Goal: Task Accomplishment & Management: Complete application form

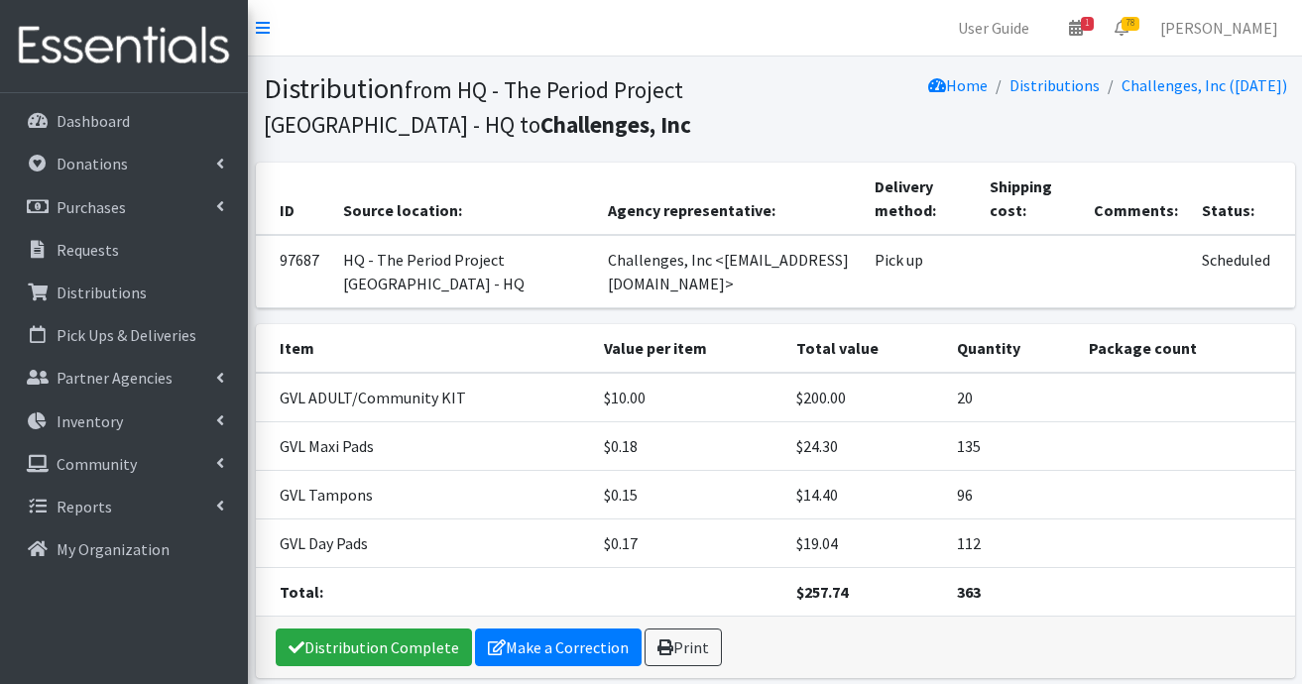
scroll to position [81, 0]
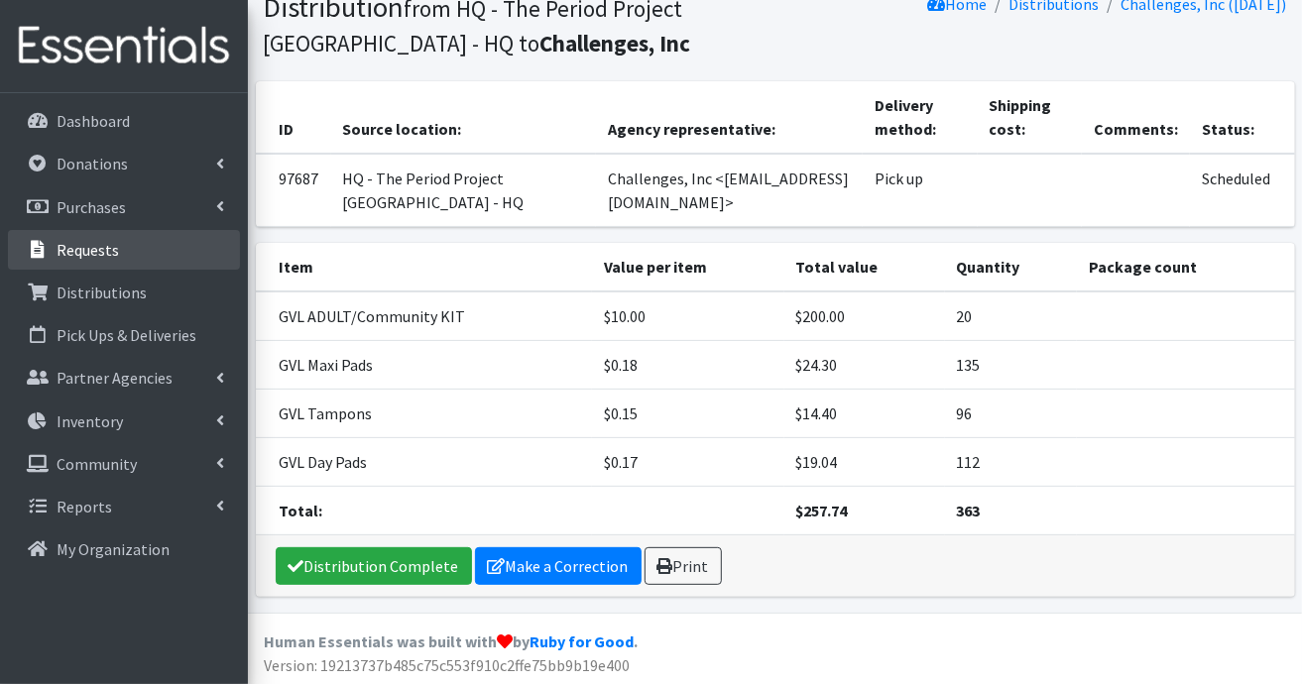
click at [83, 253] on p "Requests" at bounding box center [88, 250] width 62 height 20
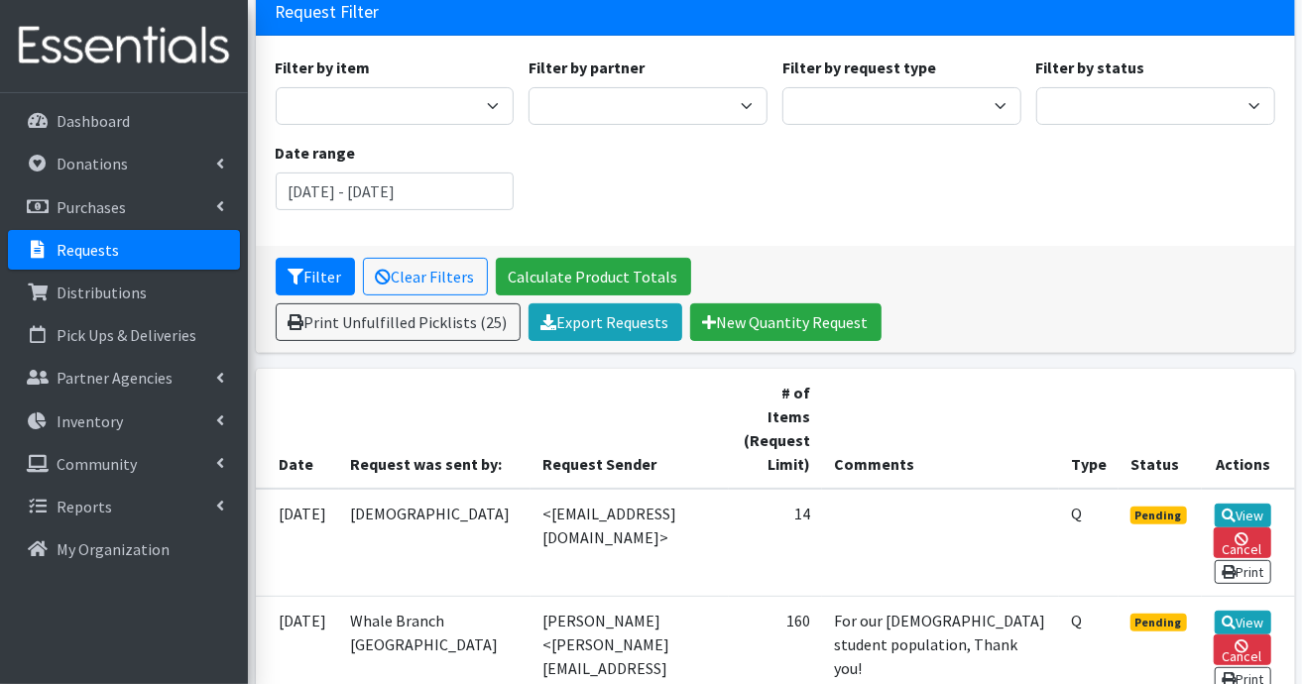
scroll to position [298, 0]
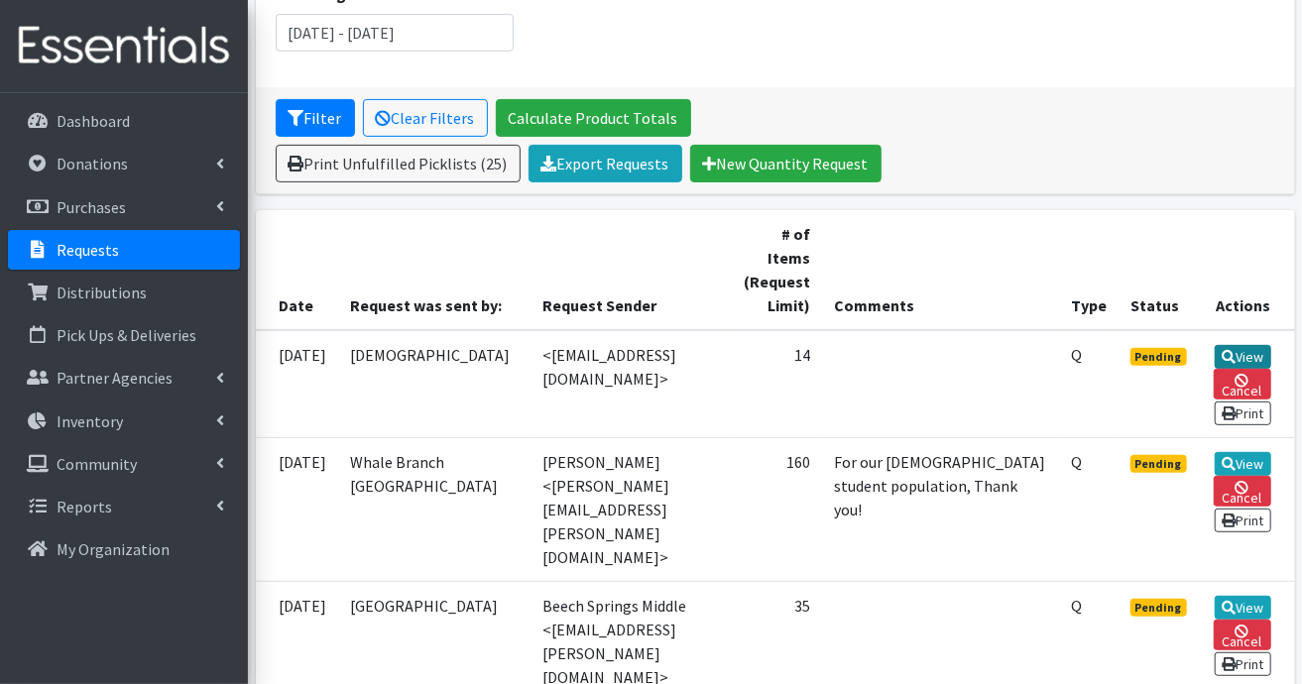
click at [1236, 350] on icon at bounding box center [1229, 357] width 14 height 14
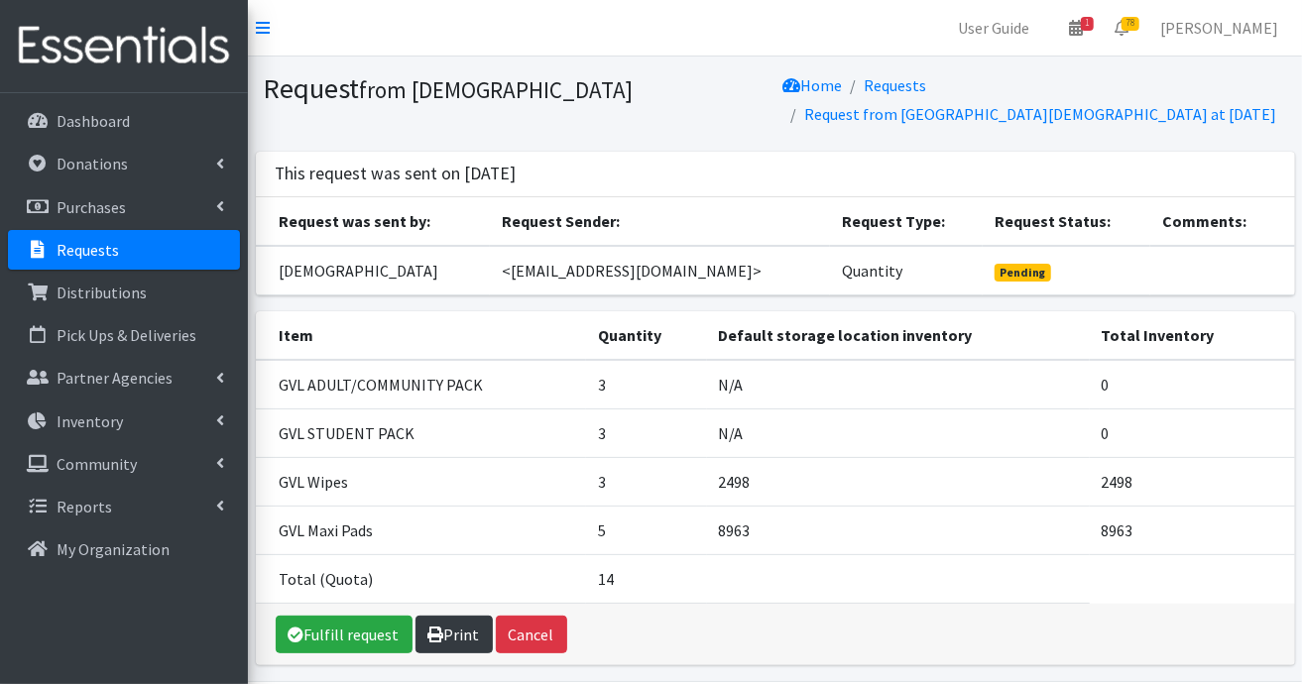
click at [459, 628] on link "Print" at bounding box center [454, 635] width 77 height 38
click at [369, 627] on link "Fulfill request" at bounding box center [344, 635] width 137 height 38
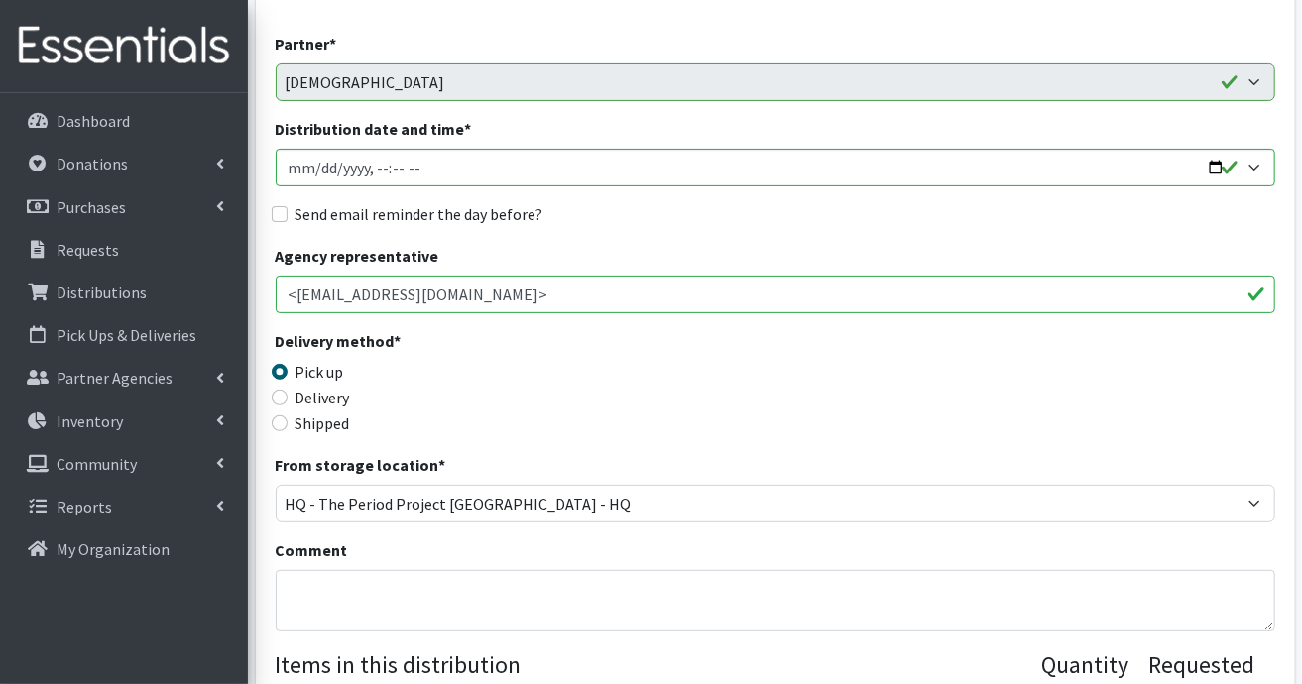
scroll to position [397, 0]
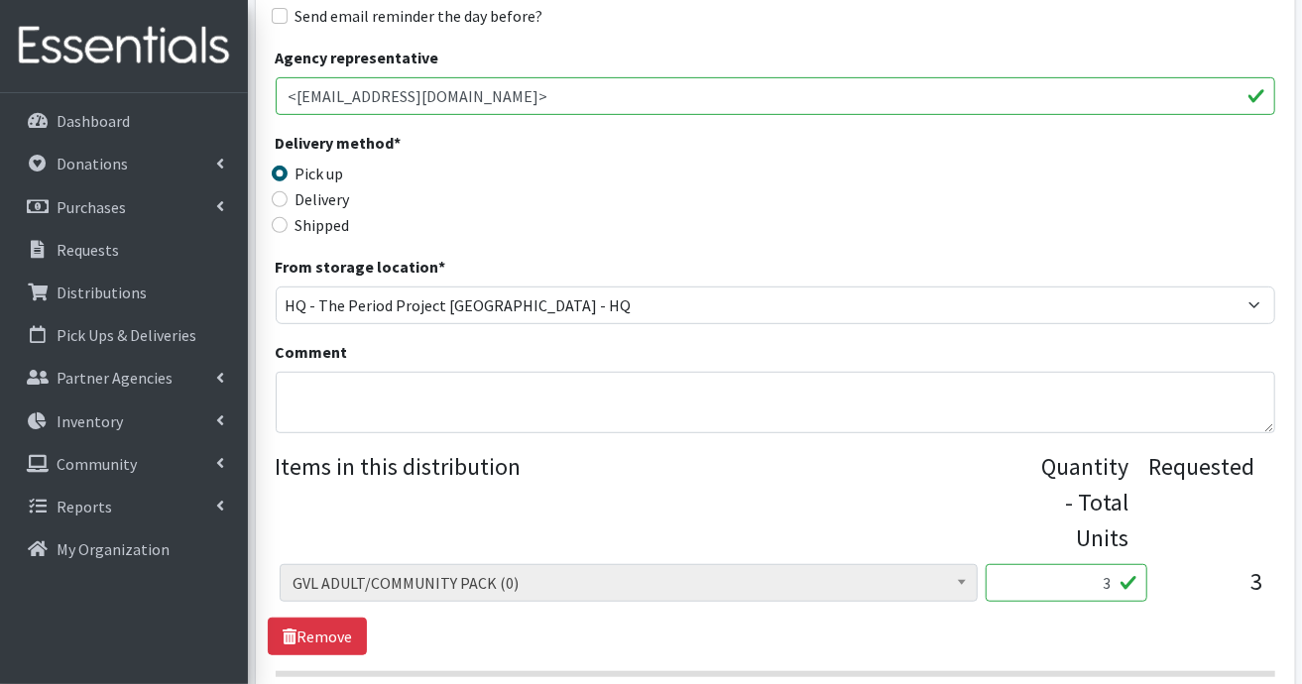
click at [1116, 577] on input "3" at bounding box center [1067, 583] width 162 height 38
click at [952, 616] on div "(DO NOT USE)Tampax or Playtex Regular Absorbency (192) (GREENWOOD) Adult Pack (…" at bounding box center [775, 609] width 1015 height 91
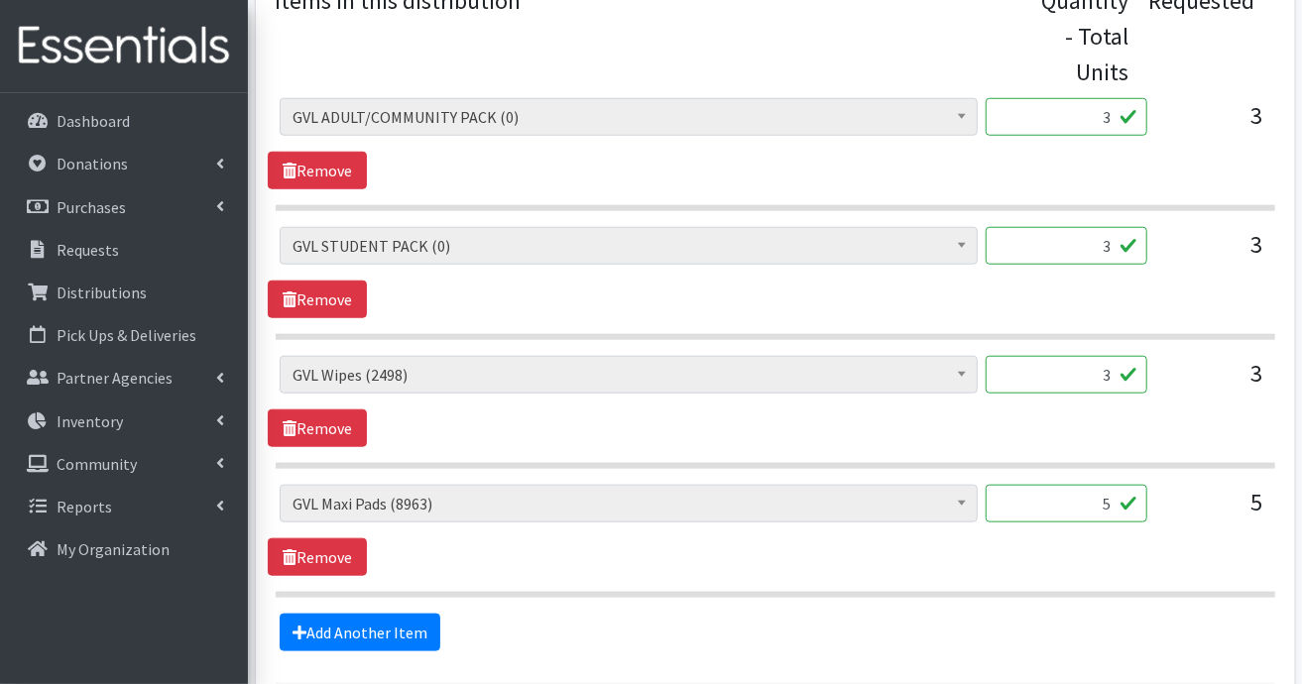
scroll to position [992, 0]
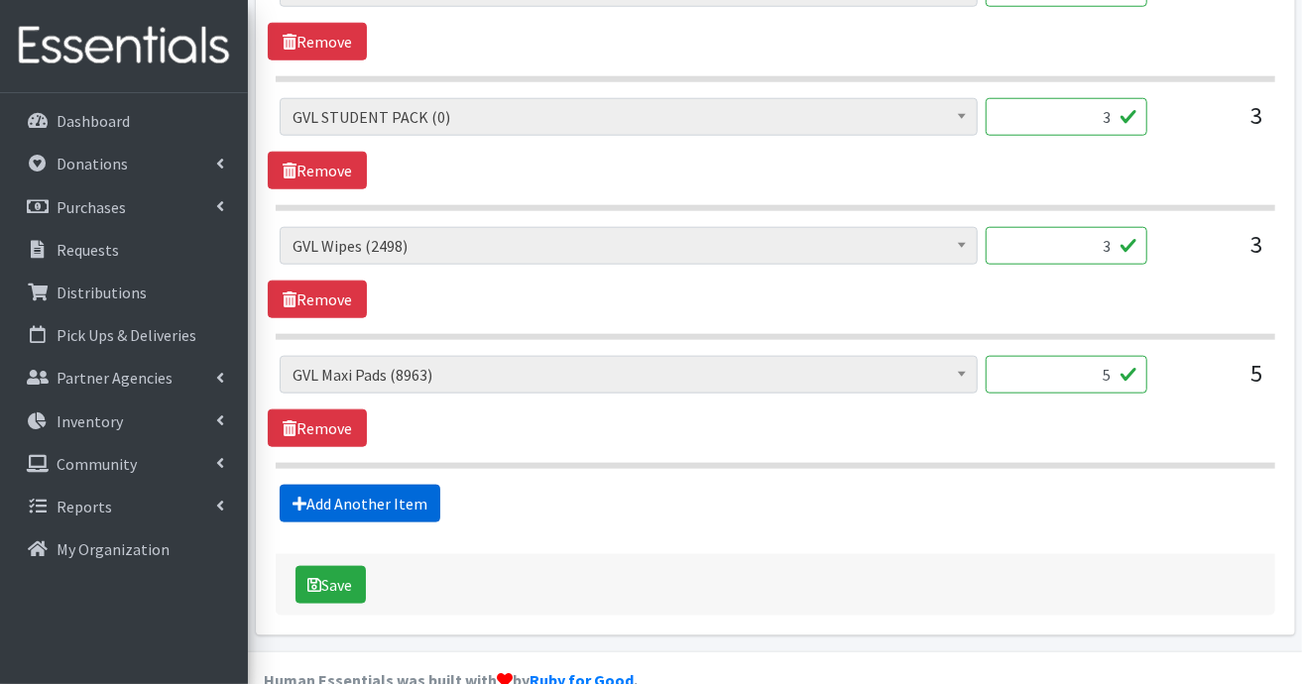
click at [418, 492] on link "Add Another Item" at bounding box center [360, 504] width 161 height 38
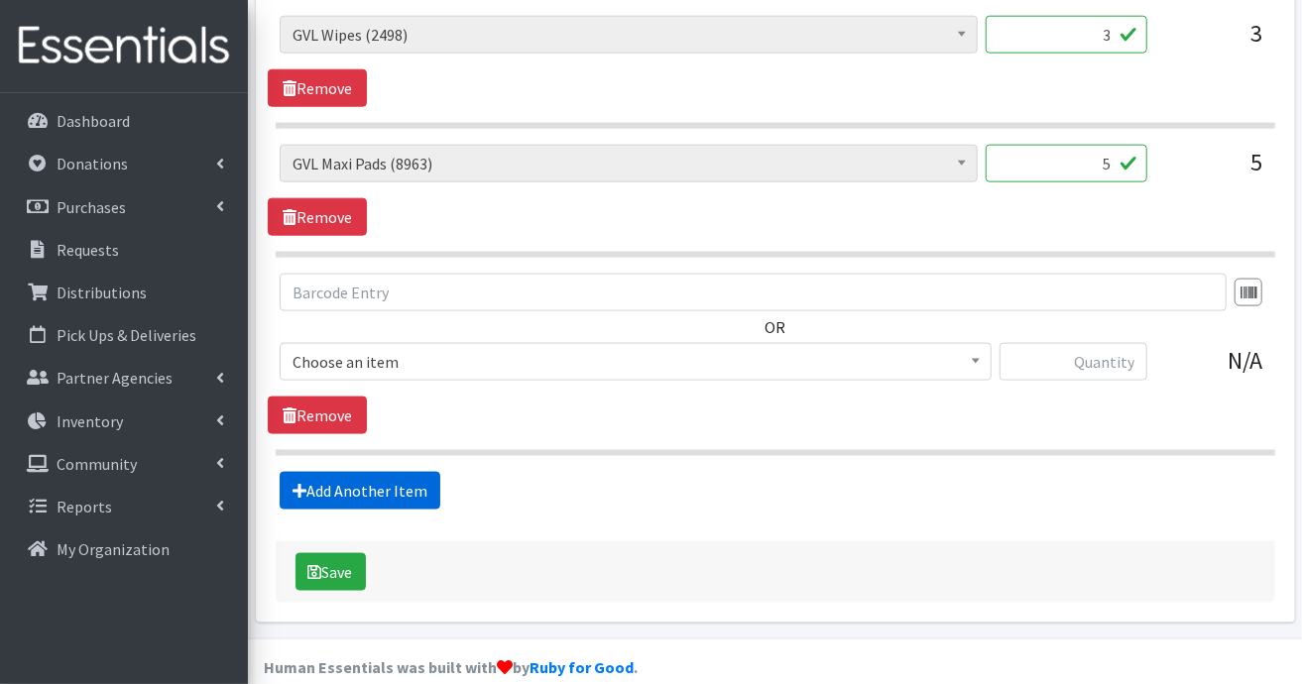
scroll to position [1225, 0]
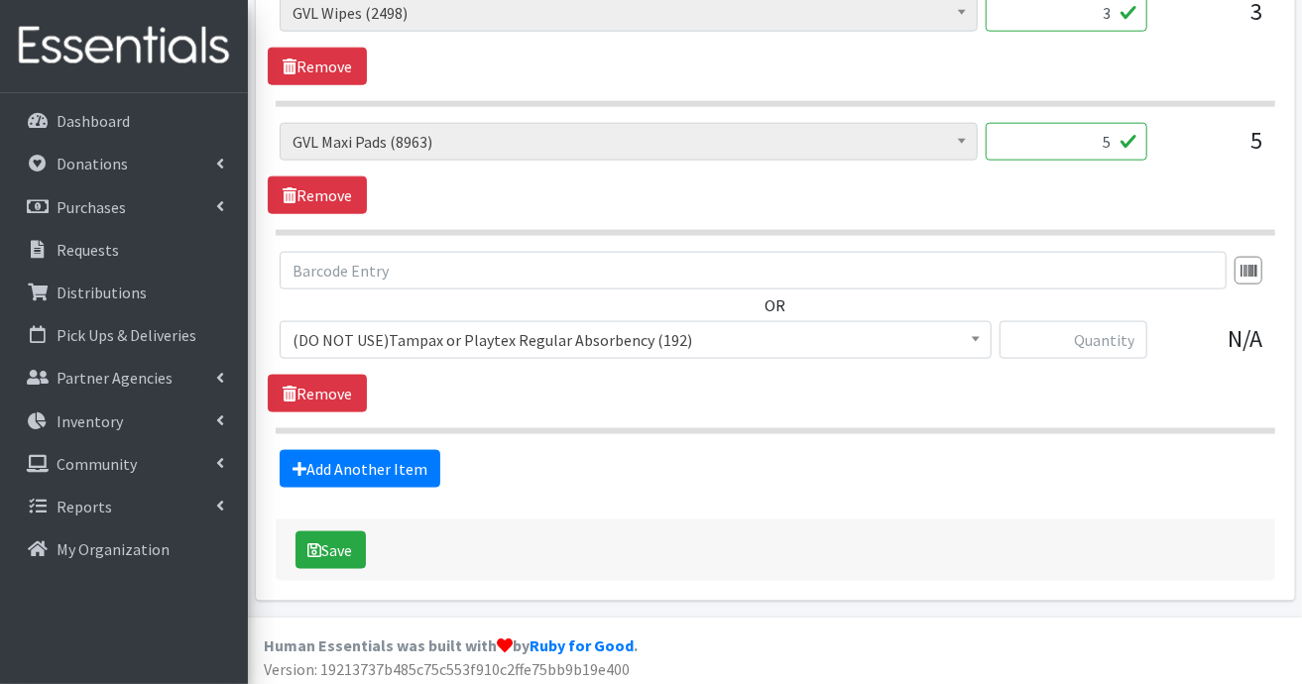
click at [976, 337] on b at bounding box center [976, 339] width 8 height 5
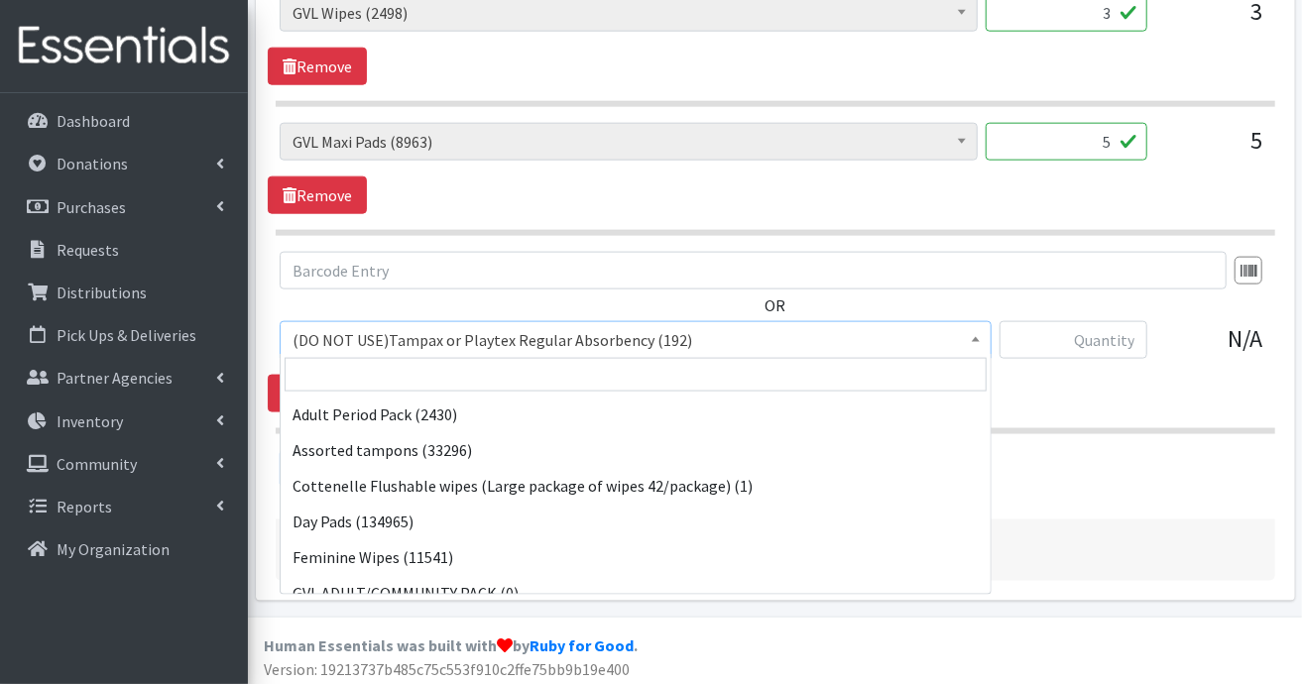
scroll to position [602, 0]
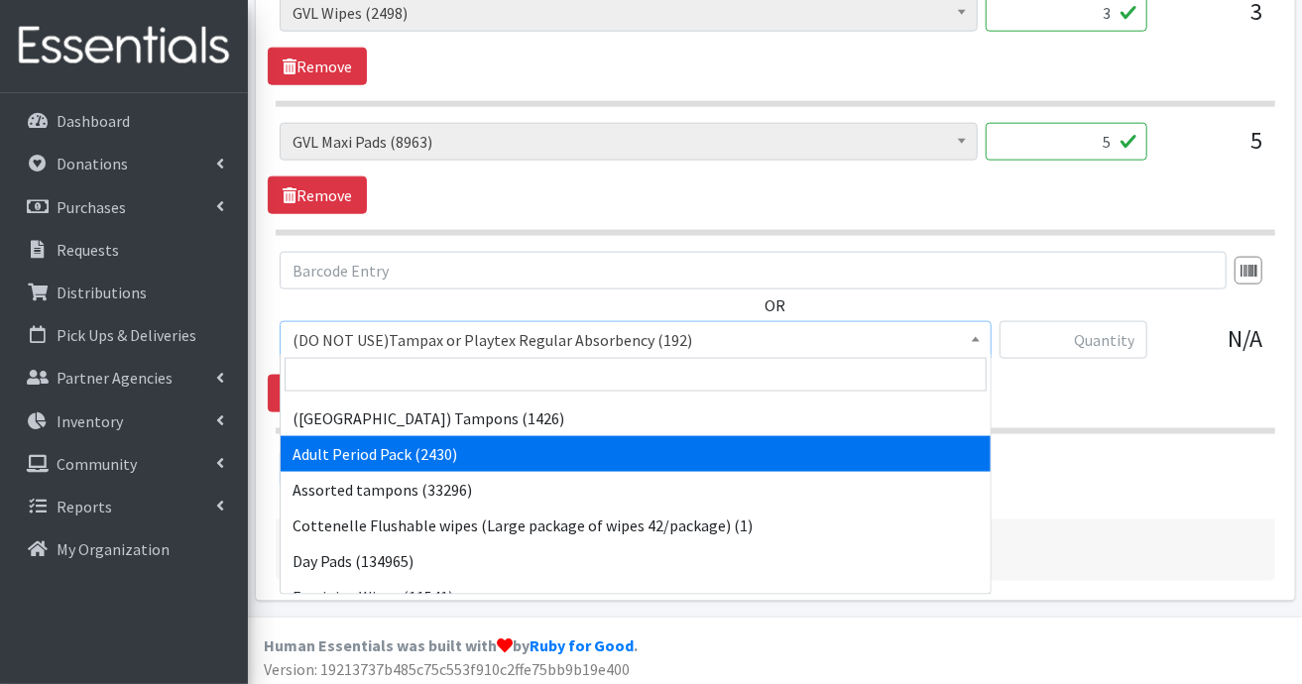
select select "7756"
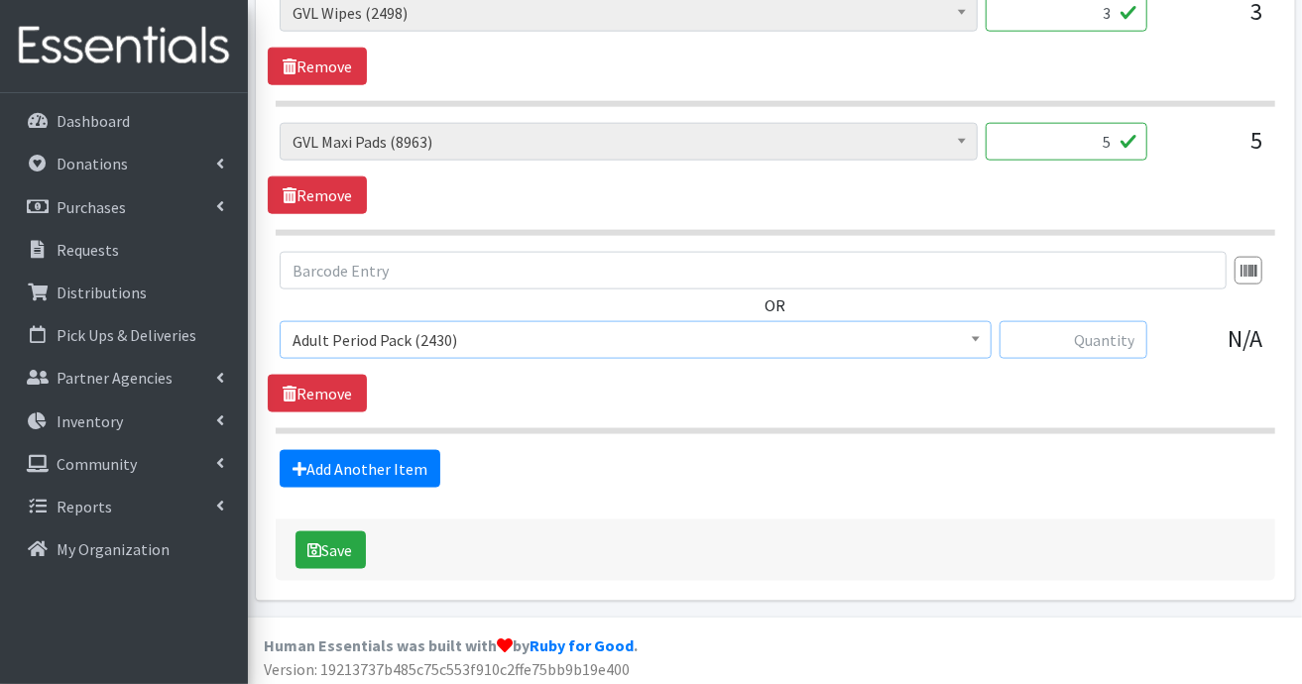
click at [1085, 342] on input "text" at bounding box center [1074, 340] width 148 height 38
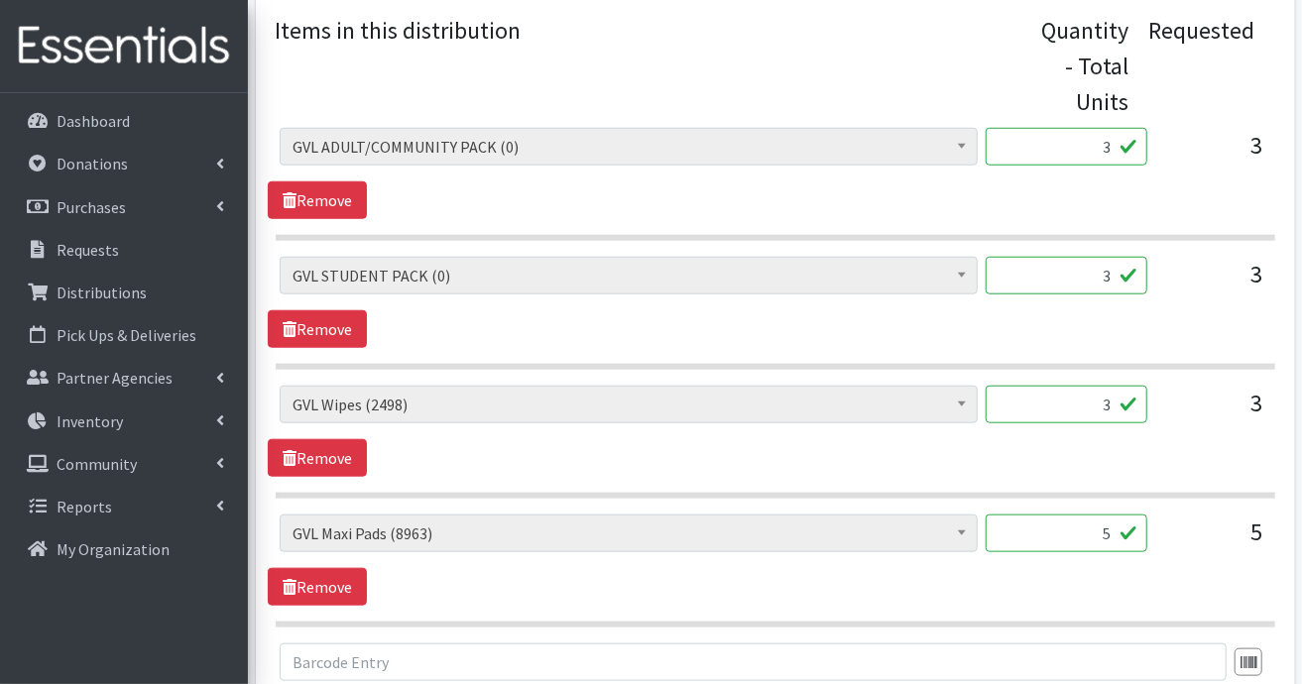
scroll to position [927, 0]
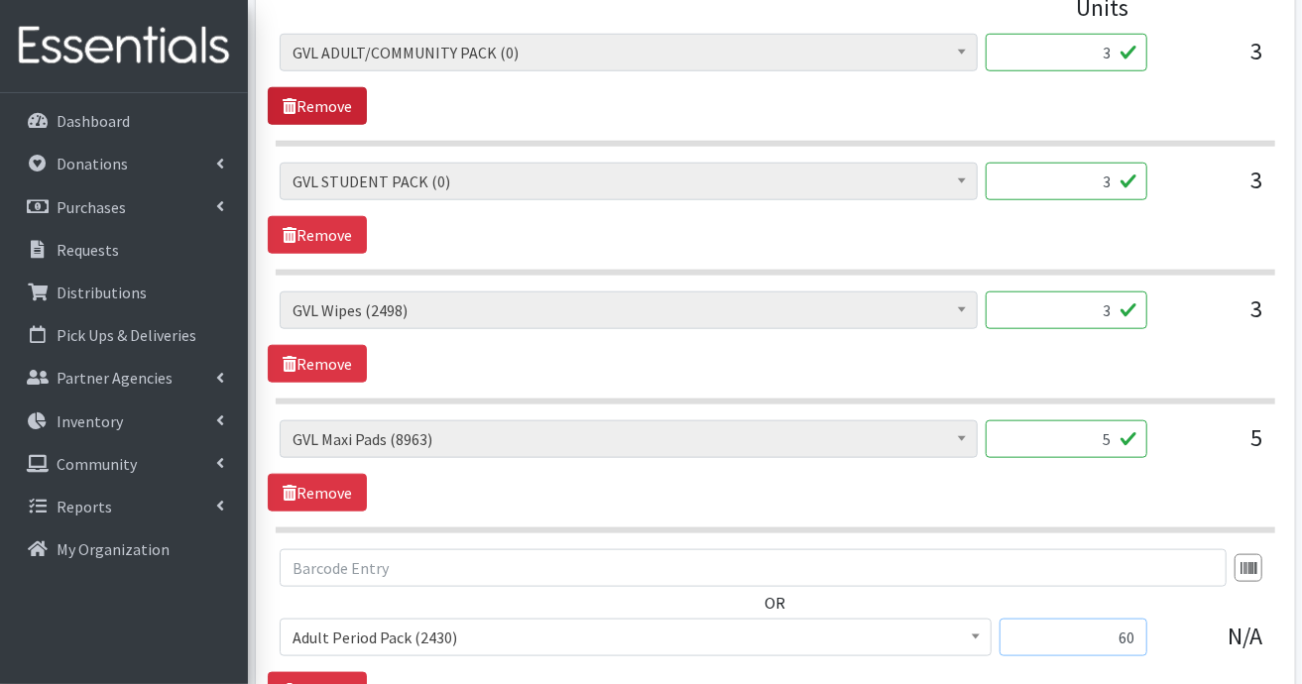
type input "60"
click at [343, 111] on link "Remove" at bounding box center [317, 106] width 99 height 38
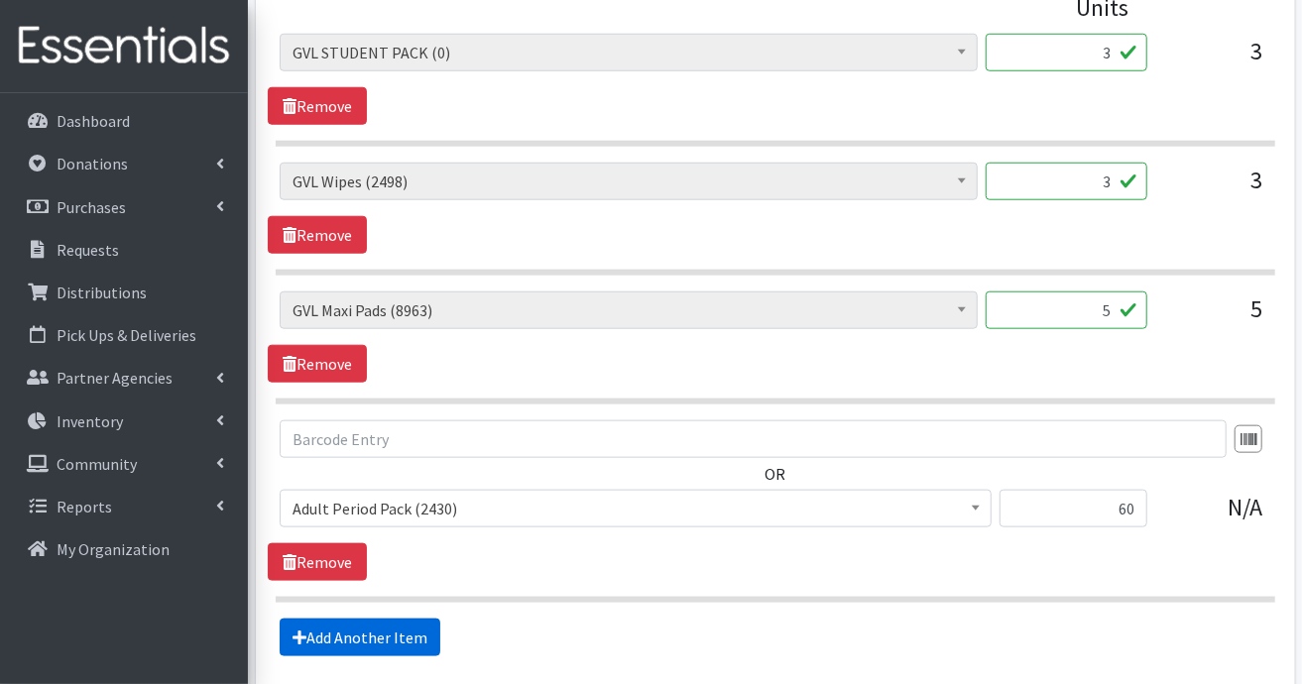
click at [379, 630] on link "Add Another Item" at bounding box center [360, 638] width 161 height 38
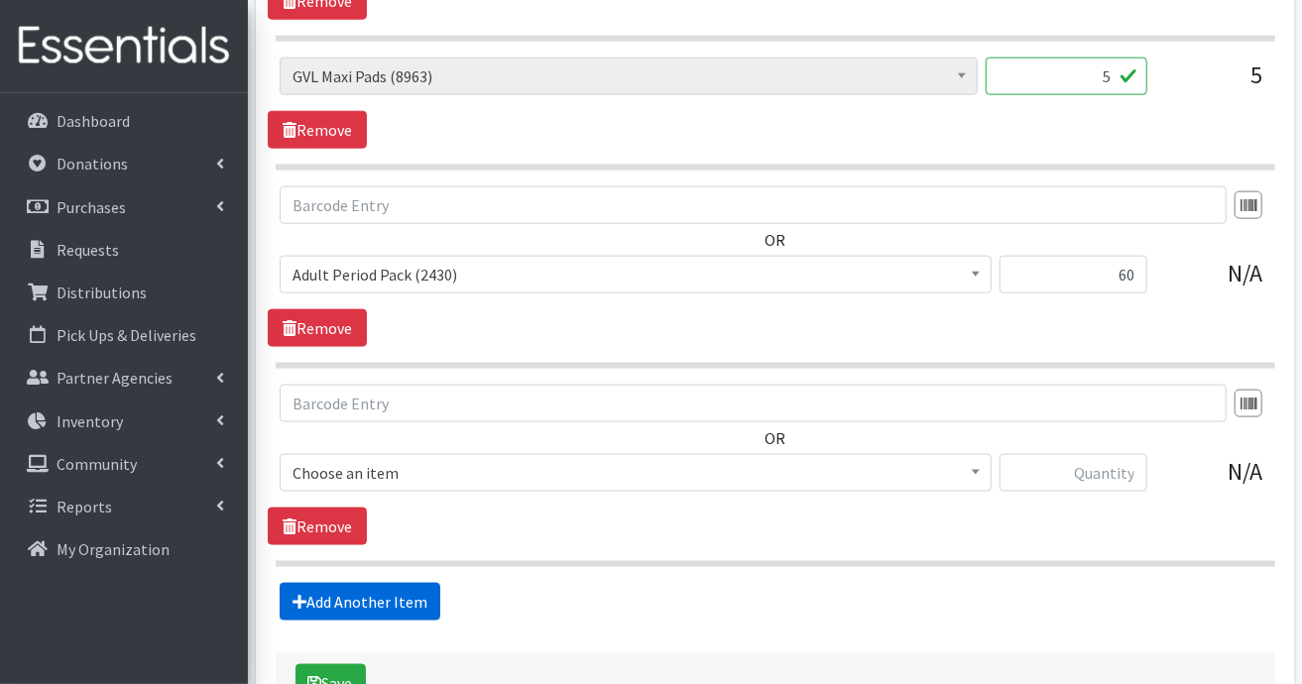
scroll to position [1294, 0]
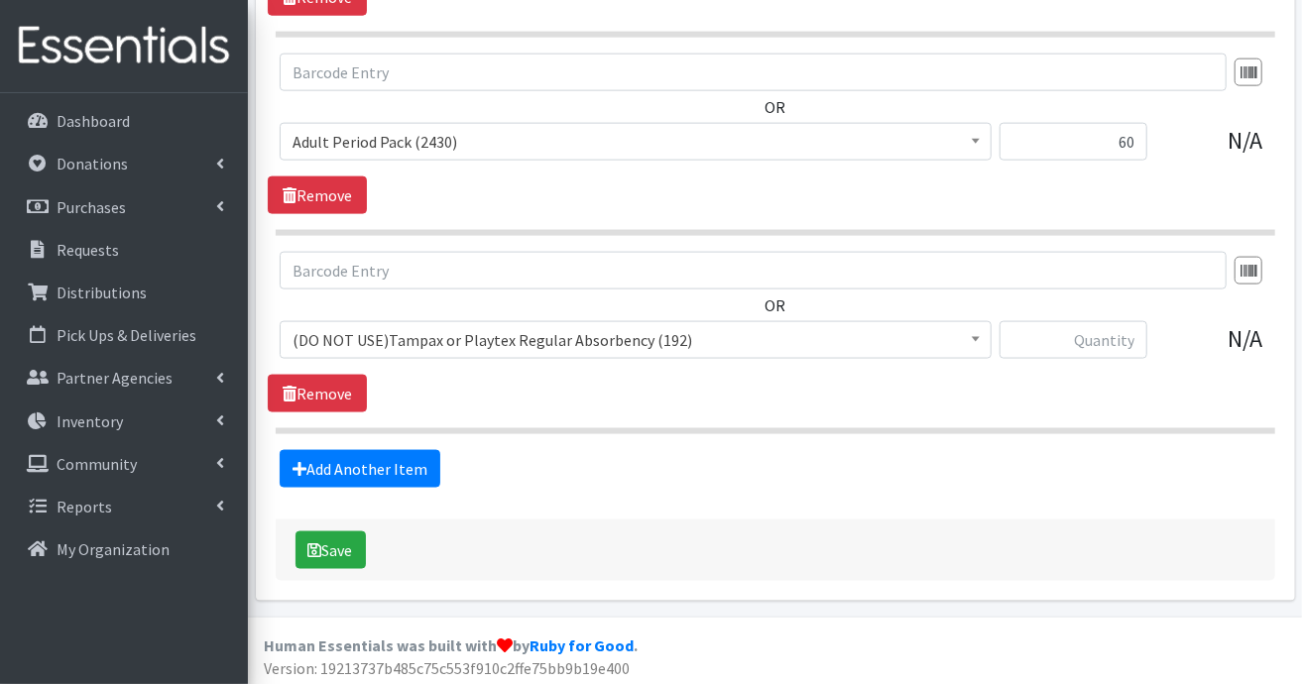
click at [975, 337] on b at bounding box center [976, 339] width 8 height 5
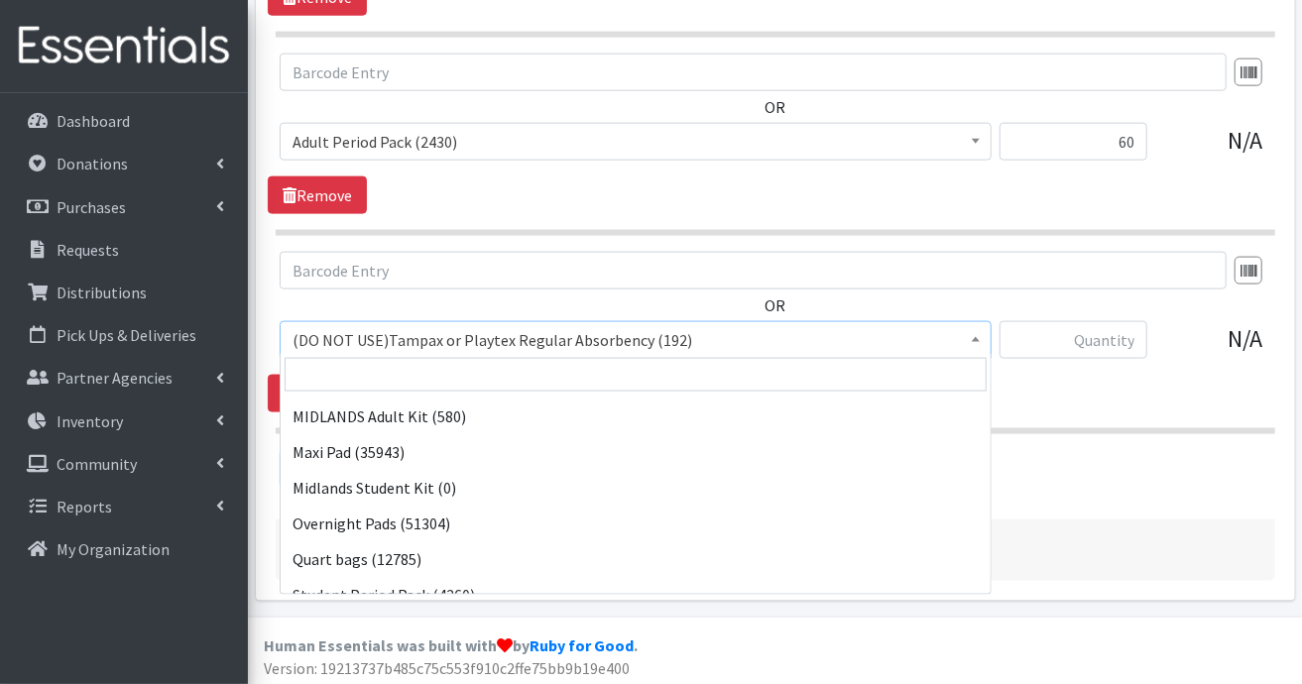
scroll to position [1734, 0]
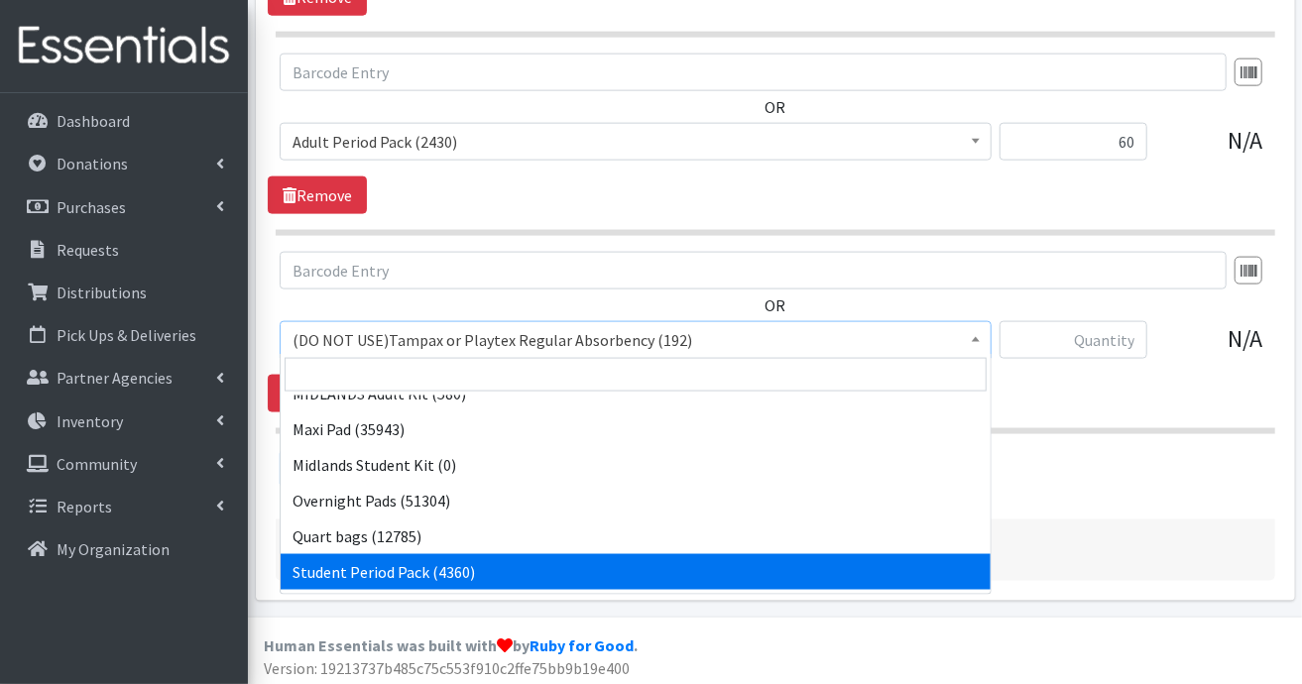
select select "7757"
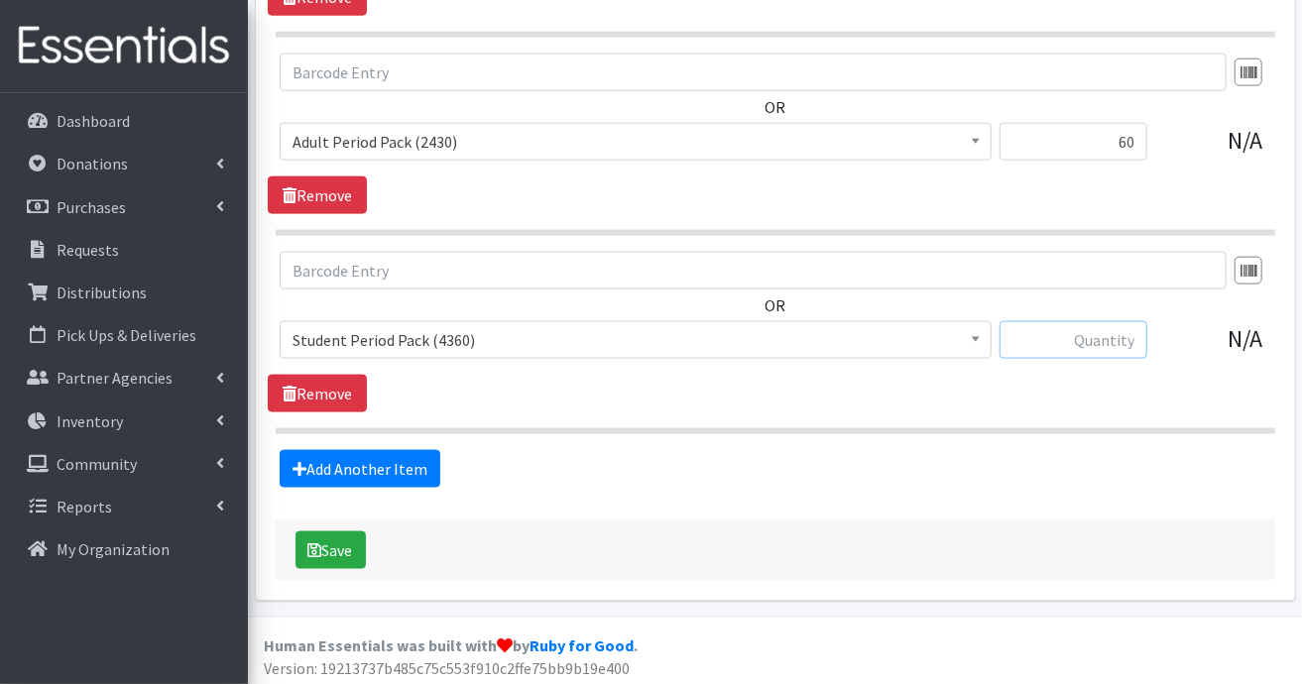
click at [1105, 344] on input "text" at bounding box center [1074, 340] width 148 height 38
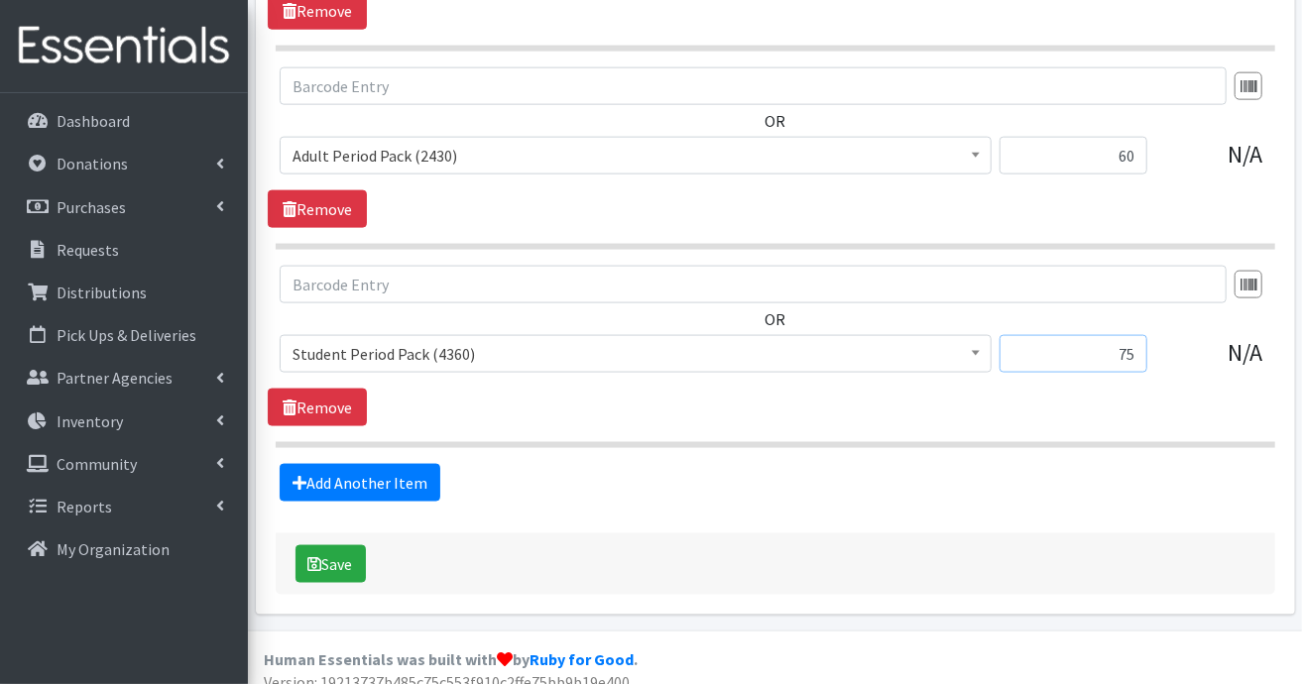
scroll to position [1294, 0]
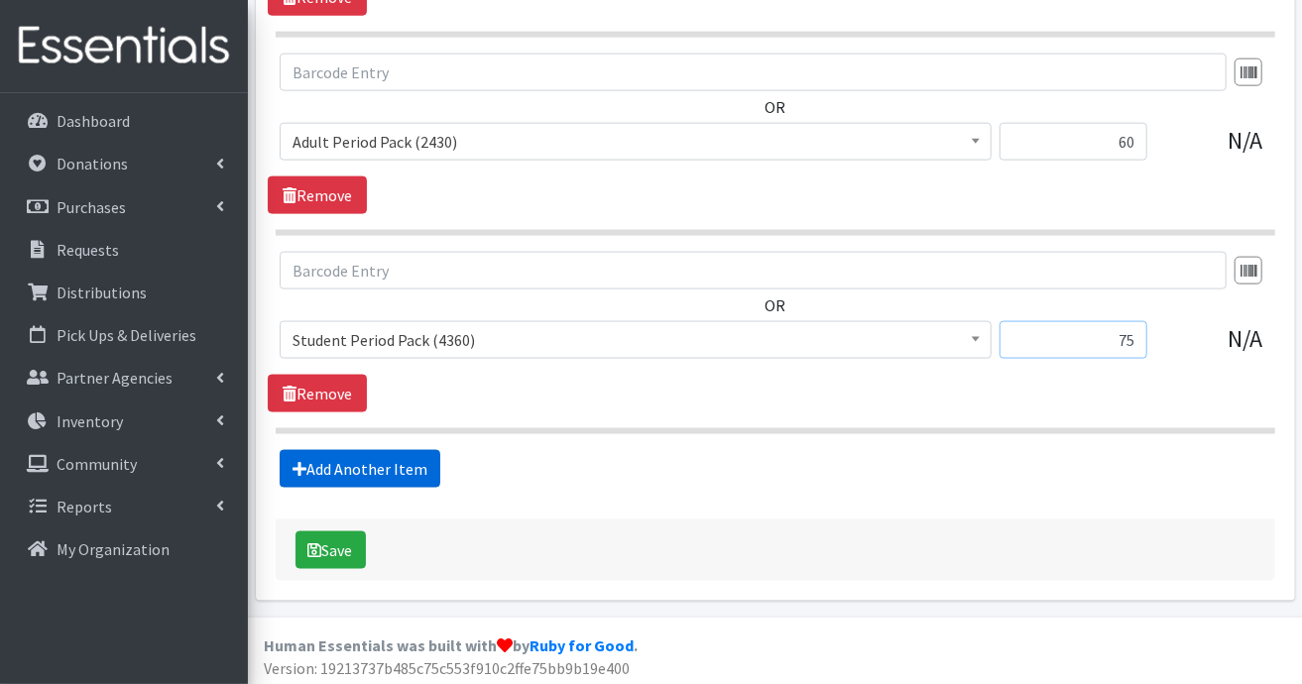
type input "75"
click at [414, 465] on link "Add Another Item" at bounding box center [360, 469] width 161 height 38
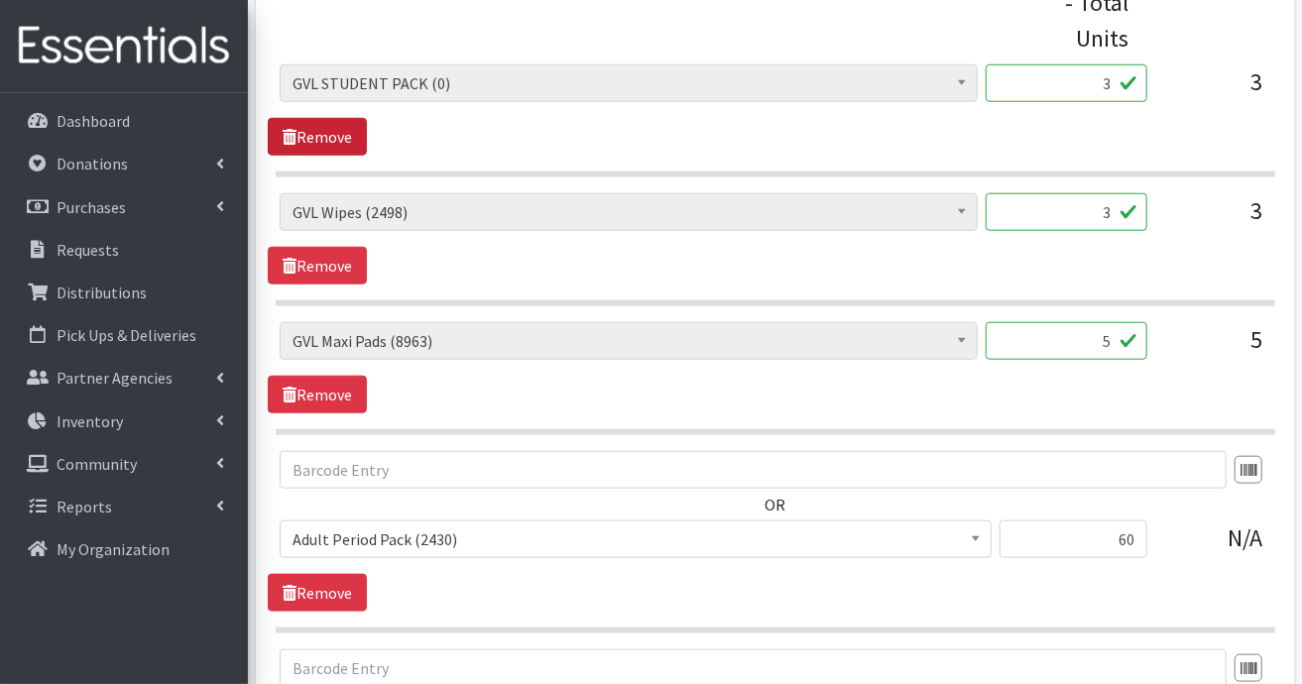
scroll to position [599, 0]
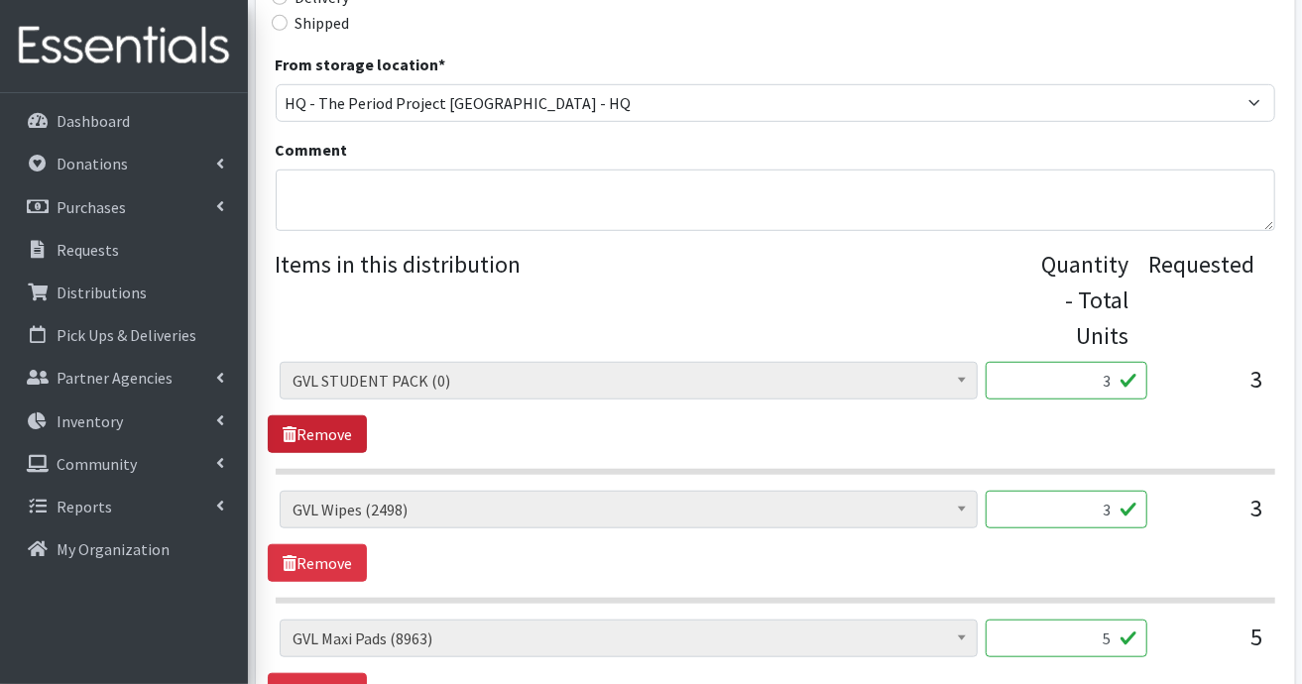
click at [348, 429] on link "Remove" at bounding box center [317, 435] width 99 height 38
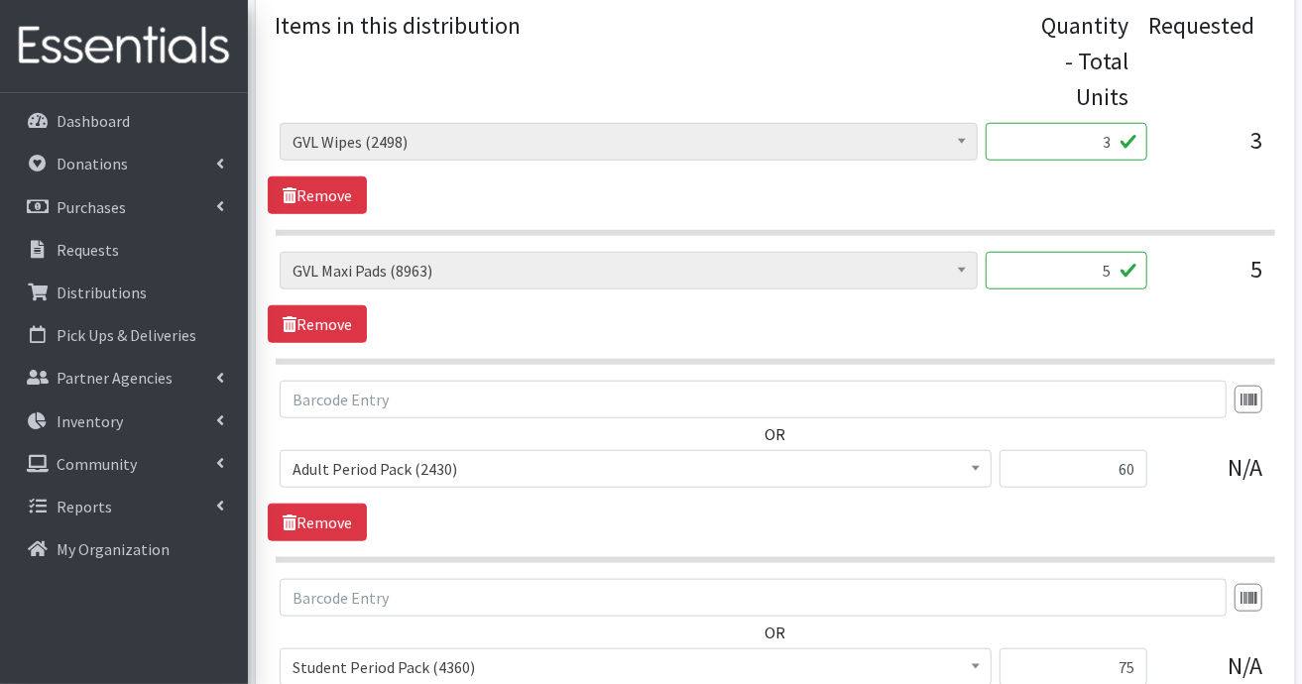
scroll to position [797, 0]
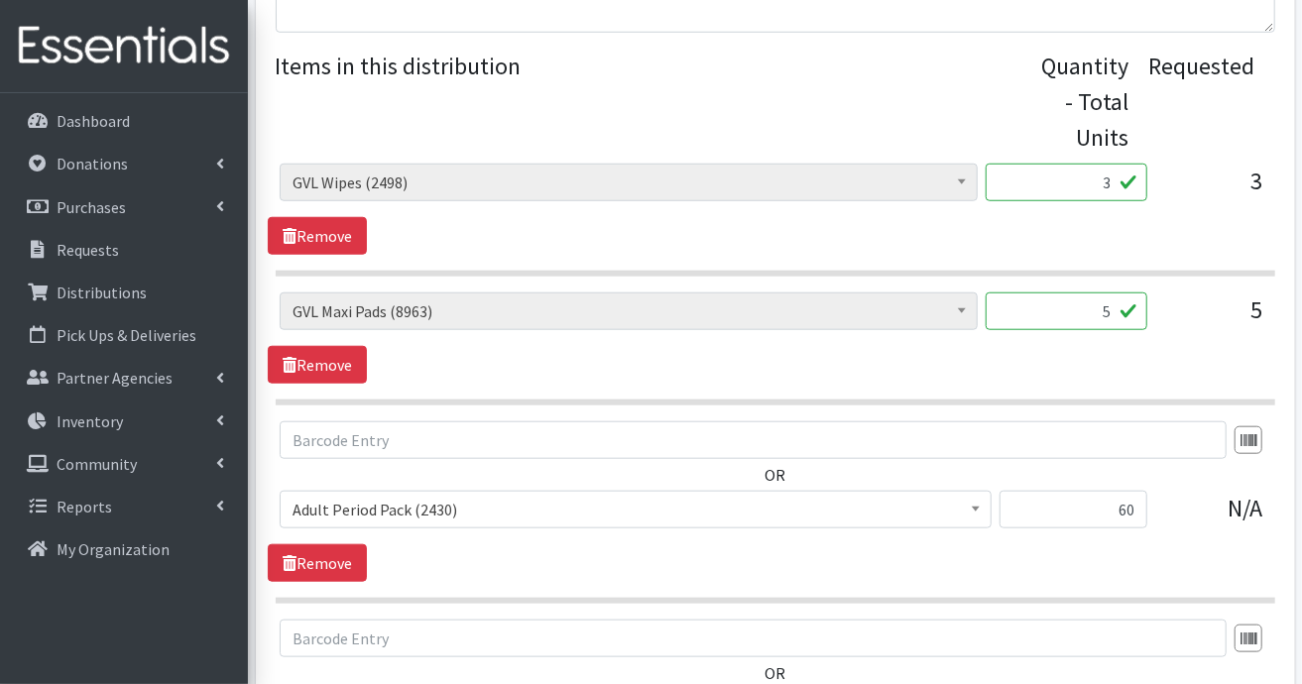
click at [1121, 308] on input "5" at bounding box center [1067, 312] width 162 height 38
click at [1123, 304] on input "5" at bounding box center [1067, 312] width 162 height 38
type input "270"
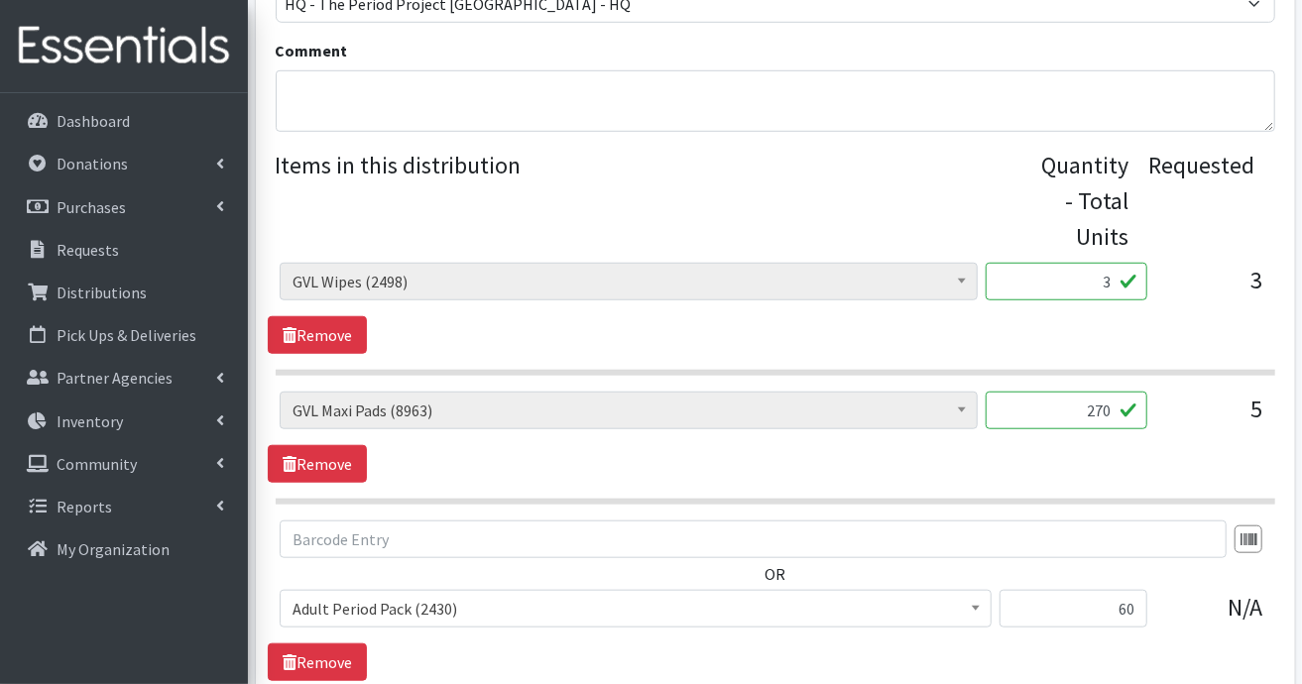
click at [1125, 285] on input "3" at bounding box center [1067, 282] width 162 height 38
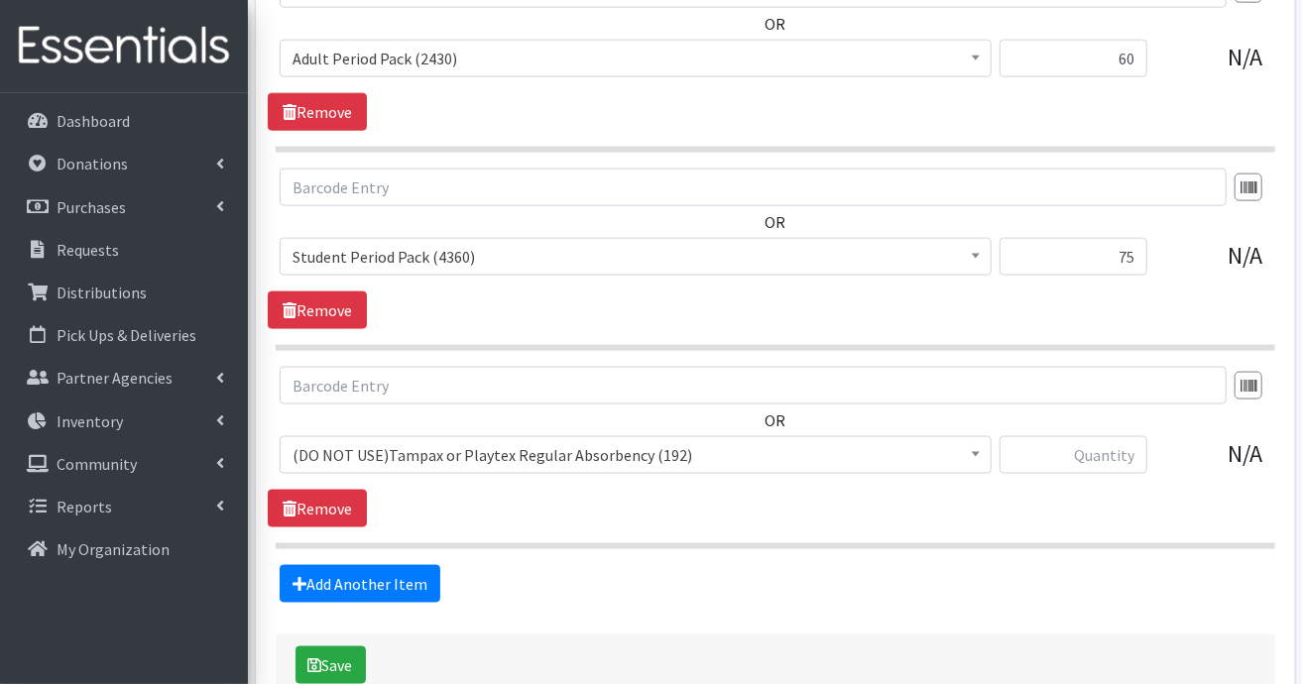
scroll to position [1364, 0]
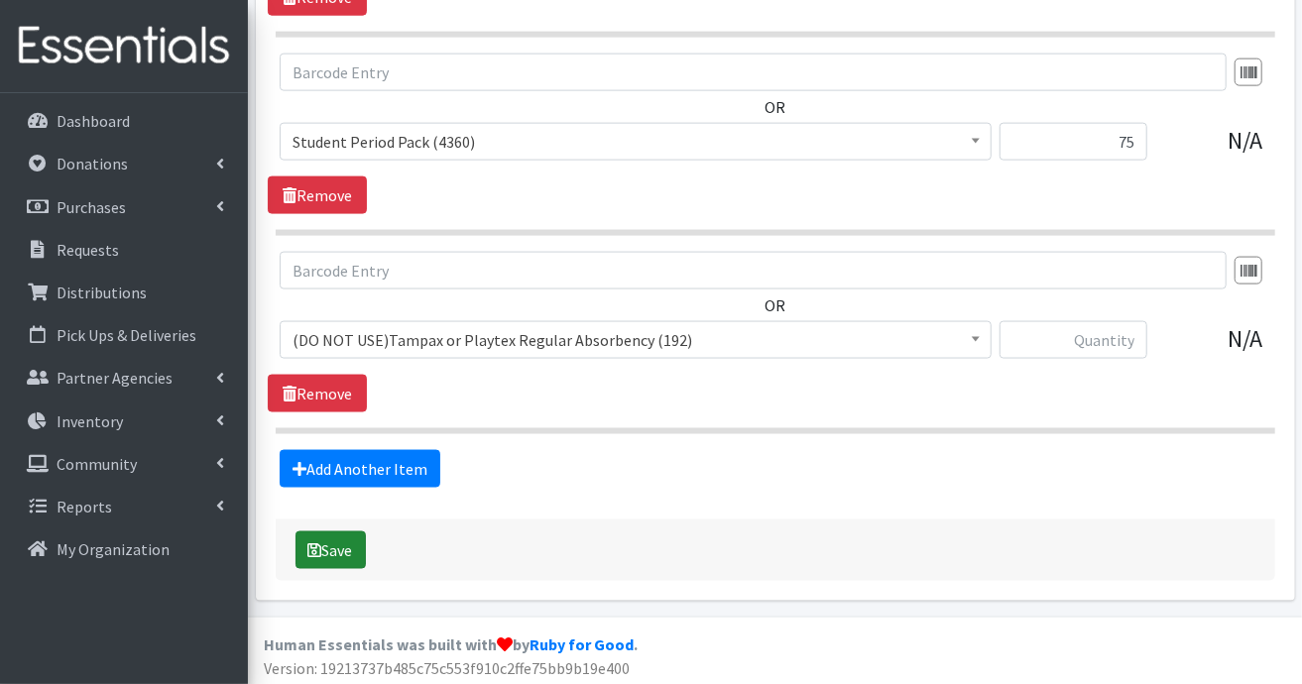
type input "100"
click at [338, 538] on button "Save" at bounding box center [331, 551] width 70 height 38
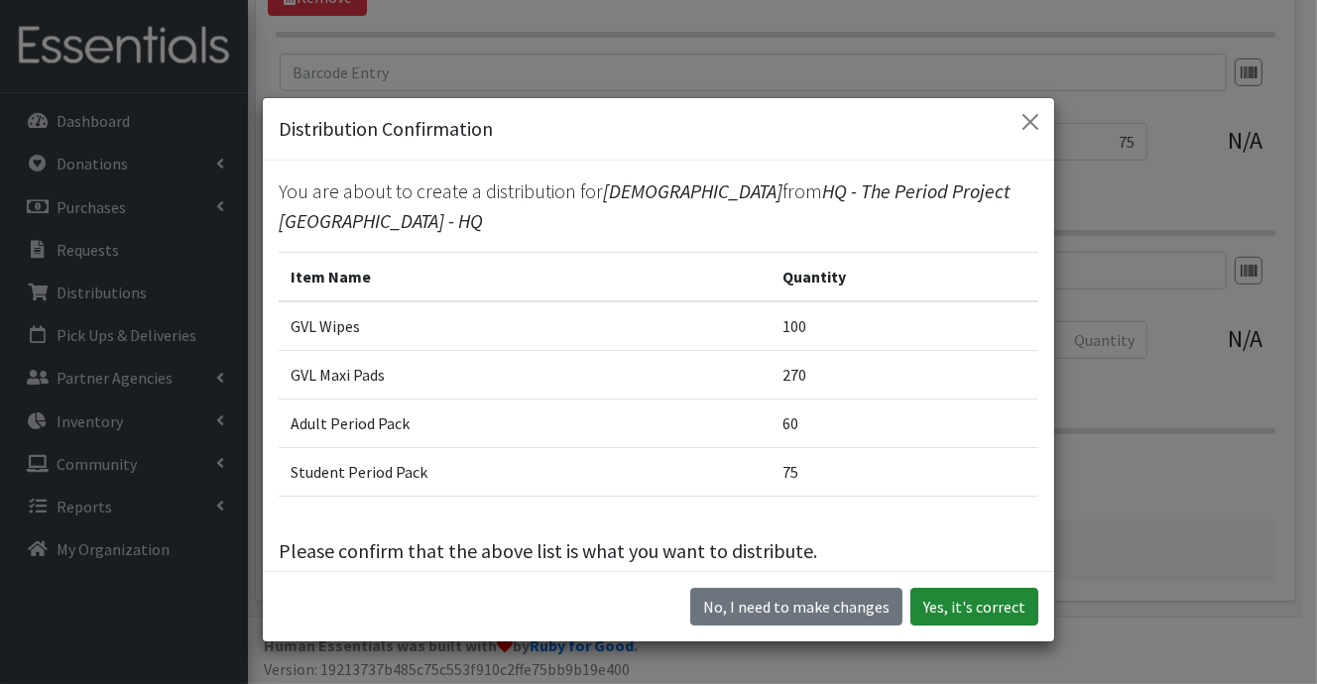
click at [989, 613] on button "Yes, it's correct" at bounding box center [974, 607] width 128 height 38
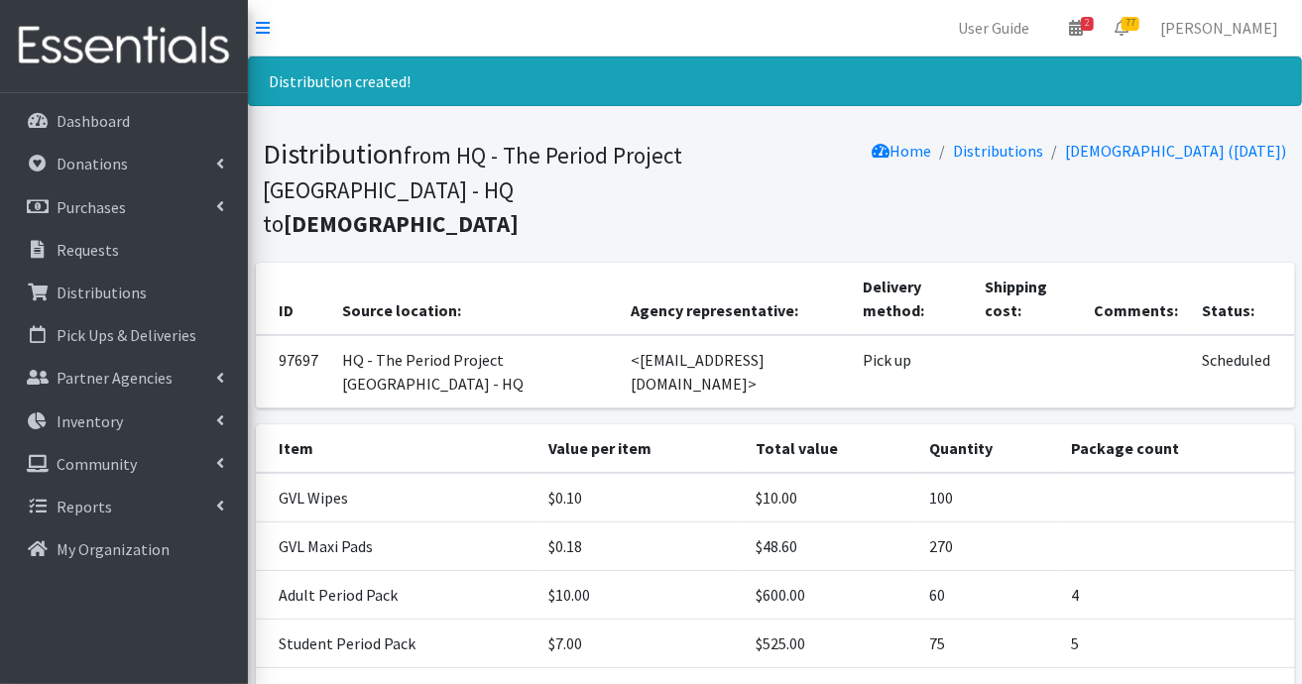
click at [119, 247] on link "Requests" at bounding box center [124, 250] width 232 height 40
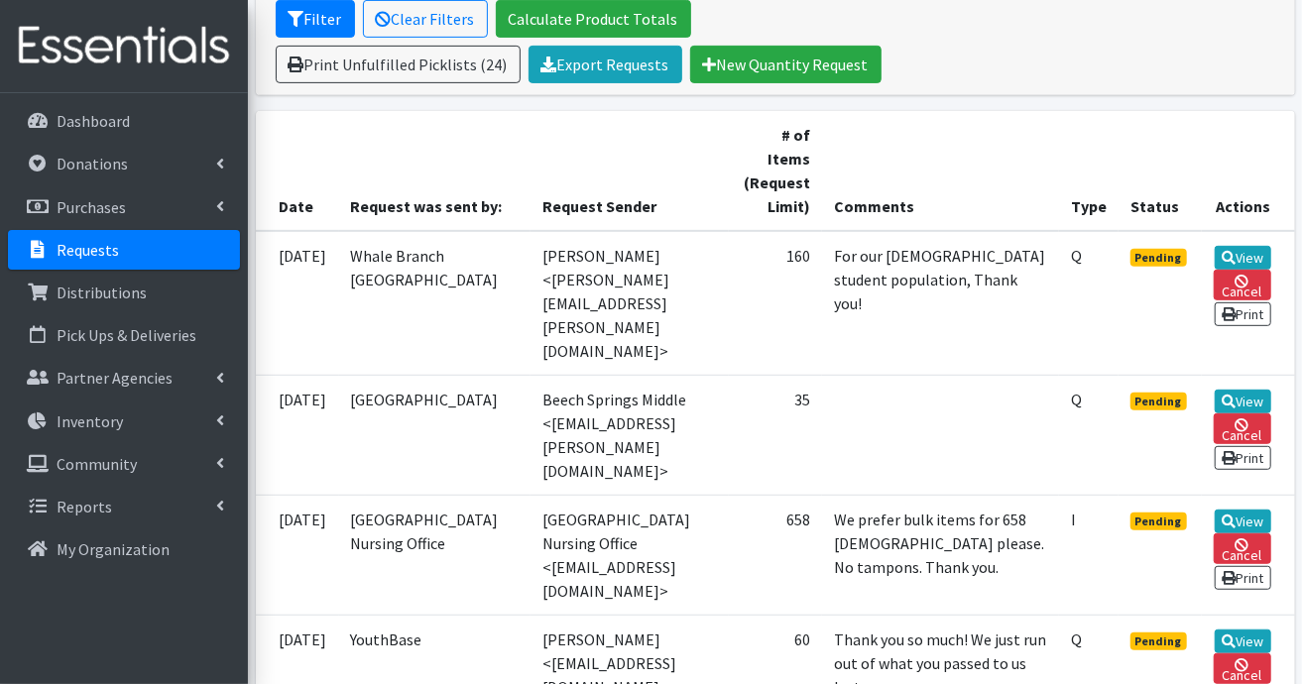
scroll to position [496, 0]
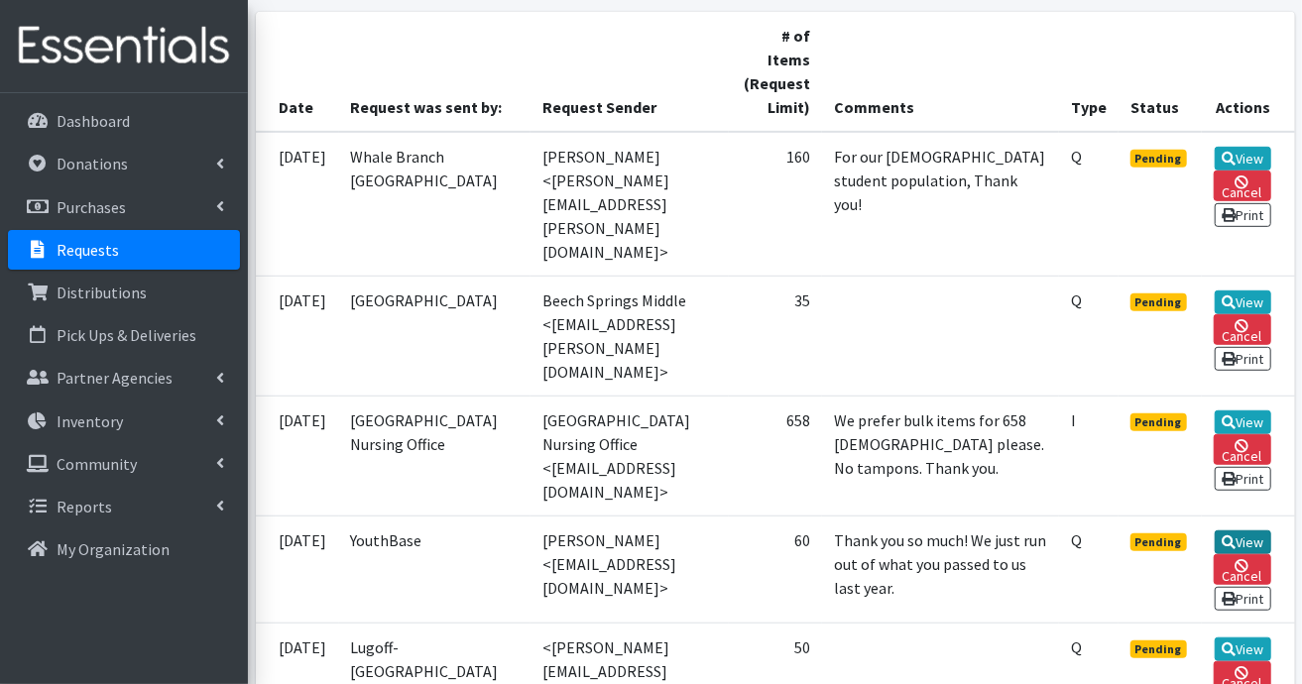
click at [1236, 536] on icon at bounding box center [1229, 543] width 14 height 14
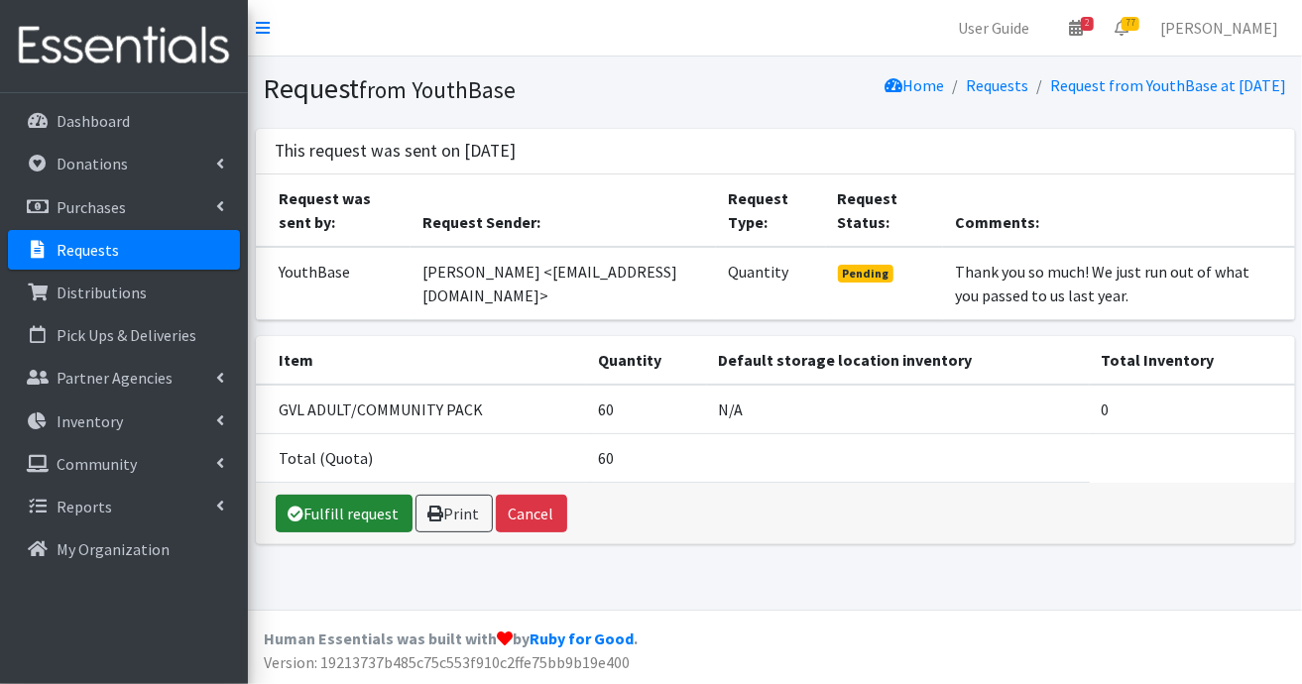
click at [367, 510] on link "Fulfill request" at bounding box center [344, 514] width 137 height 38
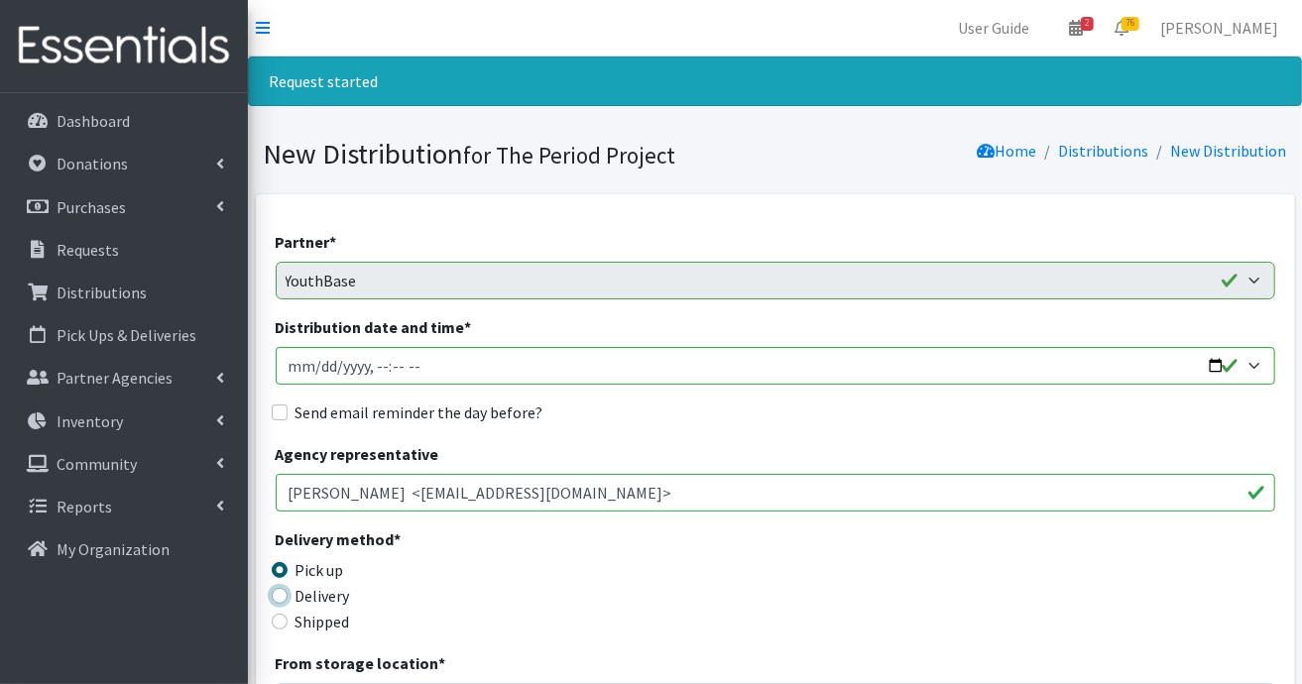
click at [282, 597] on input "Delivery" at bounding box center [280, 596] width 16 height 16
radio input "true"
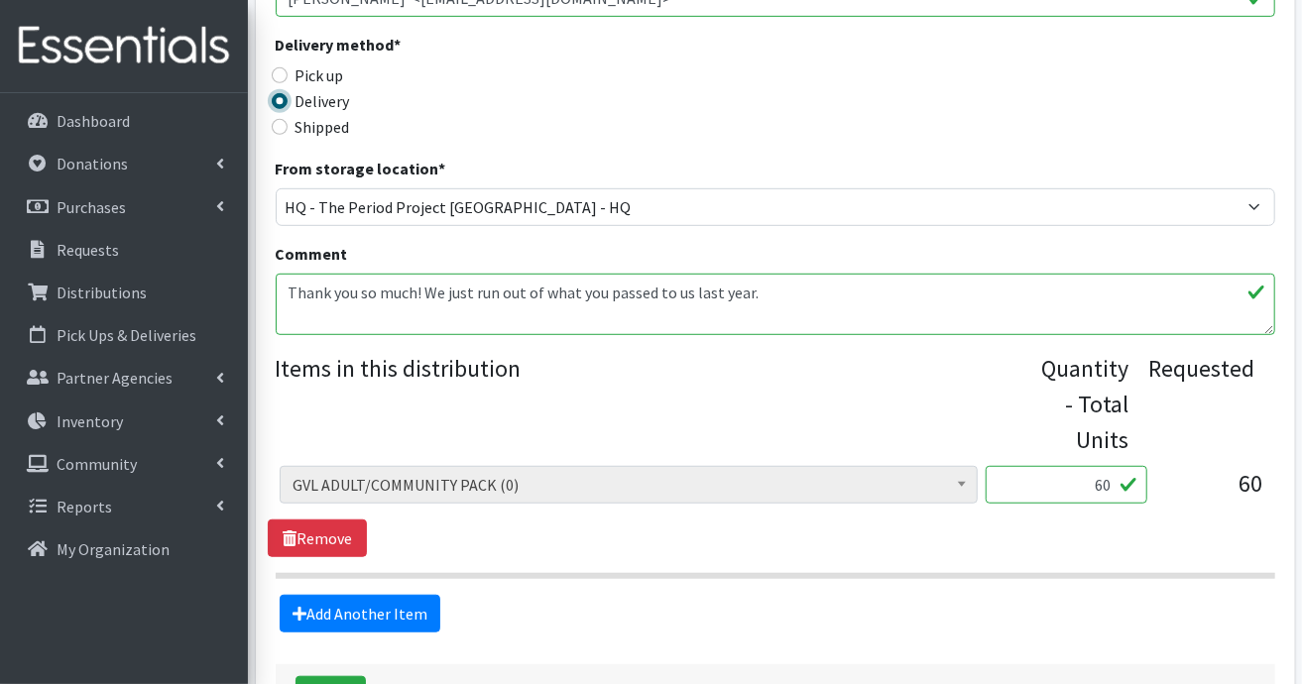
scroll to position [496, 0]
click at [955, 483] on span at bounding box center [962, 481] width 20 height 31
click at [960, 481] on b at bounding box center [962, 483] width 8 height 5
click at [422, 610] on link "Add Another Item" at bounding box center [360, 613] width 161 height 38
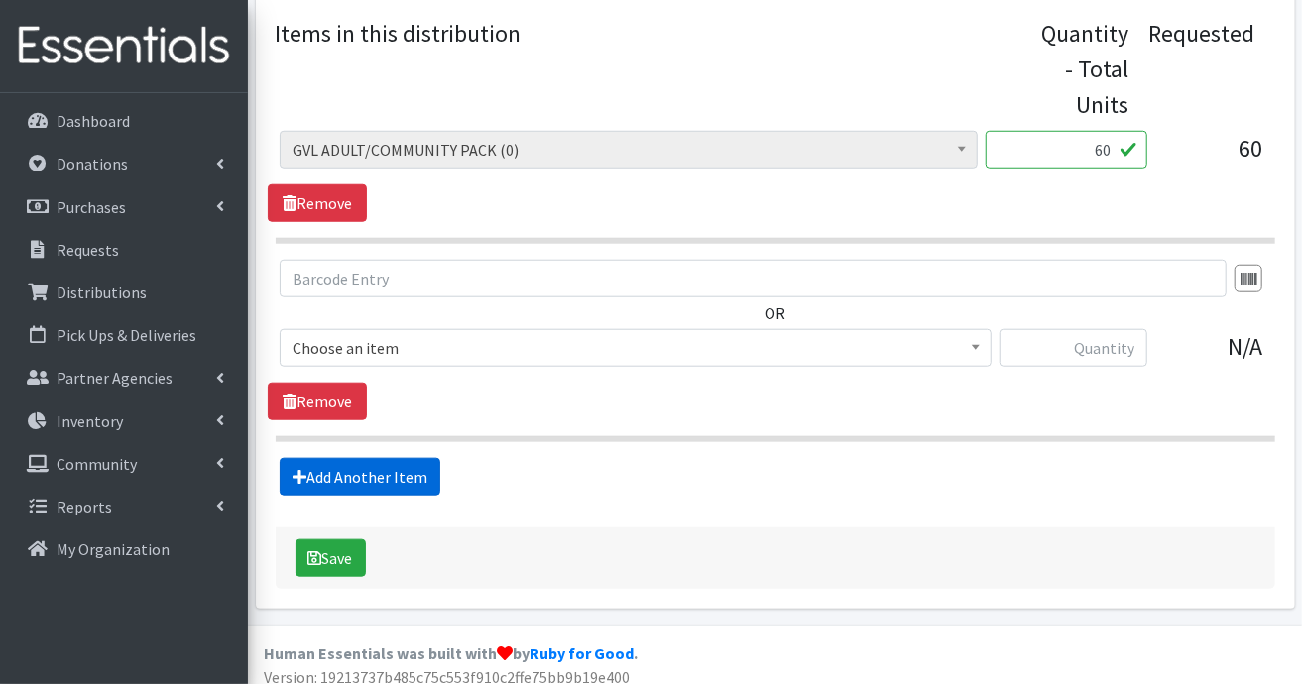
scroll to position [841, 0]
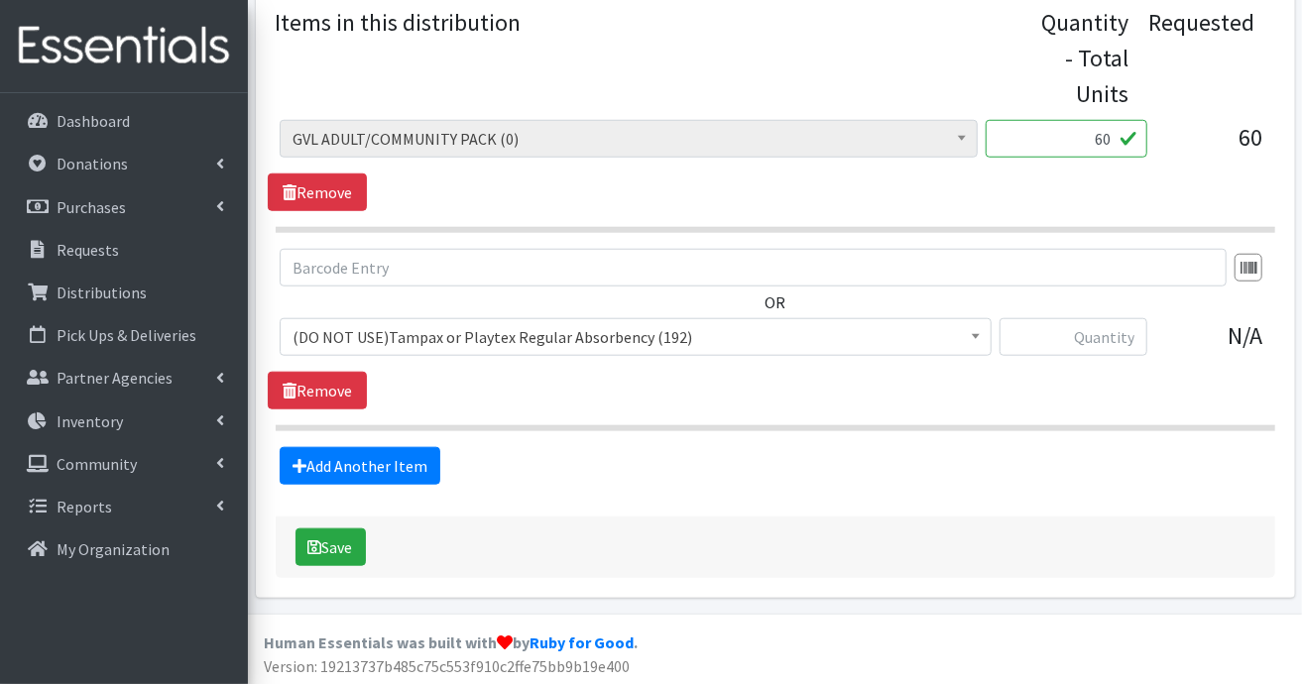
click at [972, 334] on b at bounding box center [976, 336] width 8 height 5
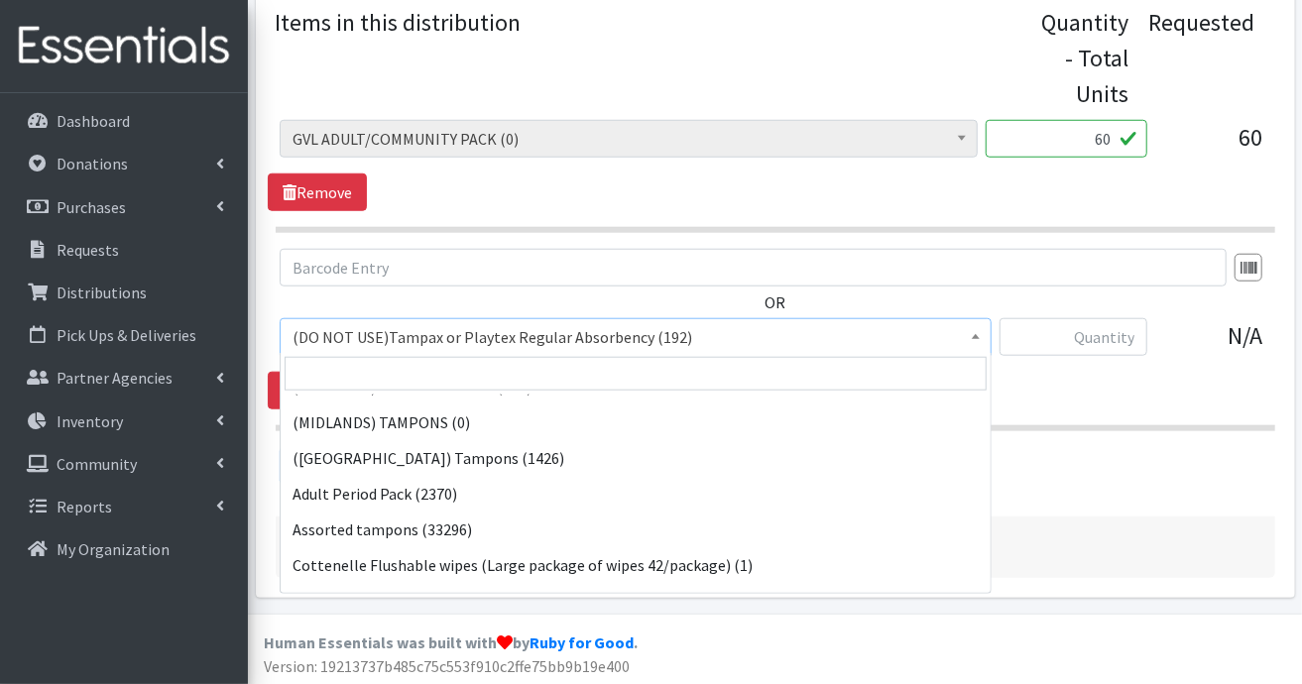
scroll to position [595, 0]
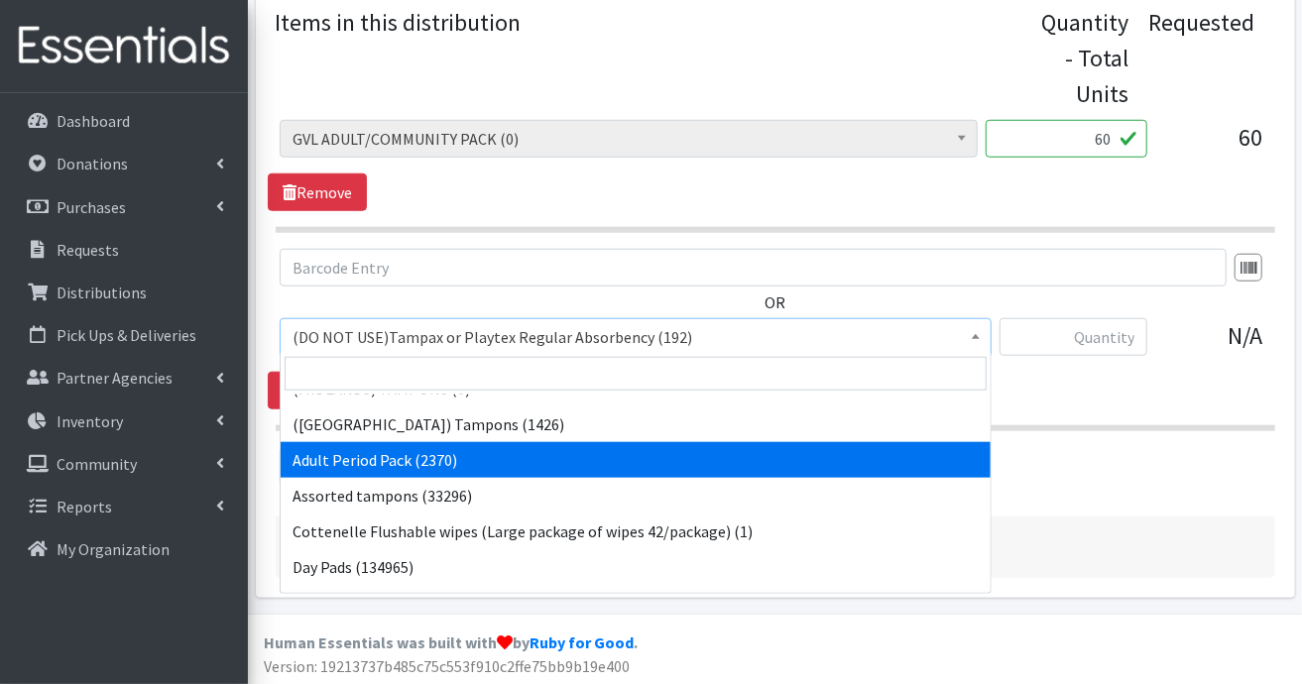
select select "7756"
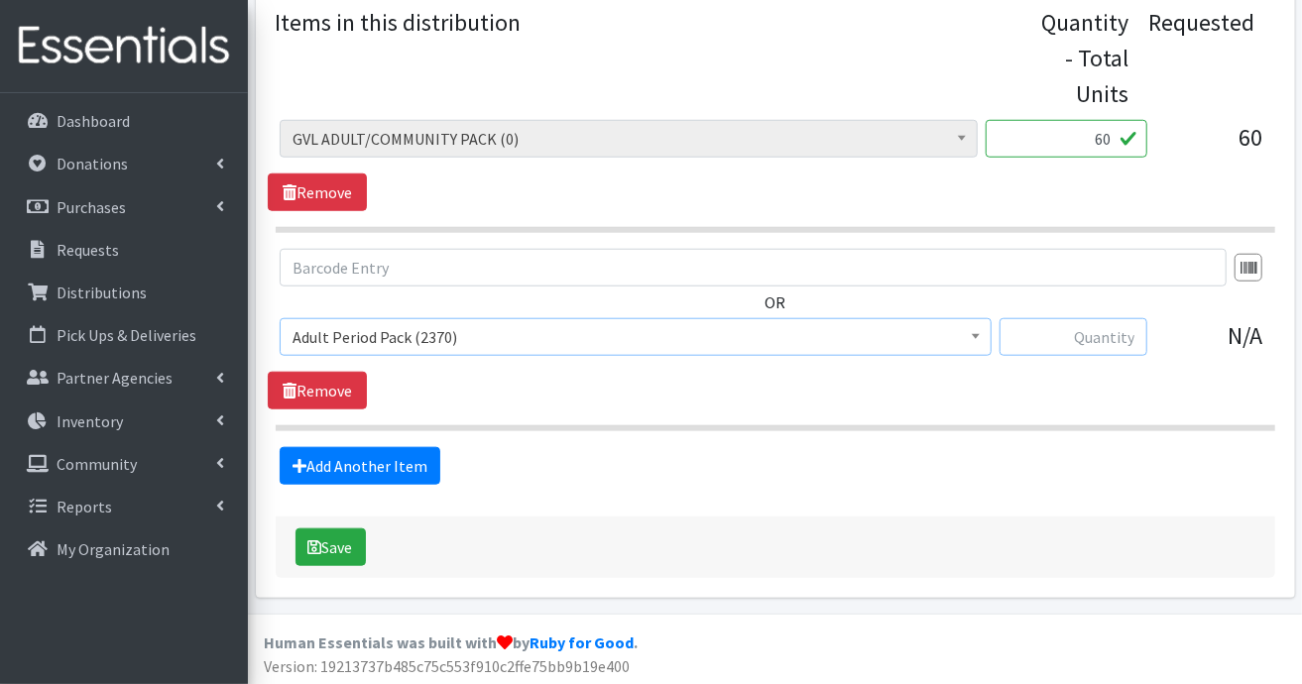
click at [1136, 331] on input "text" at bounding box center [1074, 337] width 148 height 38
type input "60"
click at [317, 183] on link "Remove" at bounding box center [317, 193] width 99 height 38
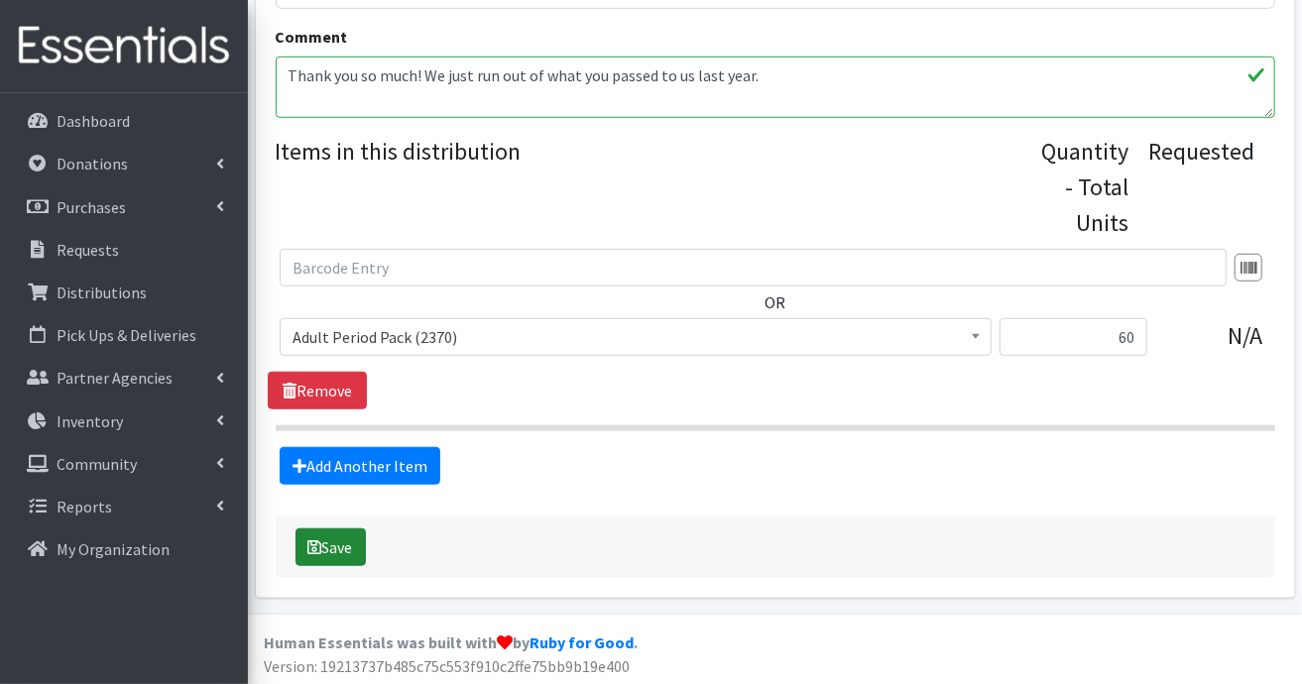
click at [327, 547] on button "Save" at bounding box center [331, 548] width 70 height 38
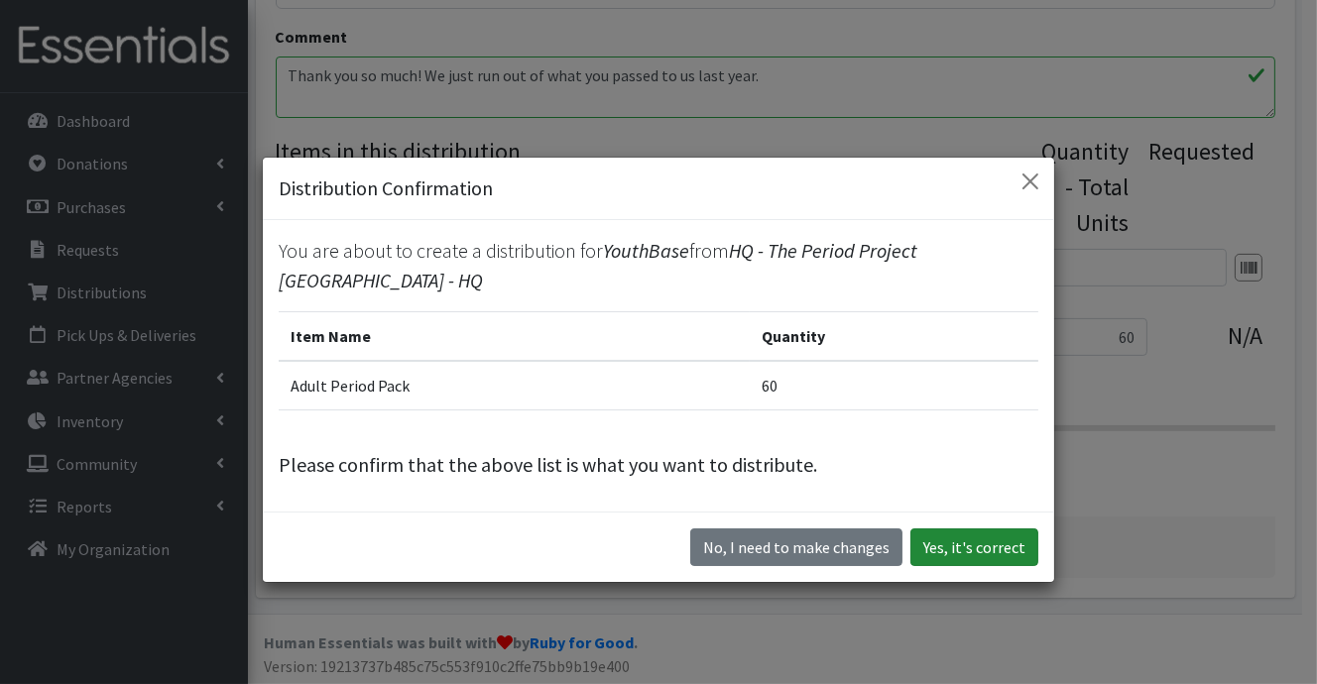
click at [958, 549] on button "Yes, it's correct" at bounding box center [974, 548] width 128 height 38
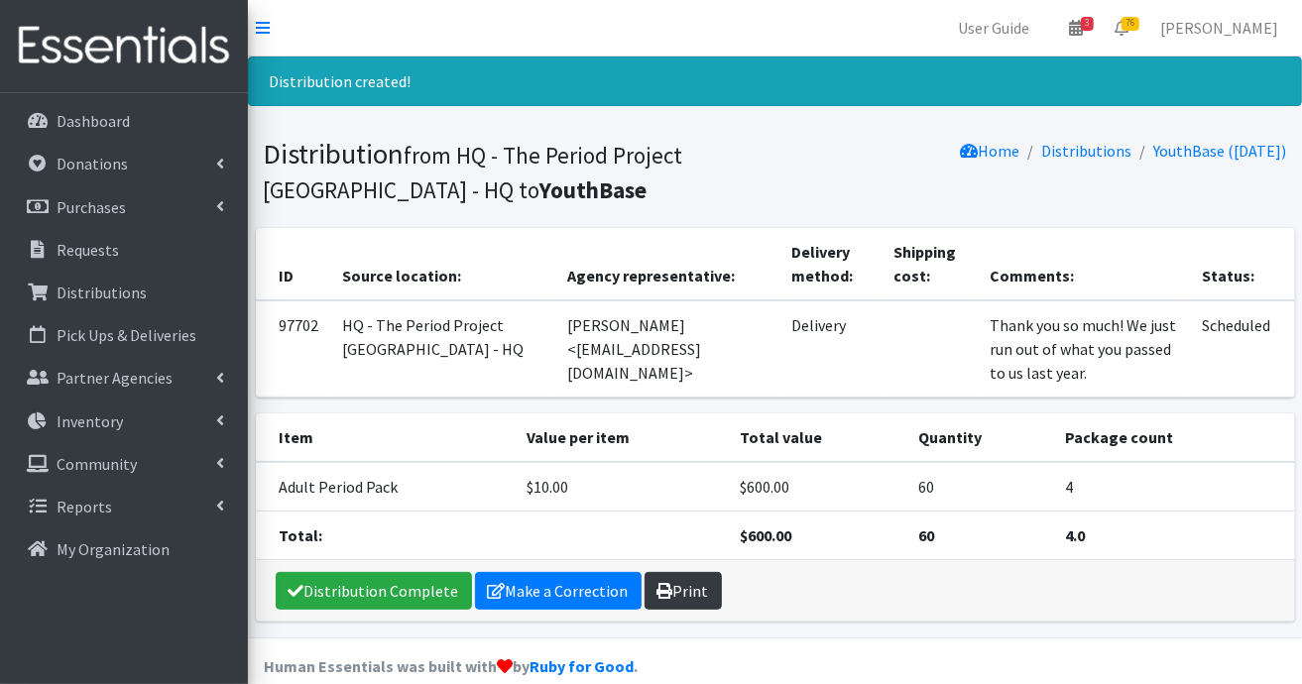
click at [671, 585] on link "Print" at bounding box center [683, 591] width 77 height 38
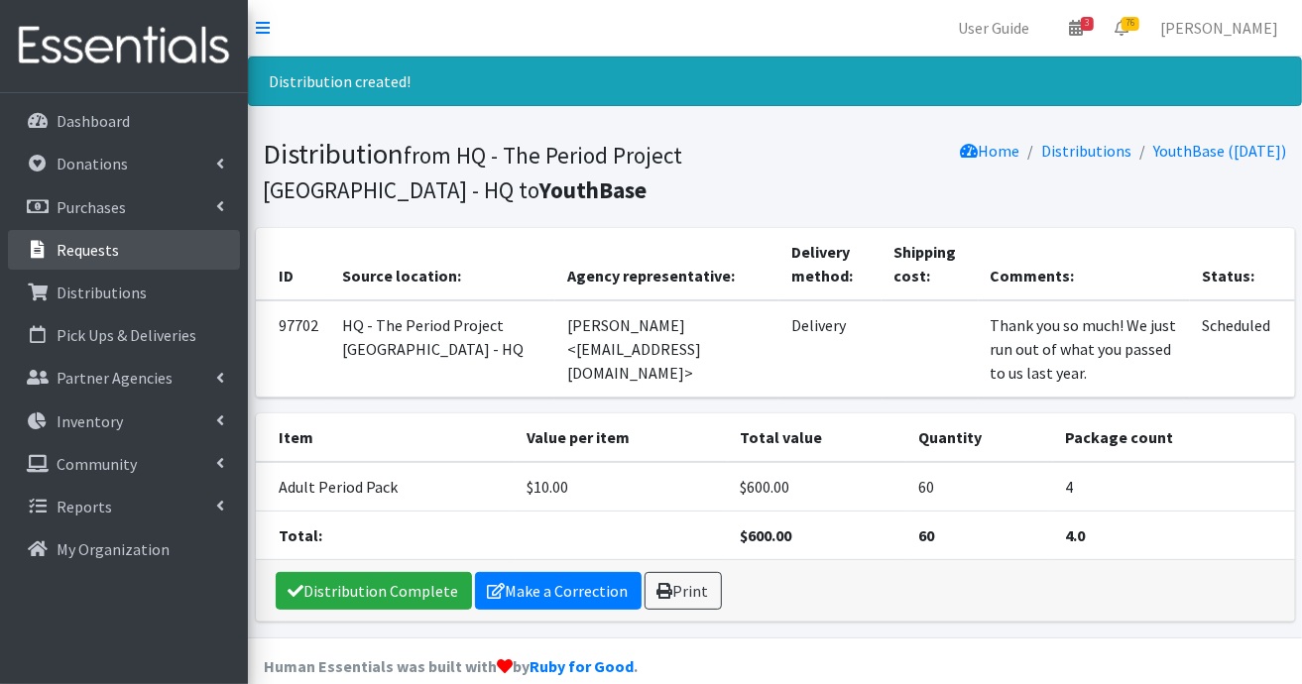
click at [76, 253] on p "Requests" at bounding box center [88, 250] width 62 height 20
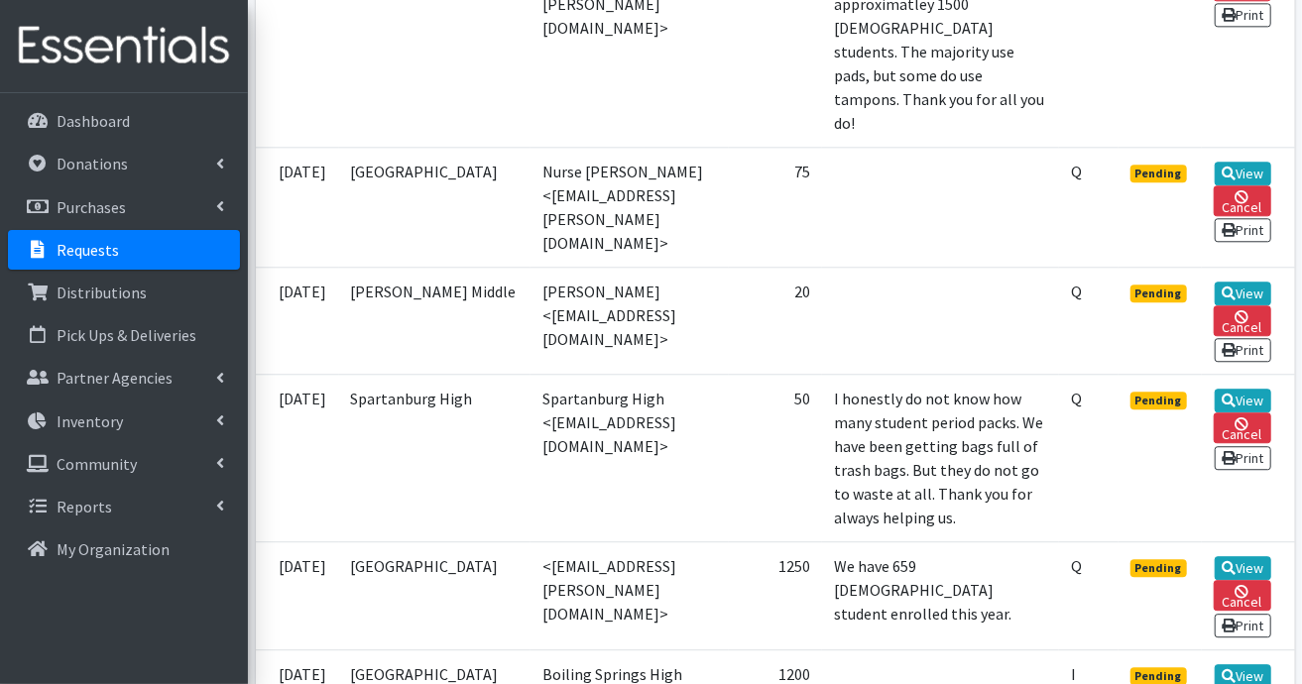
scroll to position [2479, 0]
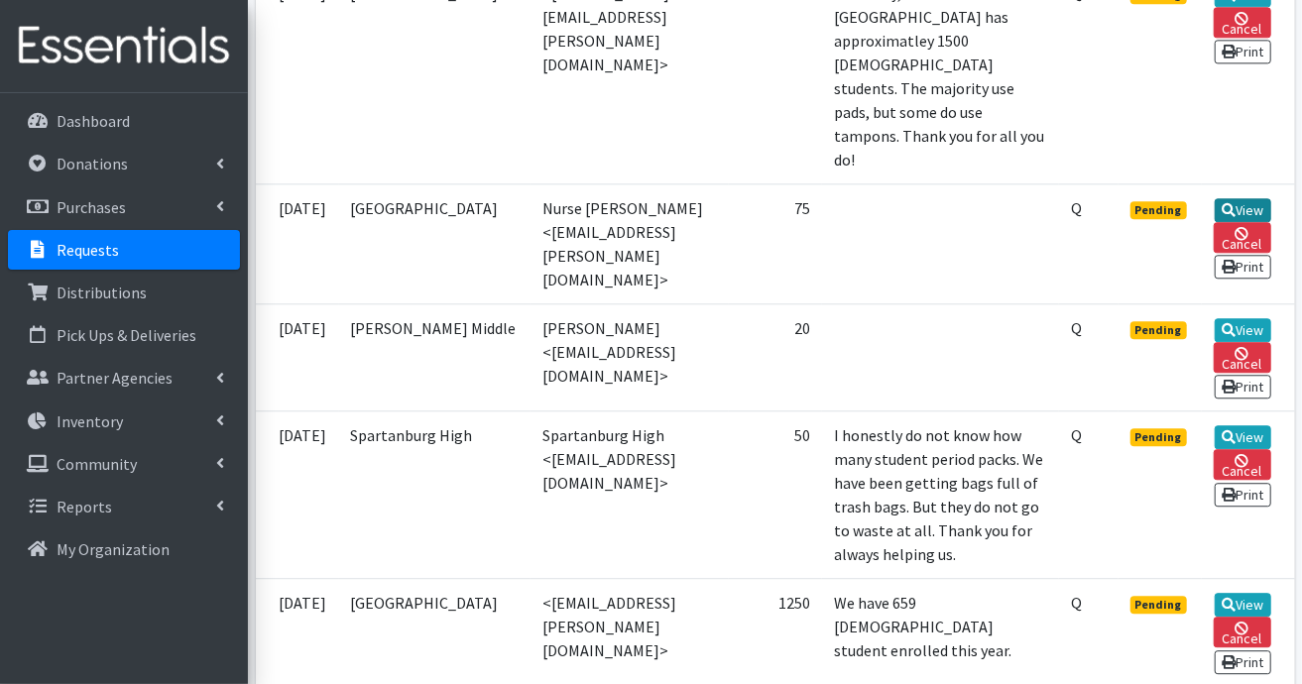
click at [1236, 217] on icon at bounding box center [1229, 210] width 14 height 14
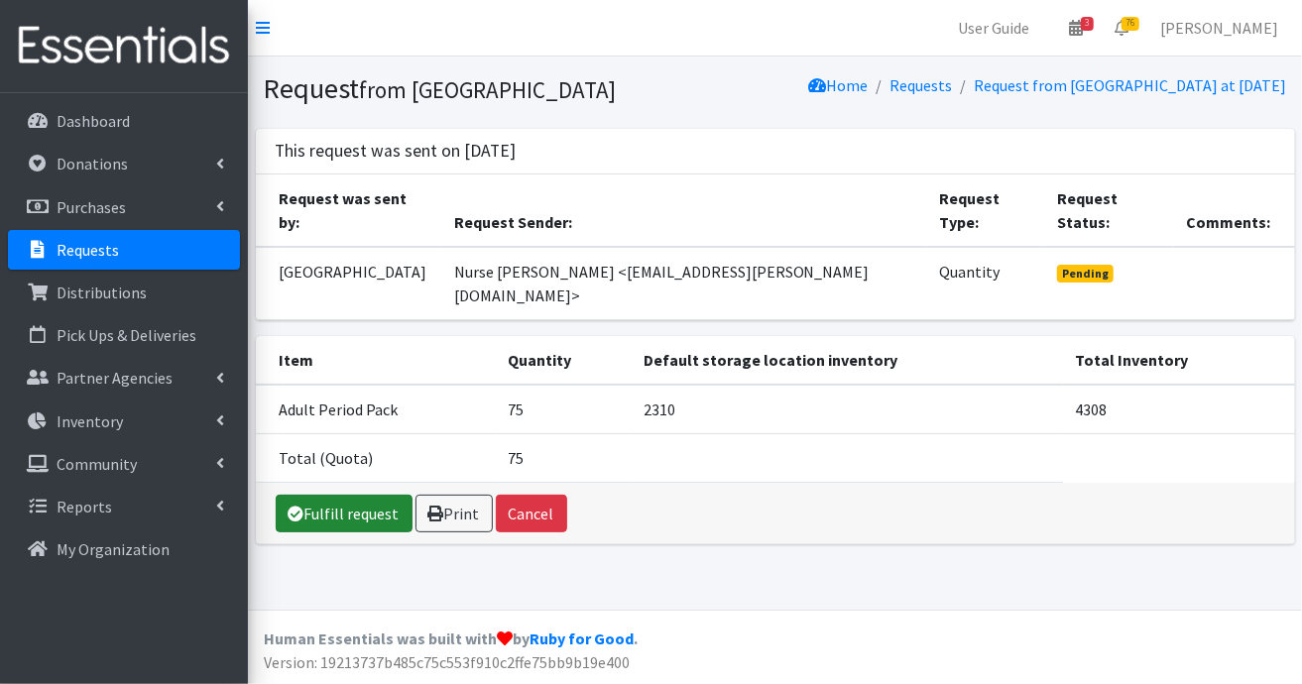
click at [358, 495] on link "Fulfill request" at bounding box center [344, 514] width 137 height 38
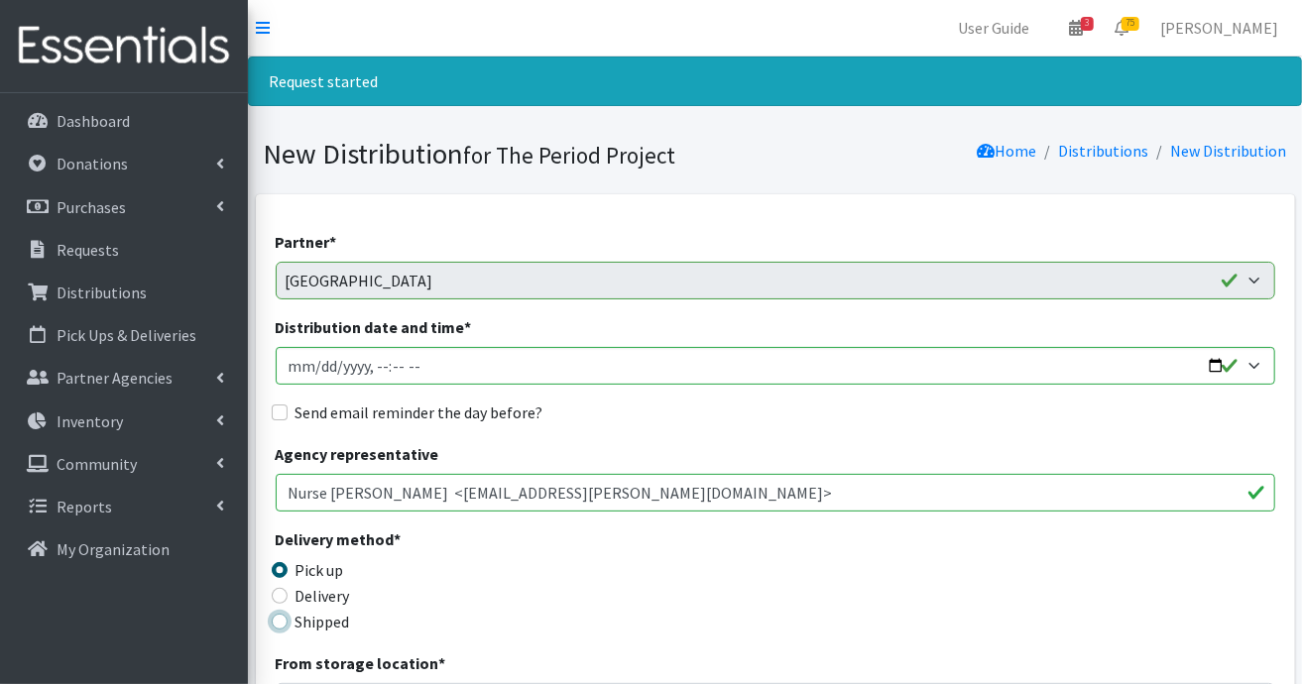
click at [273, 618] on input "Shipped" at bounding box center [280, 622] width 16 height 16
radio input "true"
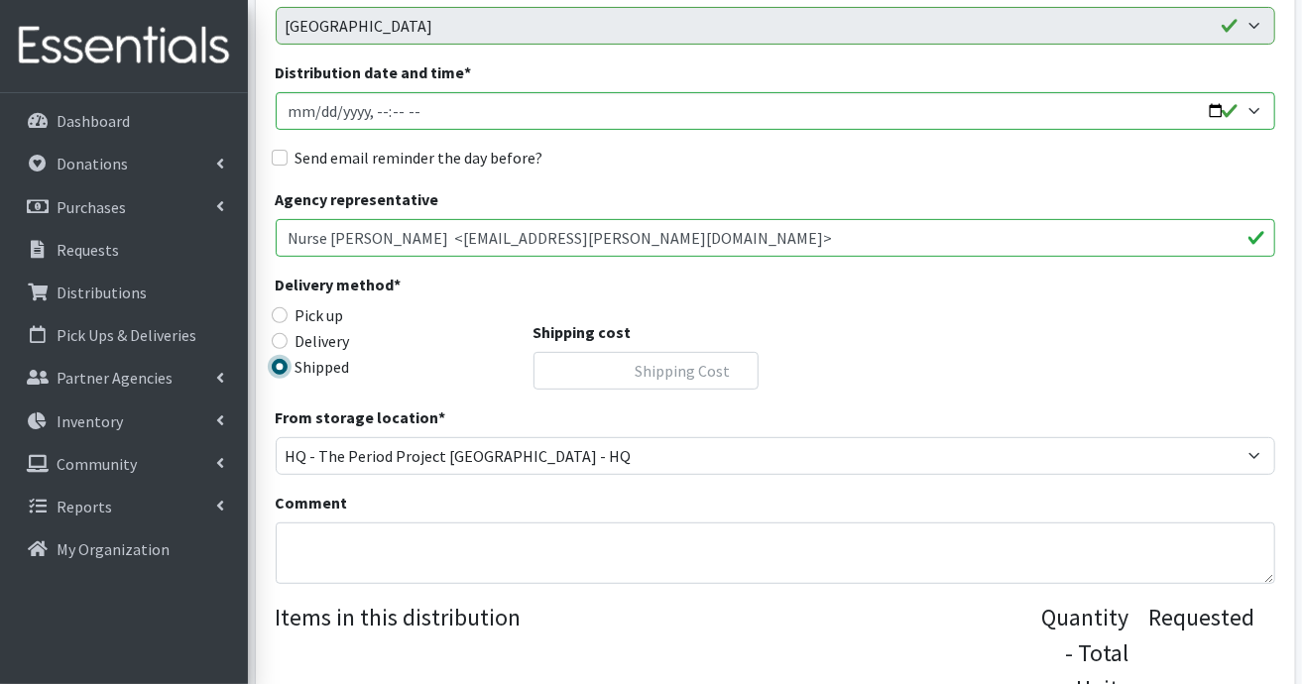
scroll to position [397, 0]
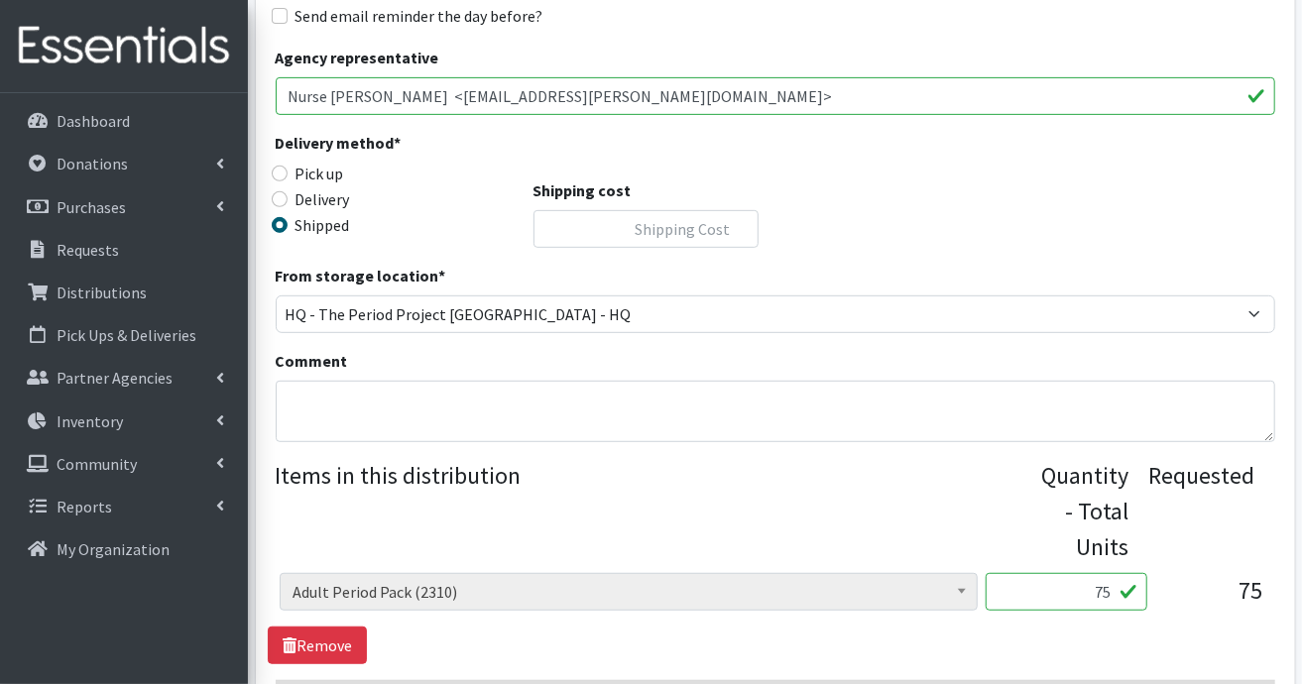
click at [1112, 589] on input "75" at bounding box center [1067, 592] width 162 height 38
type input "7"
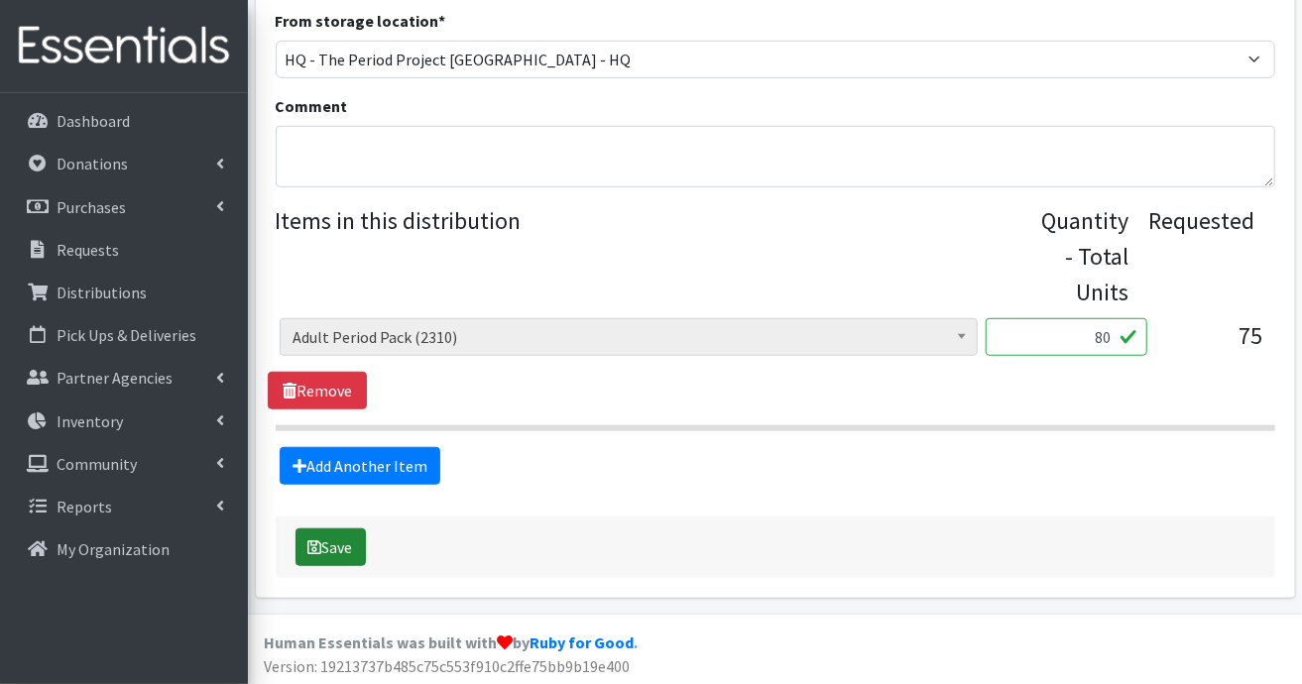
type input "80"
click at [333, 543] on button "Save" at bounding box center [331, 548] width 70 height 38
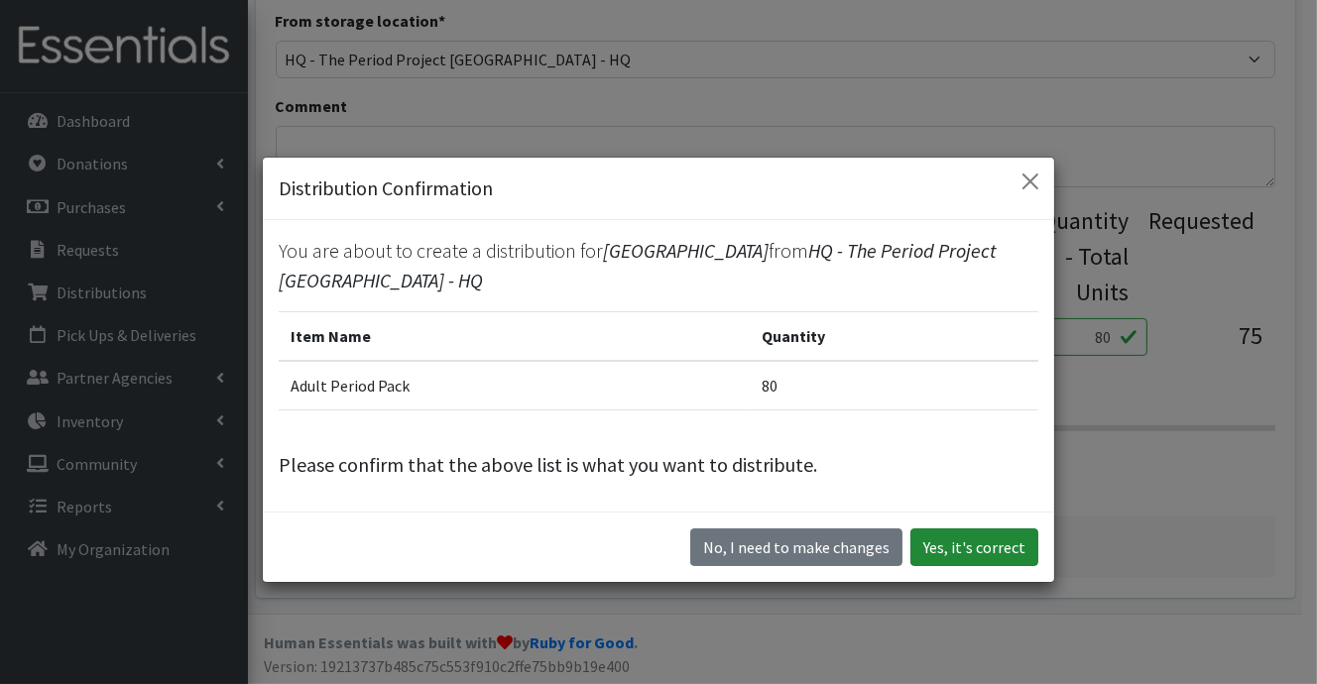
click at [967, 538] on button "Yes, it's correct" at bounding box center [974, 548] width 128 height 38
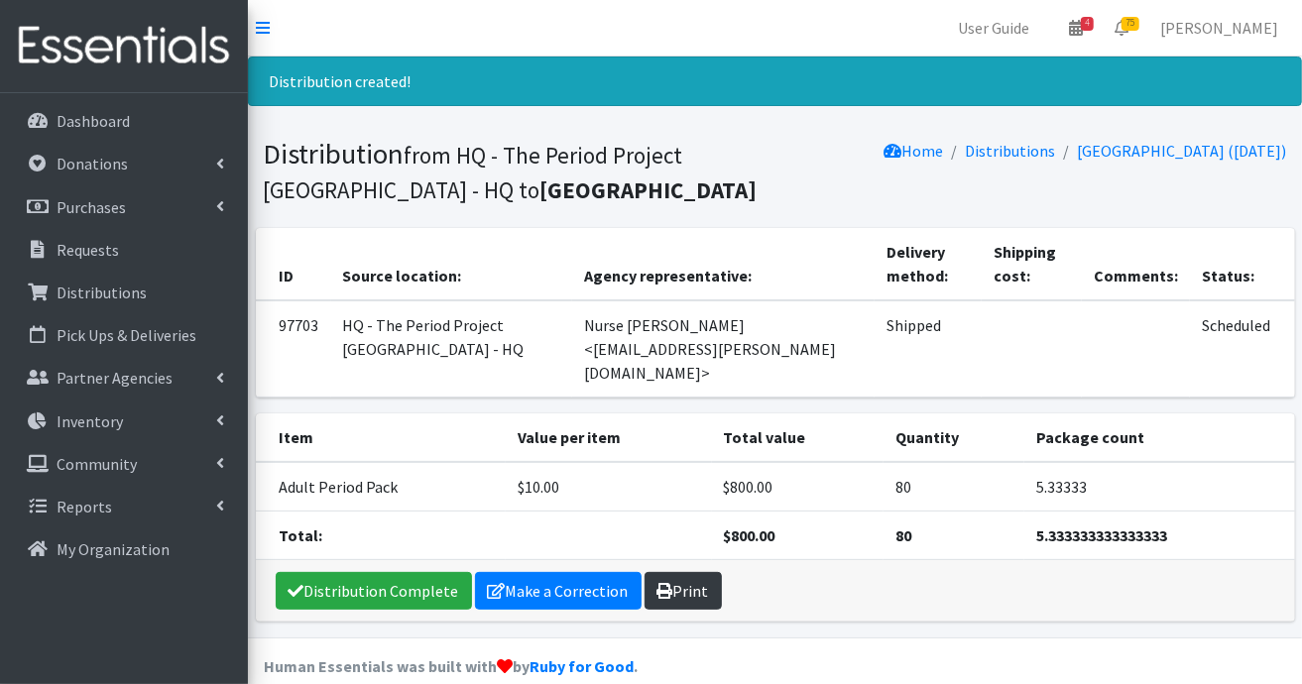
click at [679, 572] on link "Print" at bounding box center [683, 591] width 77 height 38
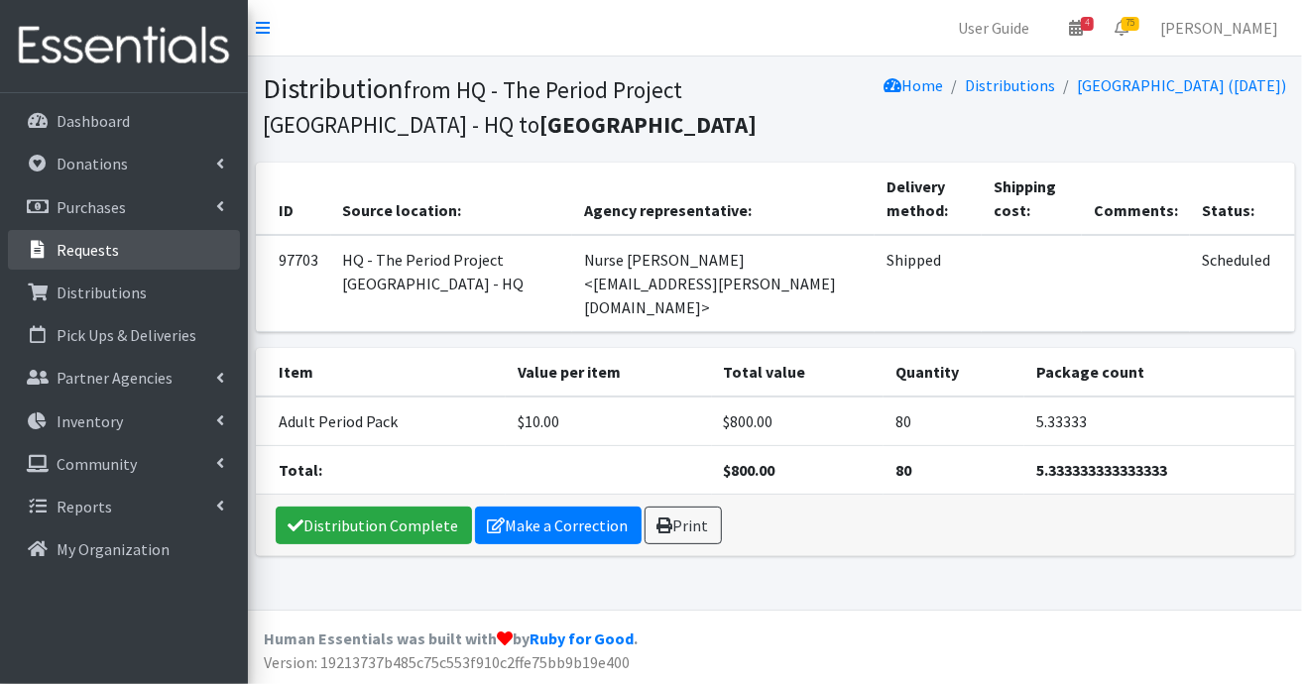
click at [101, 252] on p "Requests" at bounding box center [88, 250] width 62 height 20
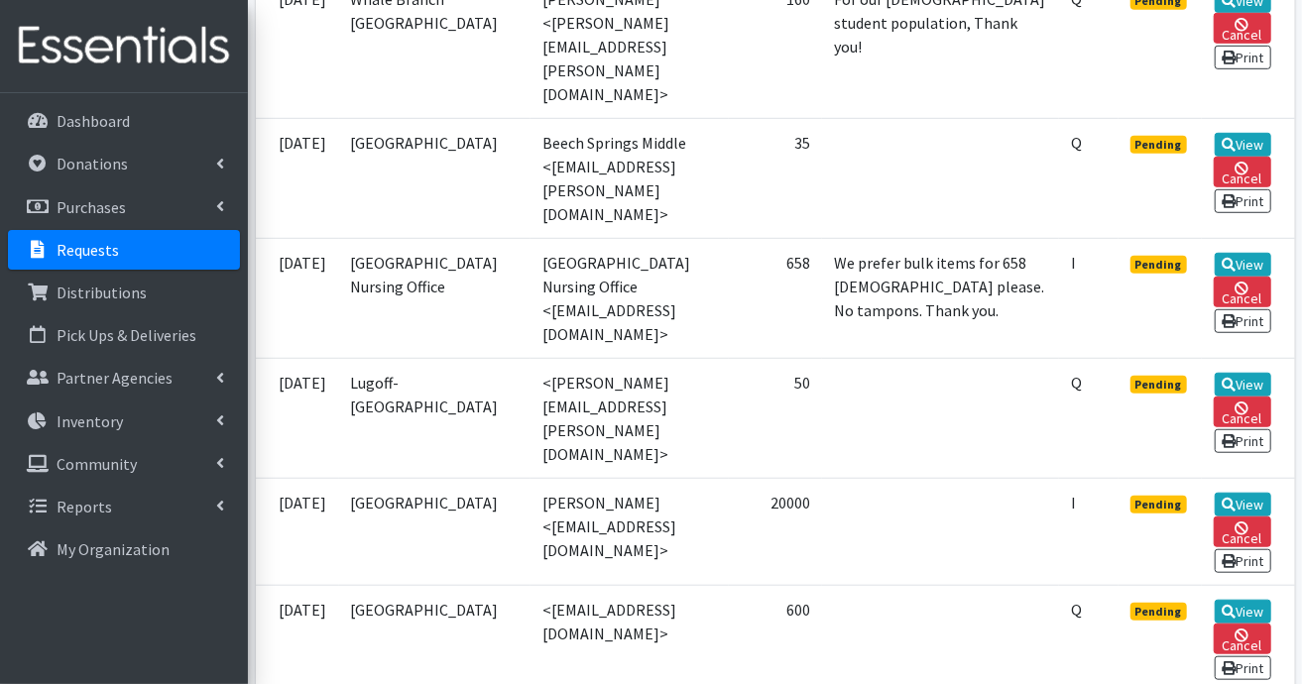
scroll to position [793, 0]
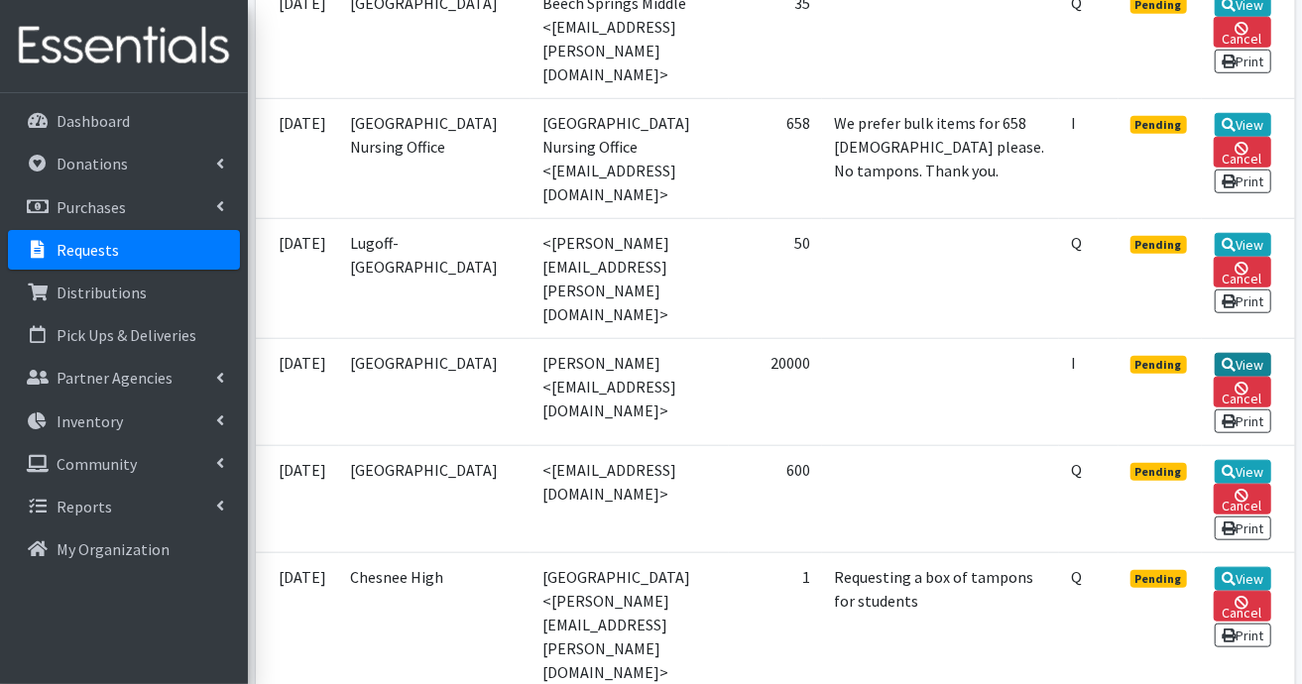
click at [1233, 353] on link "View" at bounding box center [1243, 365] width 57 height 24
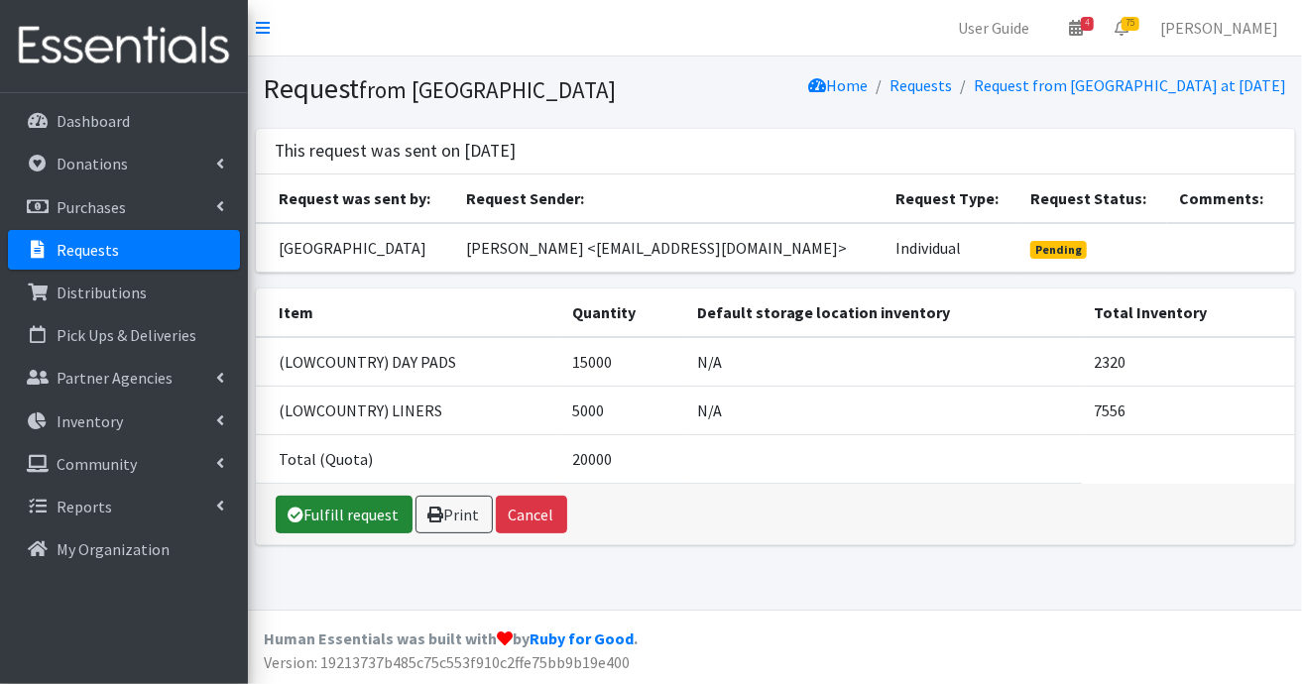
click at [351, 534] on link "Fulfill request" at bounding box center [344, 515] width 137 height 38
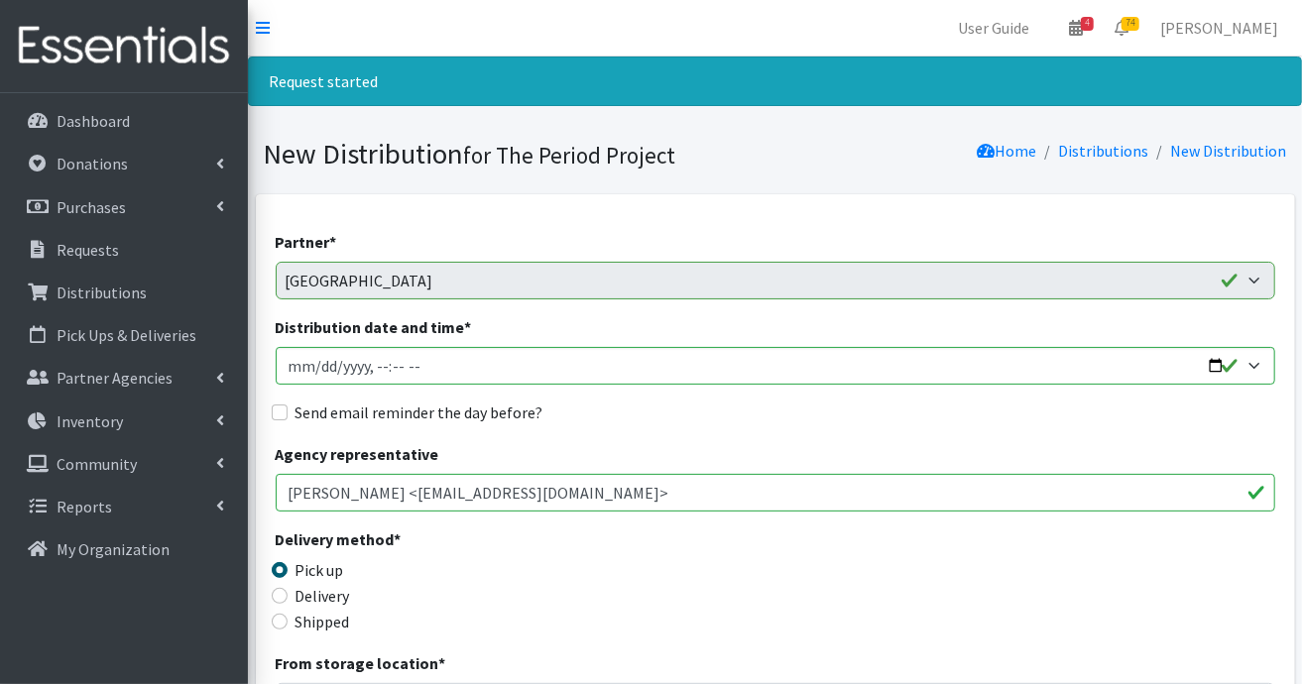
click at [321, 622] on label "Shipped" at bounding box center [323, 622] width 55 height 24
click at [288, 622] on input "Shipped" at bounding box center [280, 622] width 16 height 16
radio input "true"
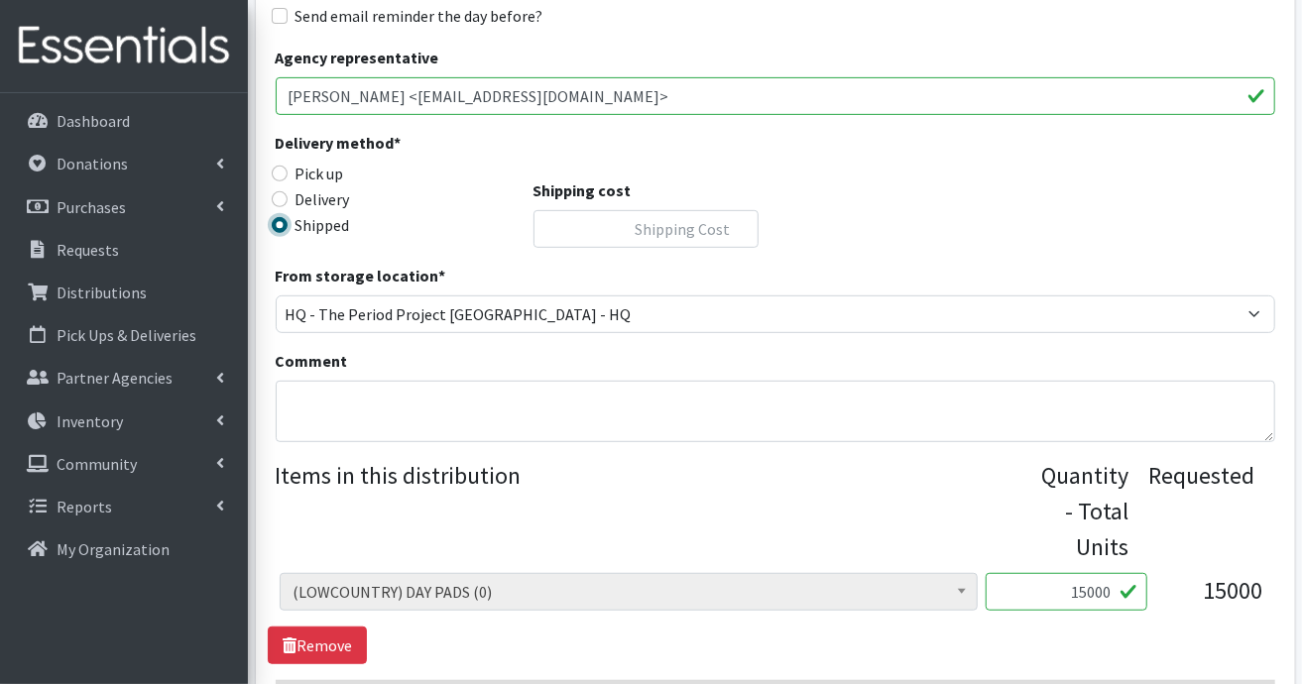
scroll to position [595, 0]
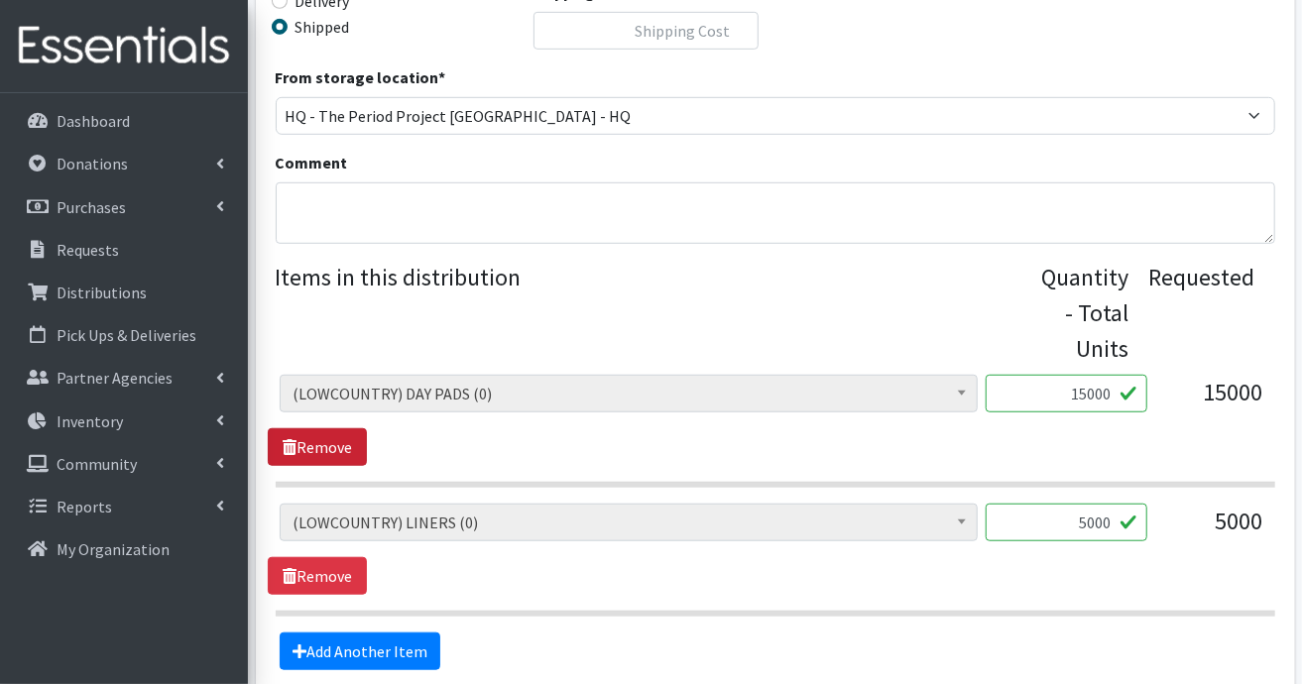
click at [331, 457] on link "Remove" at bounding box center [317, 447] width 99 height 38
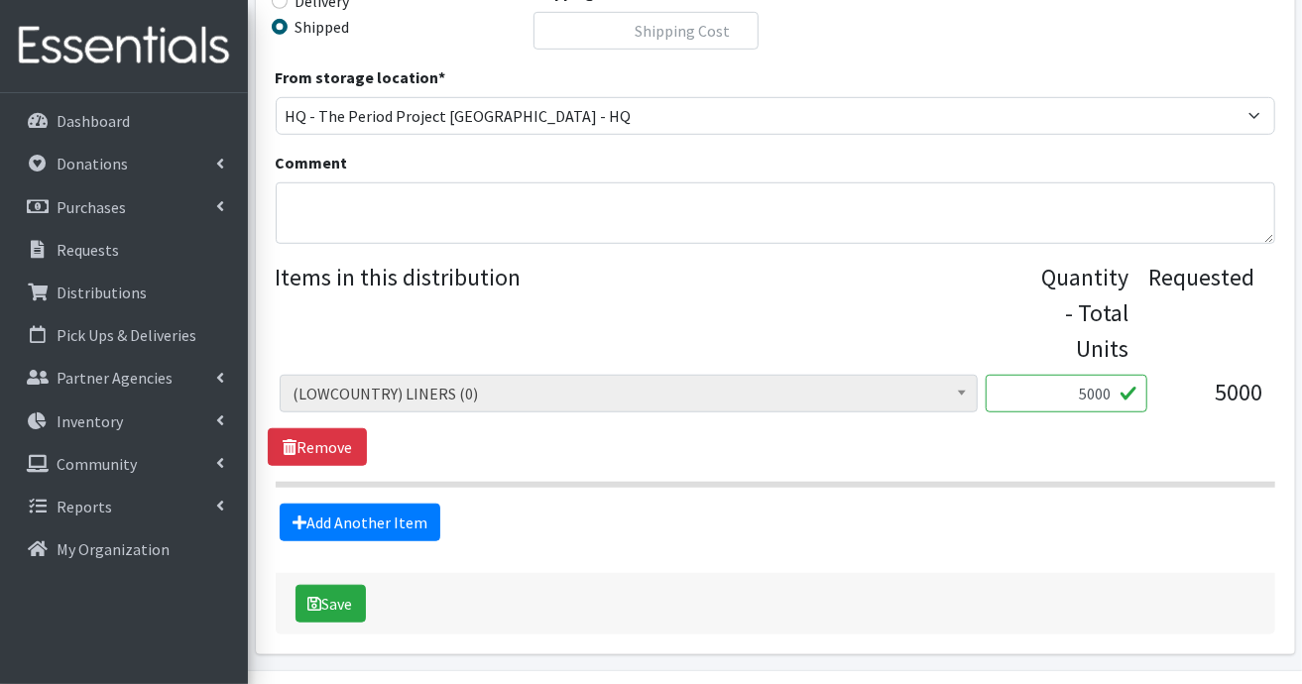
click at [1109, 396] on input "5000" at bounding box center [1067, 394] width 162 height 38
type input "5"
click at [406, 525] on link "Add Another Item" at bounding box center [360, 523] width 161 height 38
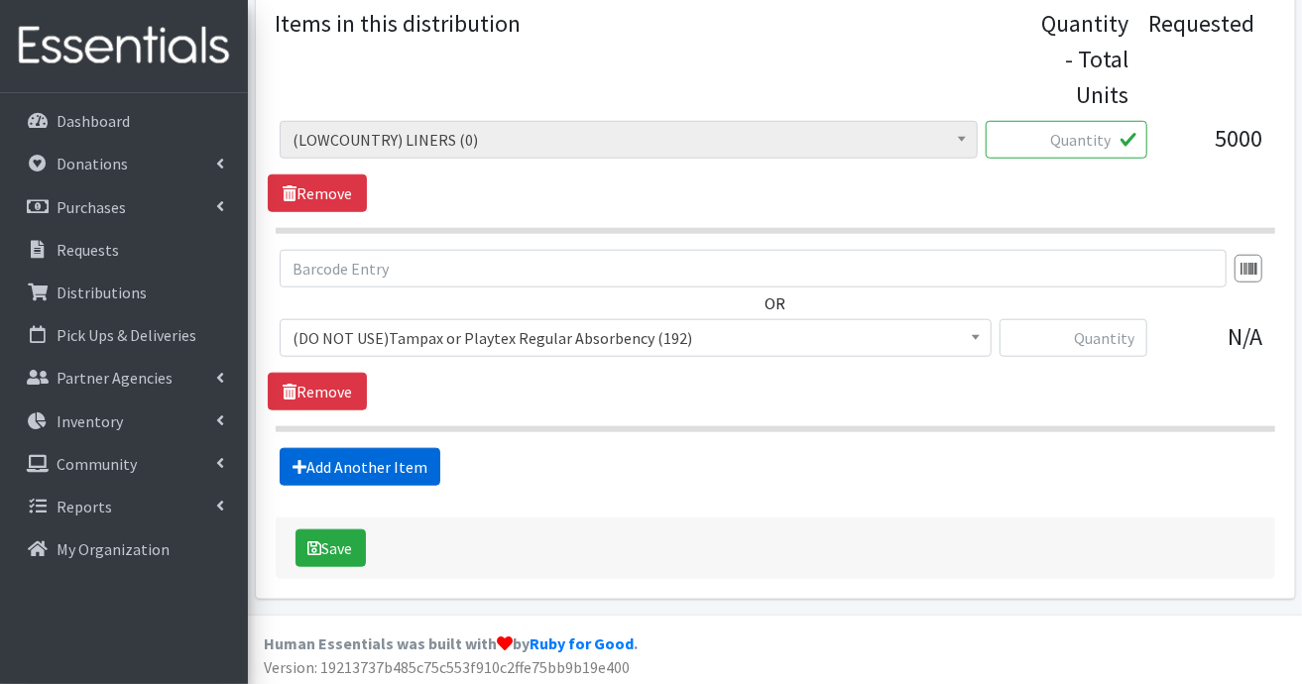
scroll to position [850, 0]
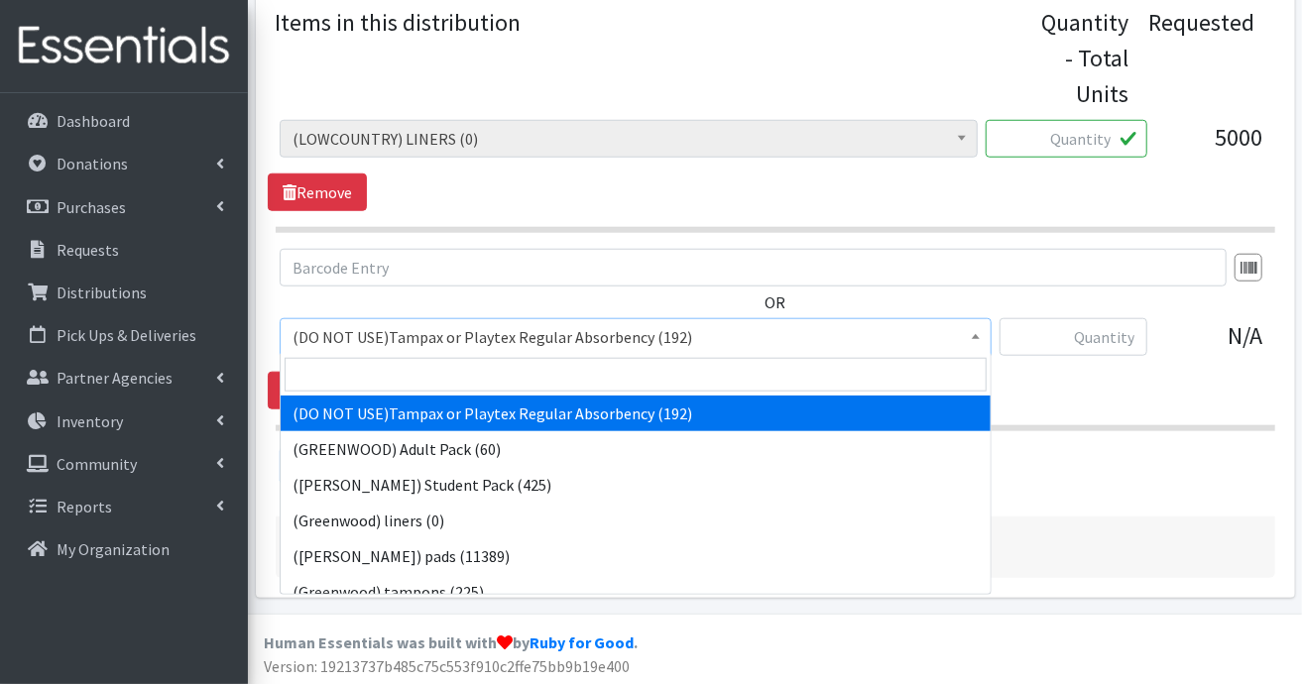
click at [979, 337] on span at bounding box center [976, 334] width 20 height 31
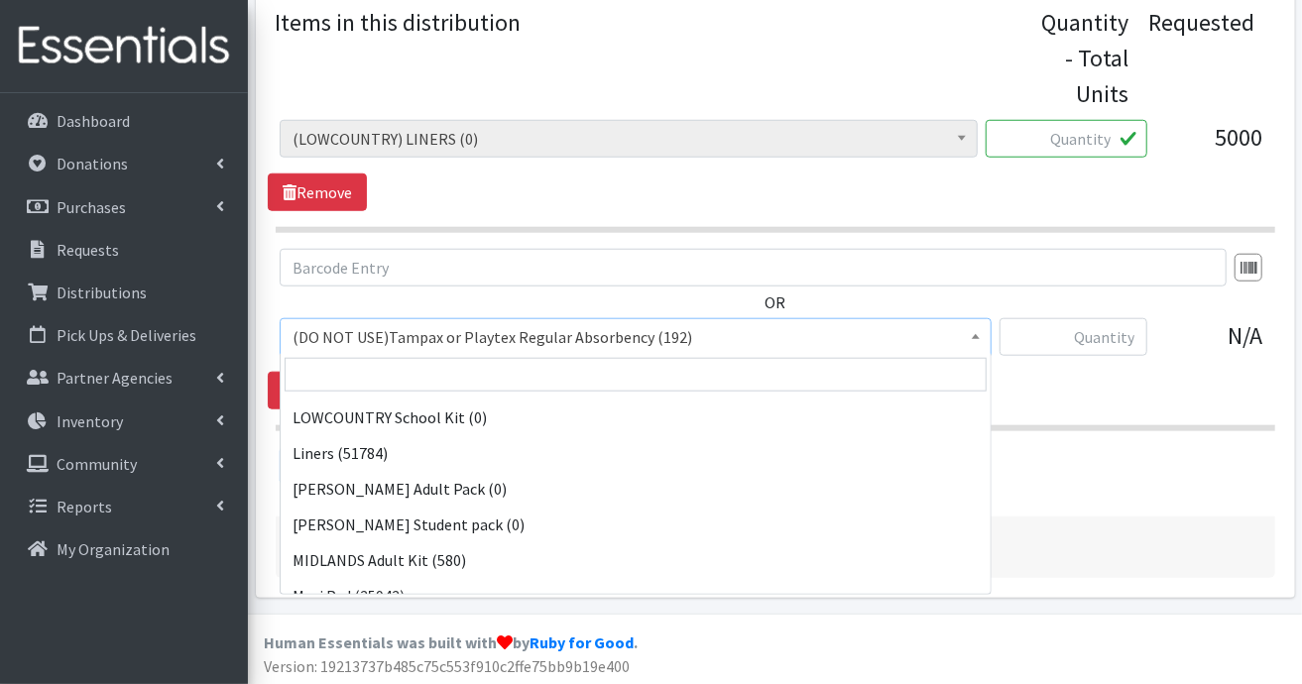
scroll to position [1607, 0]
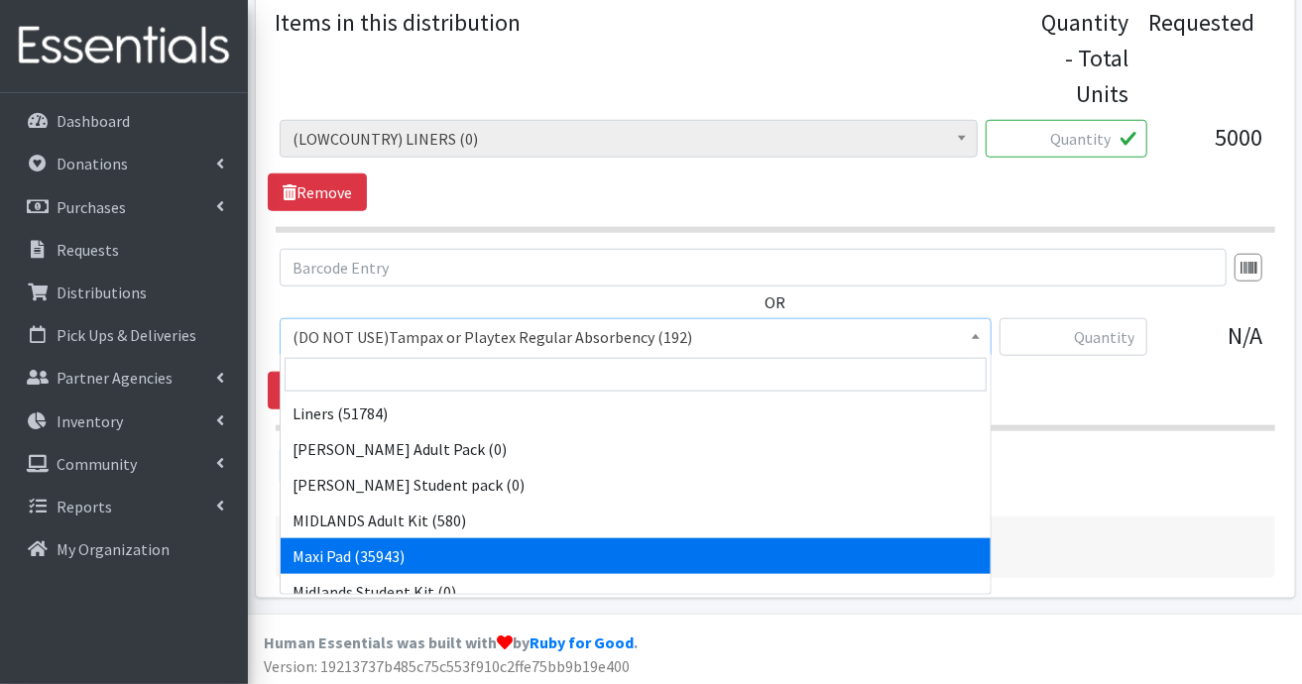
select select "11144"
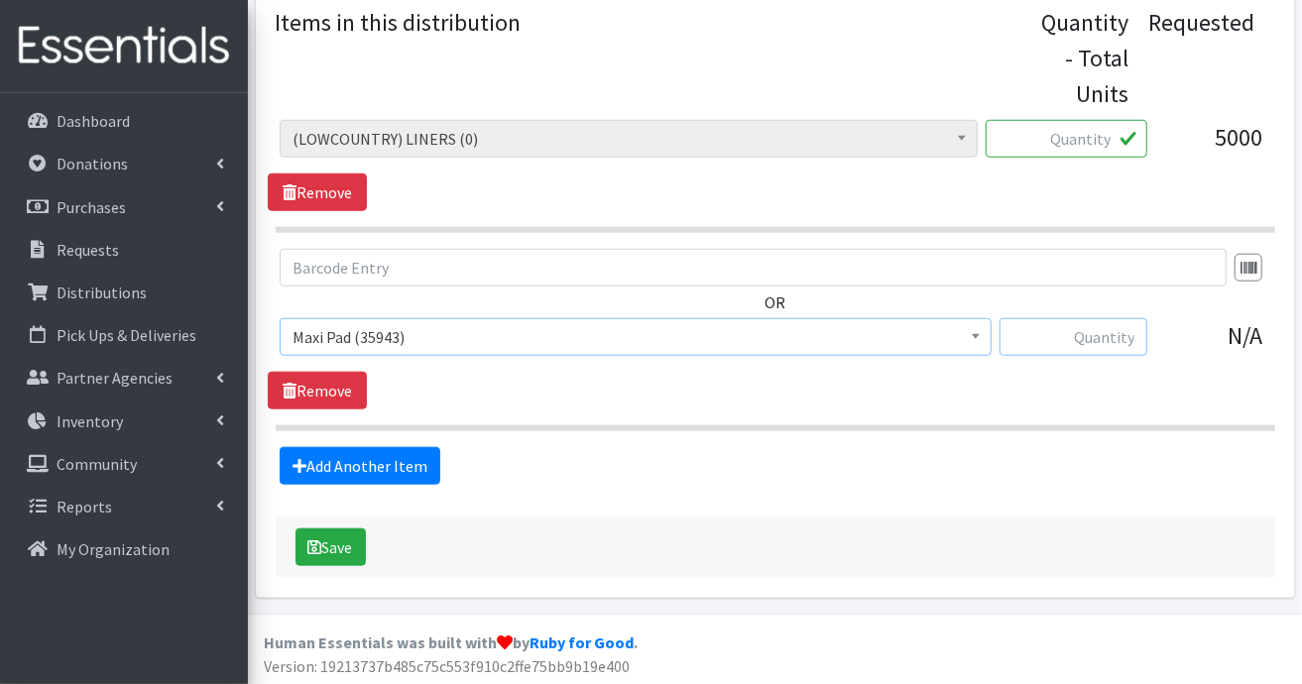
click at [1117, 337] on input "text" at bounding box center [1074, 337] width 148 height 38
type input "7"
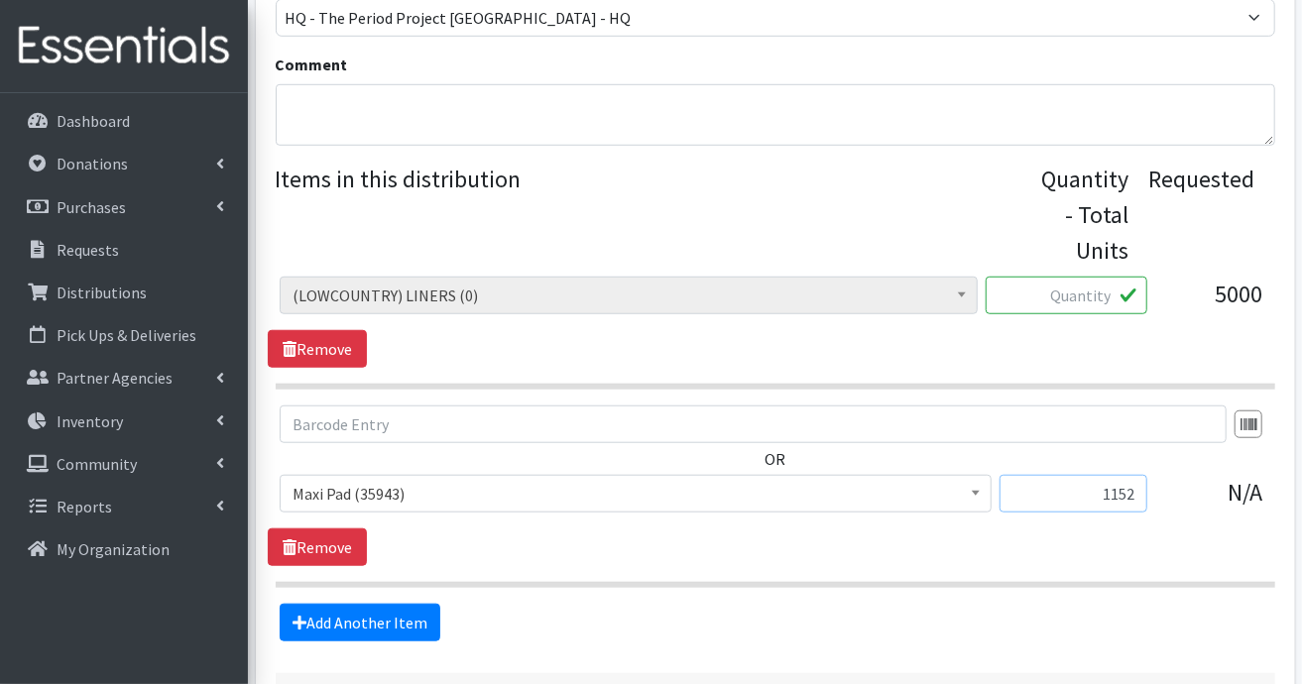
scroll to position [694, 0]
type input "1152"
click at [400, 614] on link "Add Another Item" at bounding box center [360, 622] width 161 height 38
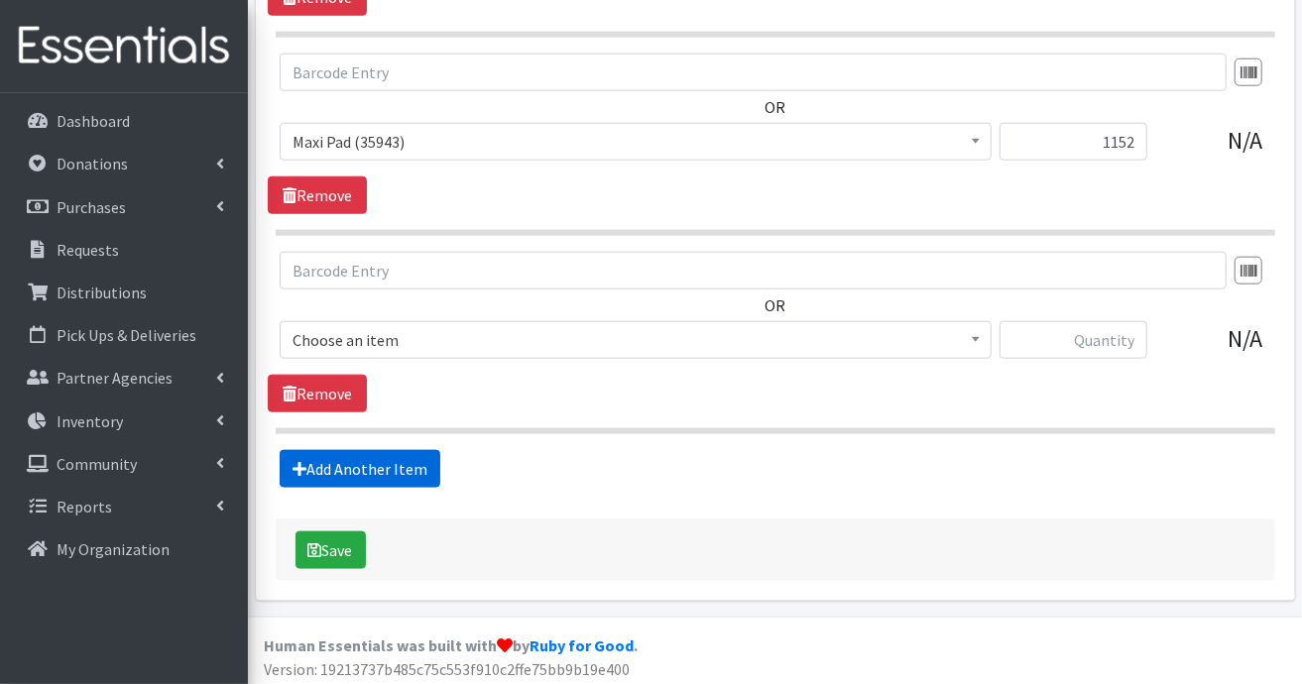
scroll to position [1047, 0]
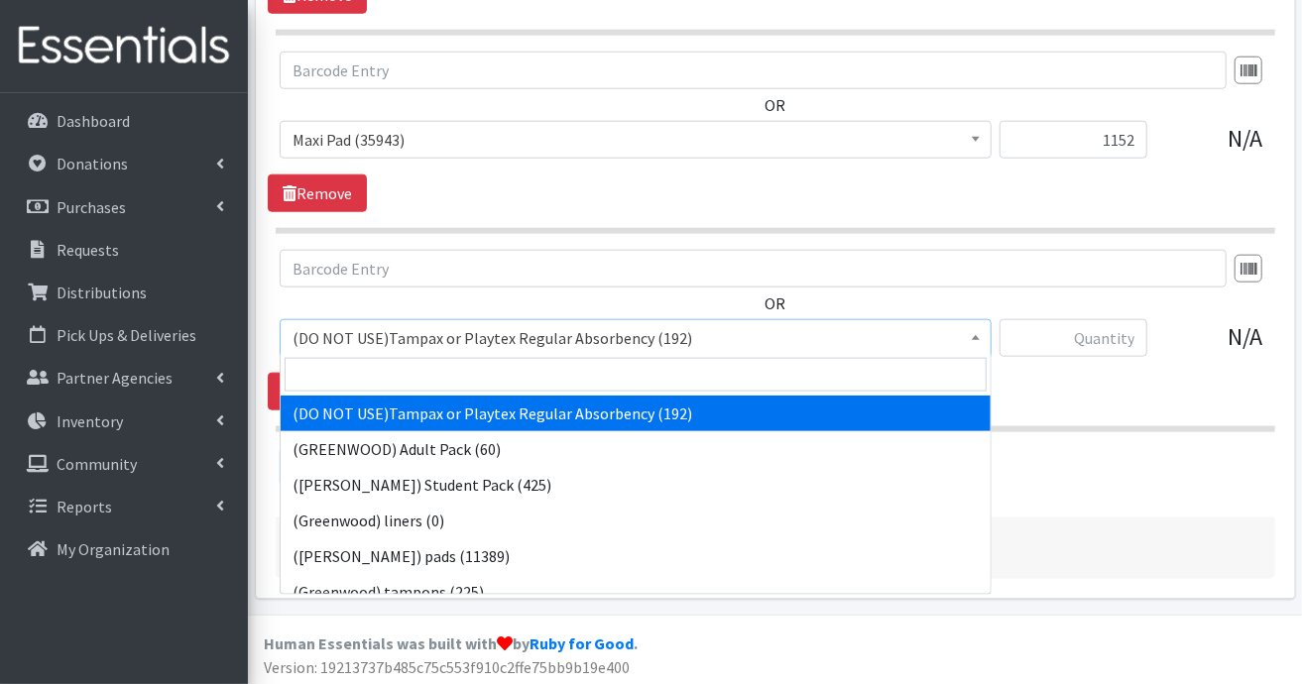
click at [975, 335] on b at bounding box center [976, 337] width 8 height 5
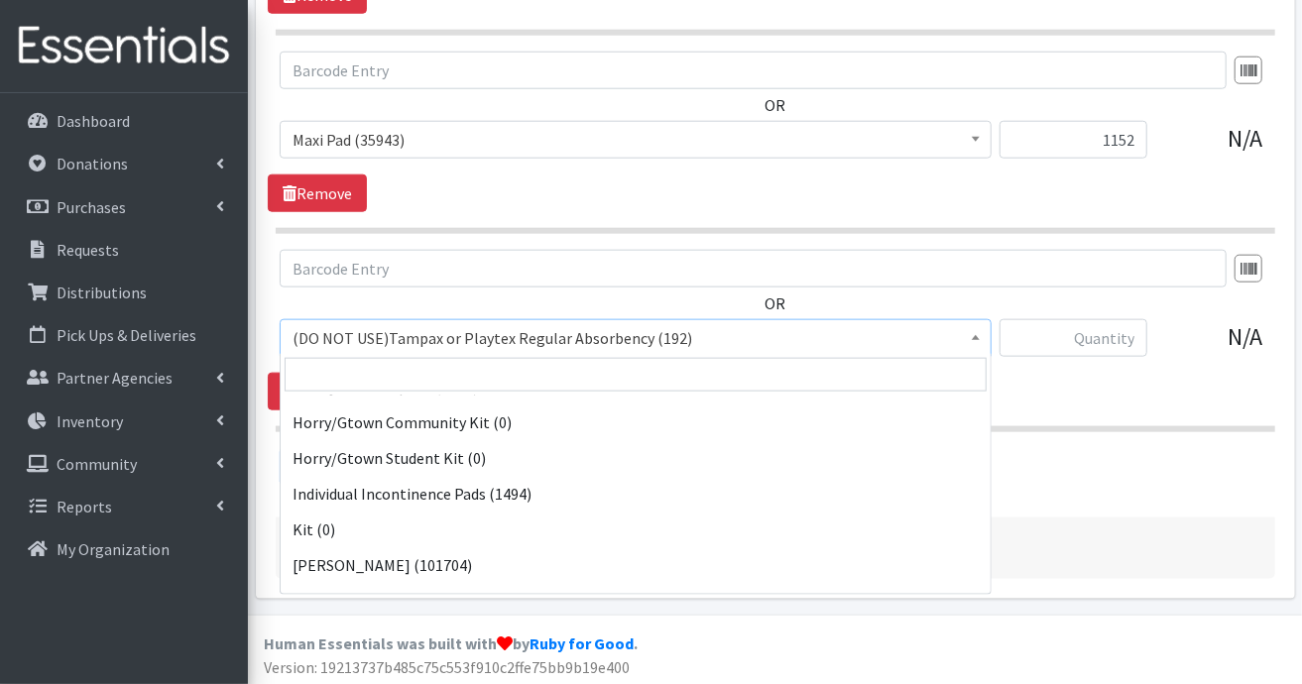
scroll to position [1388, 0]
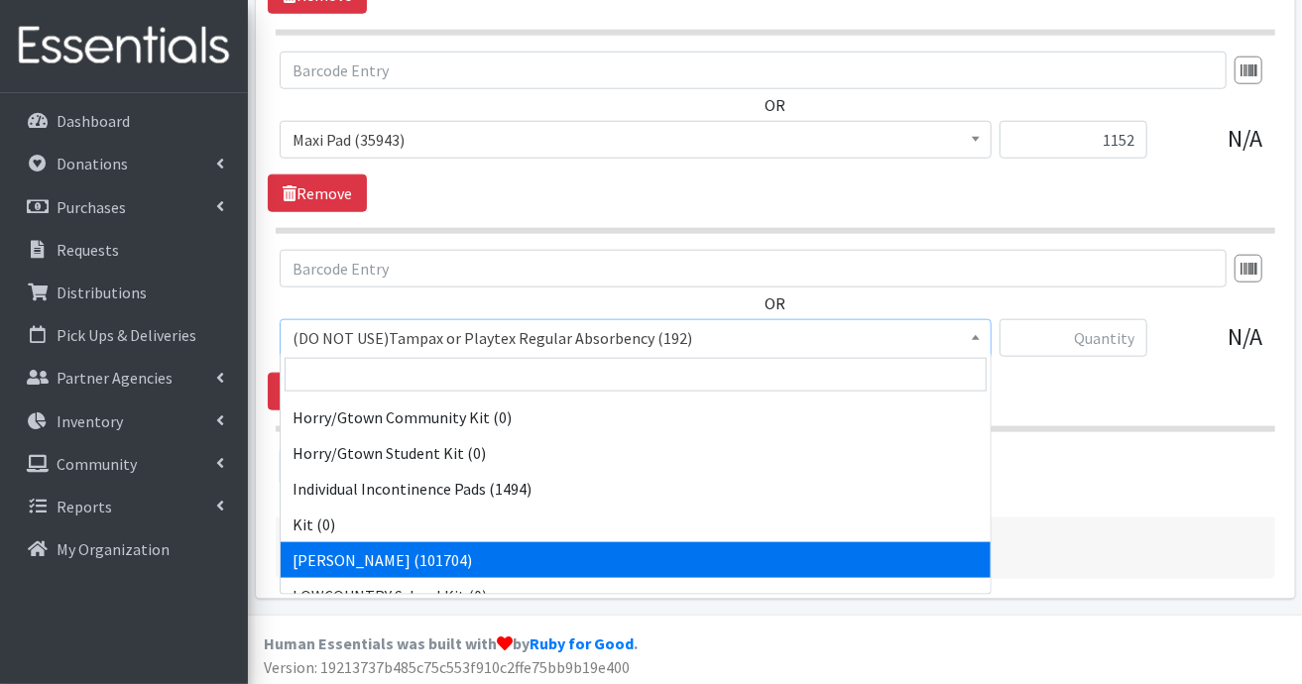
select select "12213"
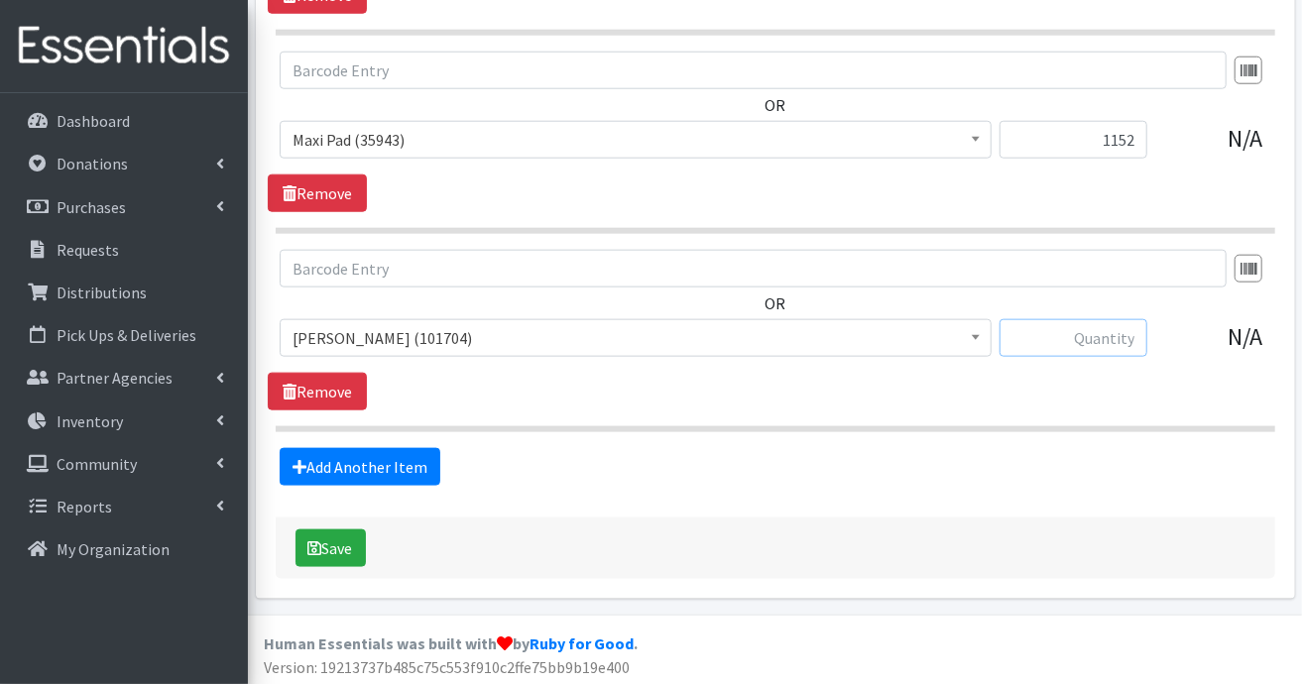
click at [1094, 333] on input "text" at bounding box center [1074, 338] width 148 height 38
type input "1008"
click at [347, 548] on button "Save" at bounding box center [331, 549] width 70 height 38
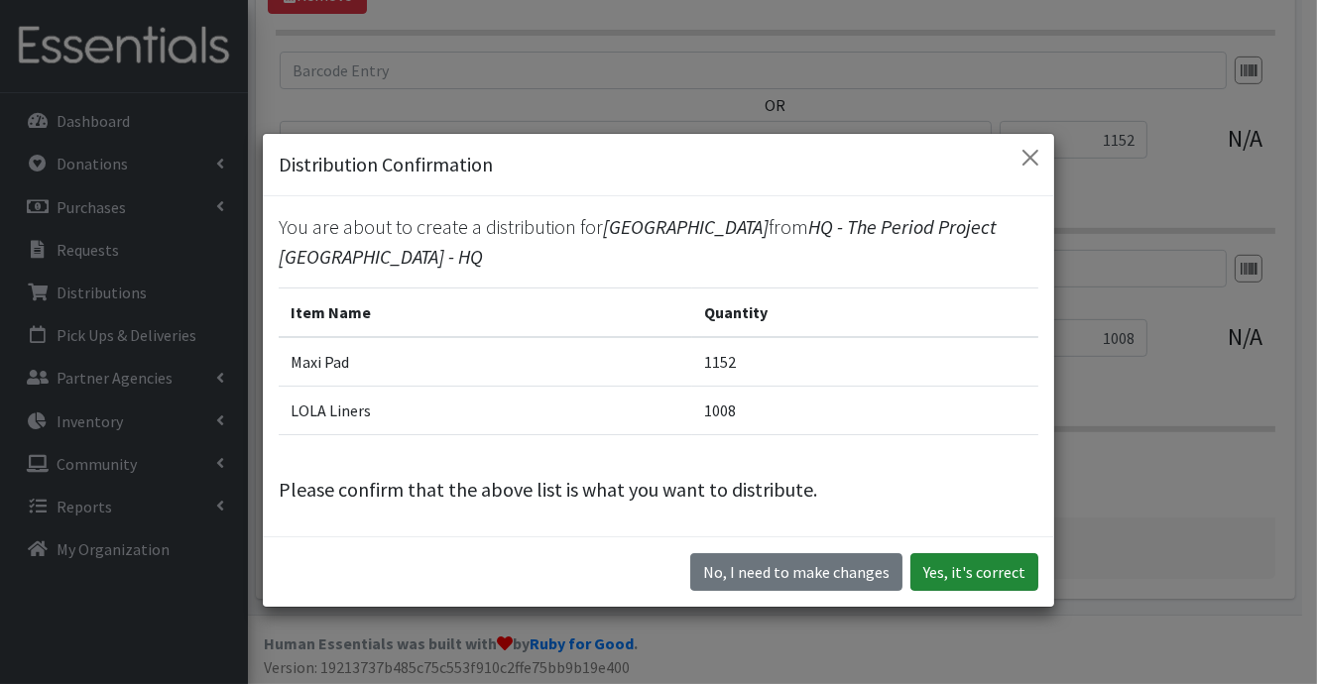
click at [989, 564] on button "Yes, it's correct" at bounding box center [974, 572] width 128 height 38
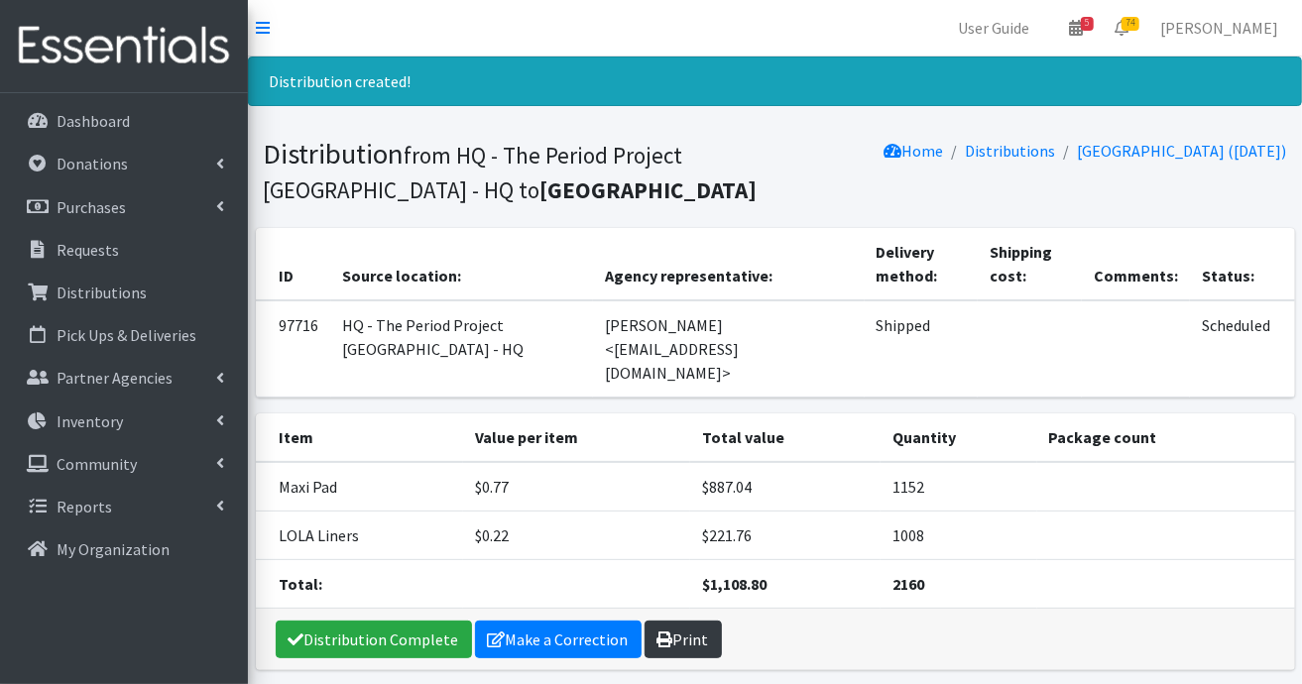
click at [690, 621] on link "Print" at bounding box center [683, 640] width 77 height 38
